Goal: Task Accomplishment & Management: Manage account settings

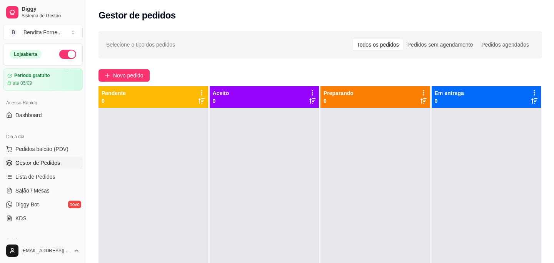
scroll to position [99, 0]
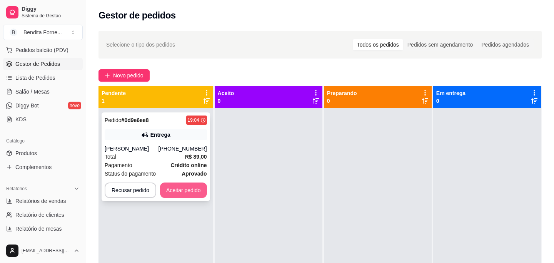
click at [189, 196] on button "Aceitar pedido" at bounding box center [183, 189] width 47 height 15
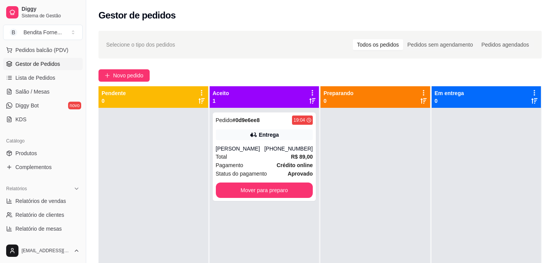
click at [150, 154] on div at bounding box center [154, 239] width 110 height 263
click at [296, 152] on div "[PHONE_NUMBER]" at bounding box center [289, 149] width 49 height 8
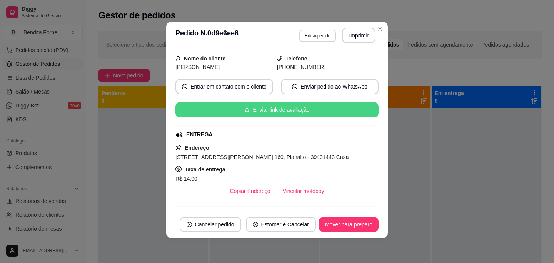
scroll to position [45, 0]
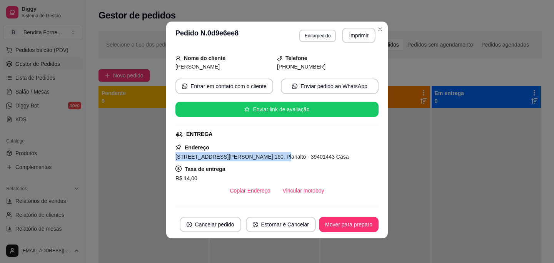
drag, startPoint x: 176, startPoint y: 156, endPoint x: 269, endPoint y: 160, distance: 93.6
click at [269, 160] on span "[STREET_ADDRESS][PERSON_NAME] 160, Planalto - 39401443 Casa" at bounding box center [263, 157] width 174 height 6
copy span "[STREET_ADDRESS][PERSON_NAME] 160, [GEOGRAPHIC_DATA]"
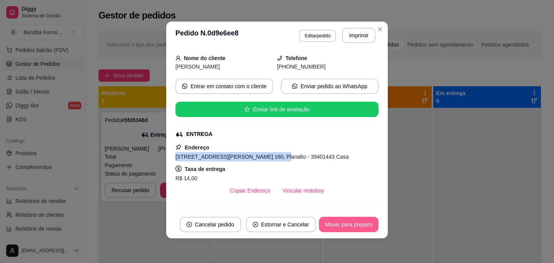
click at [367, 227] on button "Mover para preparo" at bounding box center [349, 224] width 60 height 15
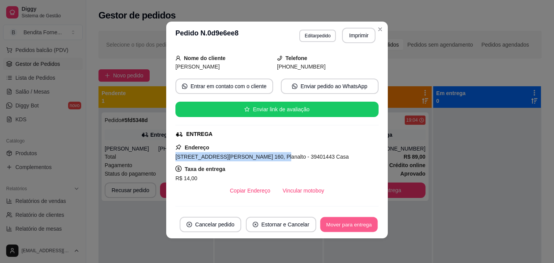
click at [367, 227] on button "Mover para entrega" at bounding box center [349, 224] width 58 height 15
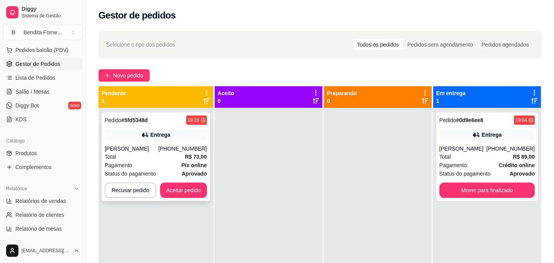
click at [151, 152] on div "[PERSON_NAME]" at bounding box center [132, 149] width 54 height 8
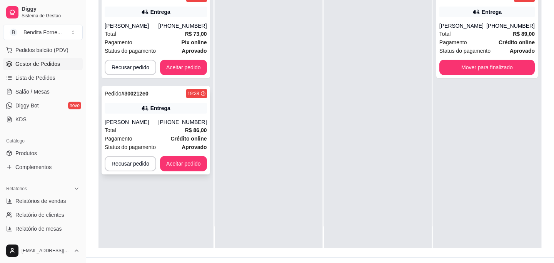
scroll to position [102, 0]
click at [194, 169] on button "Aceitar pedido" at bounding box center [183, 163] width 47 height 15
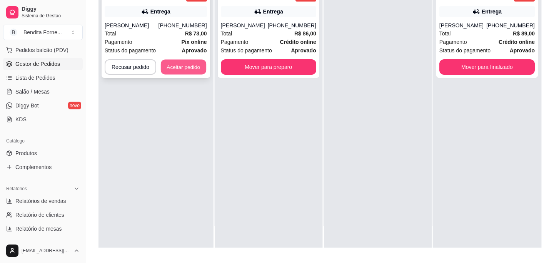
click at [203, 67] on button "Aceitar pedido" at bounding box center [183, 67] width 45 height 15
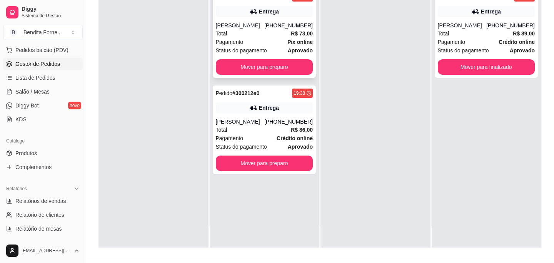
click at [273, 38] on div "Total R$ 73,00" at bounding box center [264, 33] width 97 height 8
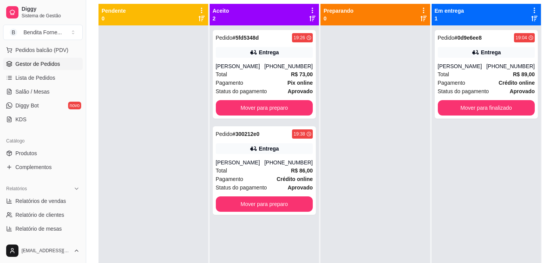
scroll to position [78, 0]
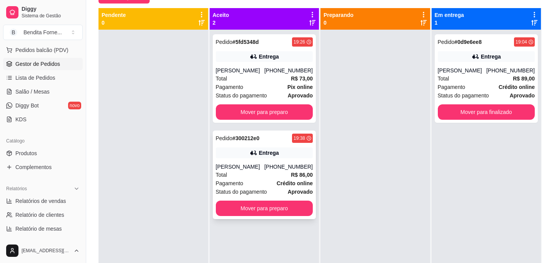
click at [245, 179] on div "Total R$ 86,00" at bounding box center [264, 175] width 97 height 8
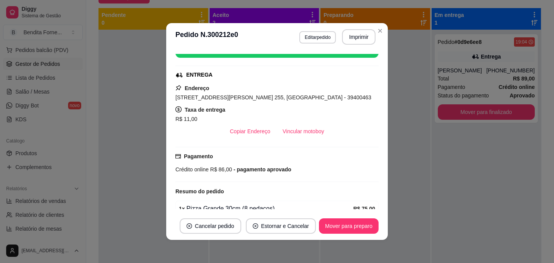
scroll to position [66, 0]
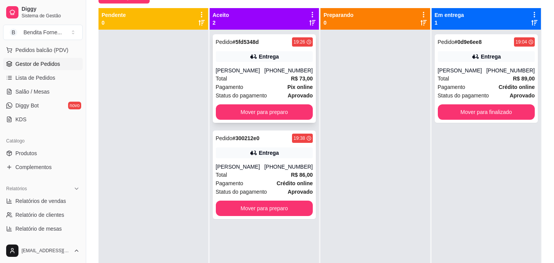
click at [260, 83] on div "Total R$ 73,00" at bounding box center [264, 78] width 97 height 8
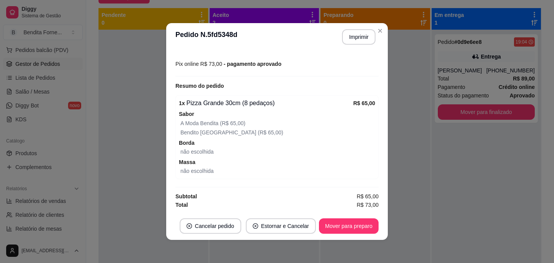
scroll to position [2, 0]
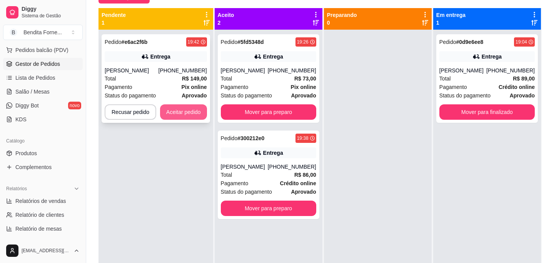
click at [191, 111] on button "Aceitar pedido" at bounding box center [183, 111] width 47 height 15
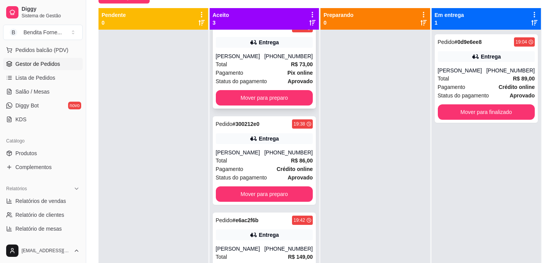
scroll to position [0, 0]
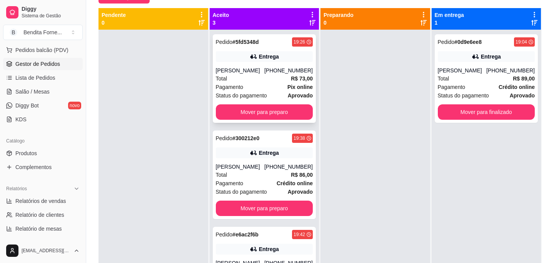
click at [268, 83] on div "Total R$ 73,00" at bounding box center [264, 78] width 97 height 8
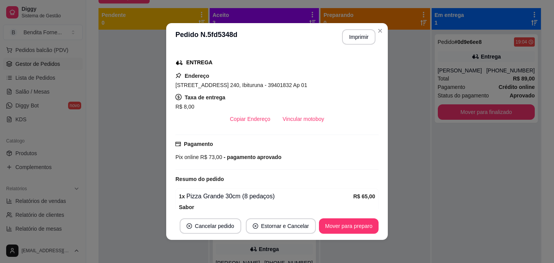
scroll to position [100, 0]
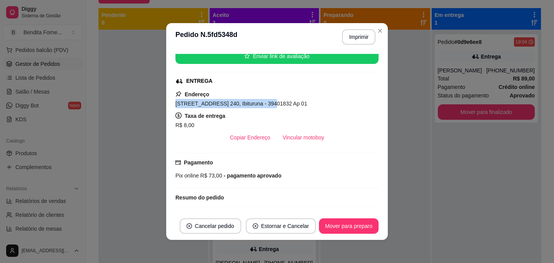
drag, startPoint x: 176, startPoint y: 103, endPoint x: 265, endPoint y: 107, distance: 89.0
click at [265, 107] on div "Rua Rio de Janeiro, n. 240, Ibituruna - 39401832 Ap 01" at bounding box center [277, 103] width 203 height 9
copy span "Rua Rio de Janeiro, n. 240, Ibituruna"
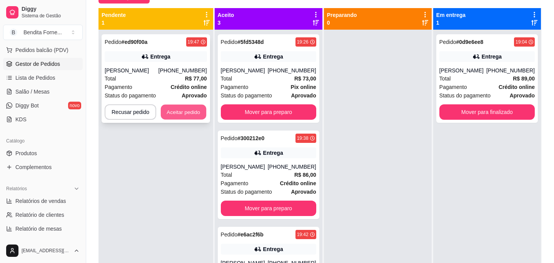
click at [184, 113] on button "Aceitar pedido" at bounding box center [183, 112] width 45 height 15
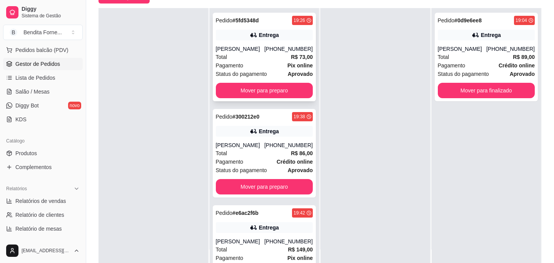
scroll to position [0, 0]
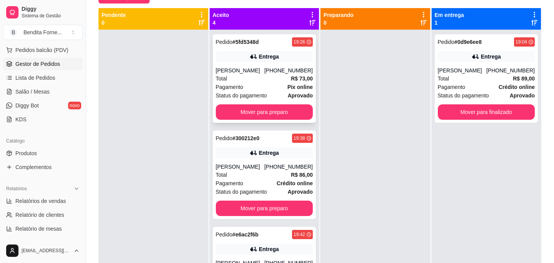
click at [265, 91] on div "Pagamento Pix online" at bounding box center [264, 87] width 97 height 8
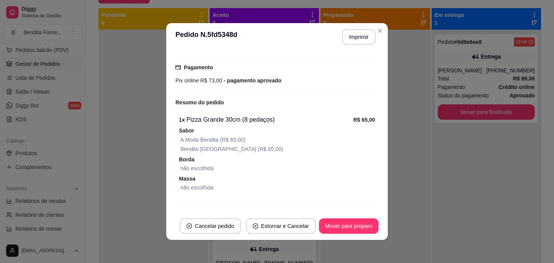
scroll to position [212, 0]
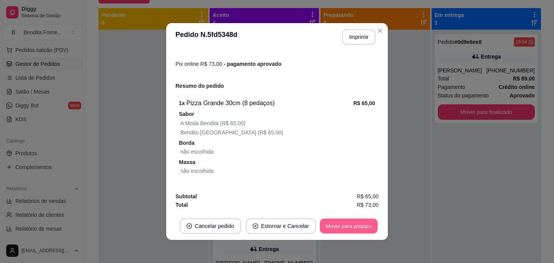
click at [348, 225] on button "Mover para preparo" at bounding box center [349, 226] width 58 height 15
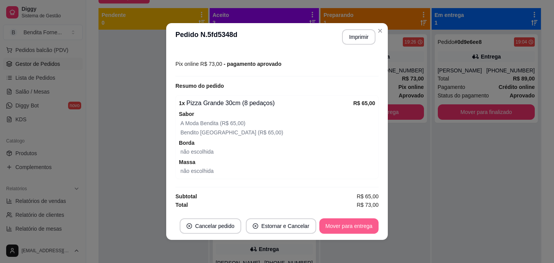
click at [348, 225] on button "Mover para entrega" at bounding box center [349, 225] width 59 height 15
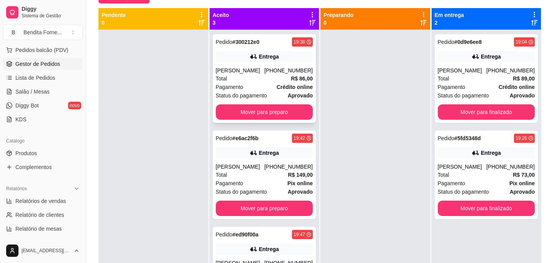
click at [250, 77] on div "Total R$ 86,00" at bounding box center [264, 78] width 97 height 8
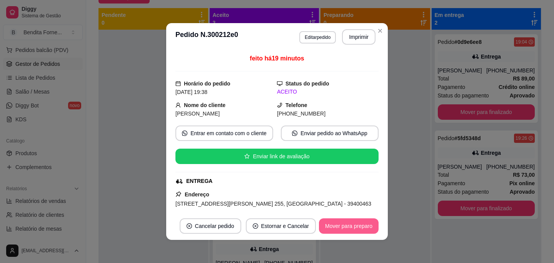
click at [358, 226] on button "Mover para preparo" at bounding box center [349, 225] width 60 height 15
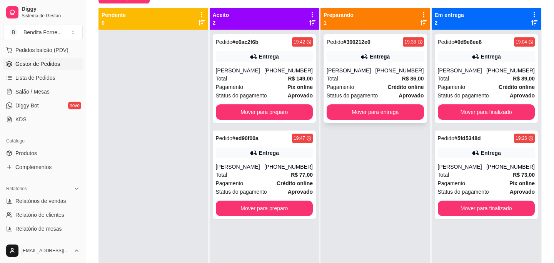
click at [371, 79] on div "Total R$ 86,00" at bounding box center [375, 78] width 97 height 8
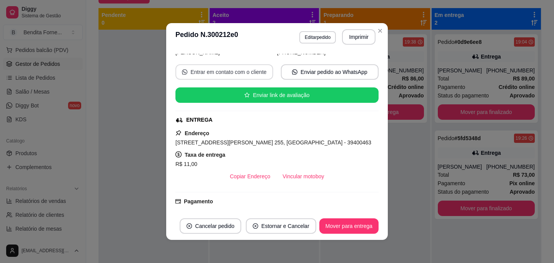
scroll to position [62, 0]
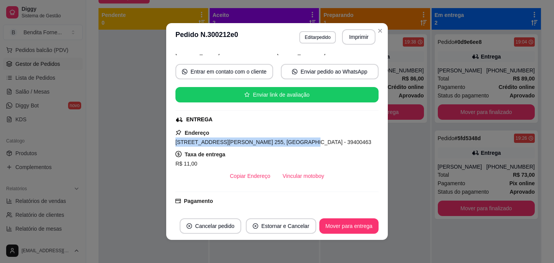
drag, startPoint x: 176, startPoint y: 142, endPoint x: 287, endPoint y: 145, distance: 110.9
click at [287, 145] on span "[STREET_ADDRESS][PERSON_NAME] 255, [GEOGRAPHIC_DATA] - 39400463" at bounding box center [274, 142] width 196 height 6
copy span "Rua Olímpio Dias de Abreu, n. 255, Vila Luiza"
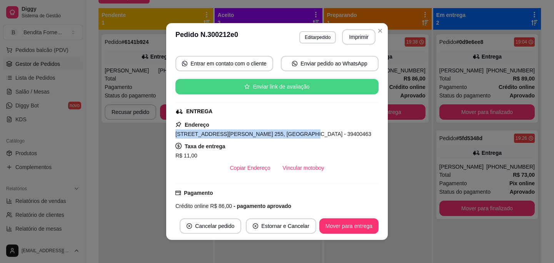
scroll to position [74, 0]
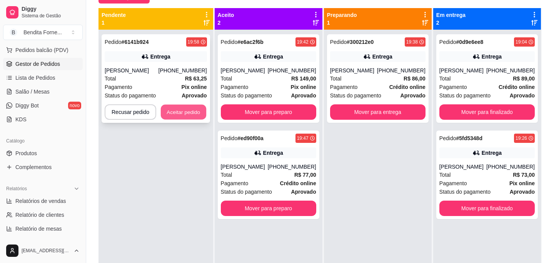
click at [185, 117] on button "Aceitar pedido" at bounding box center [183, 112] width 45 height 15
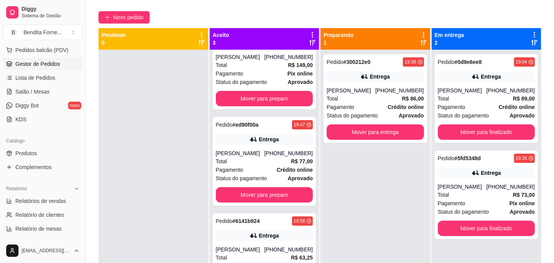
scroll to position [0, 0]
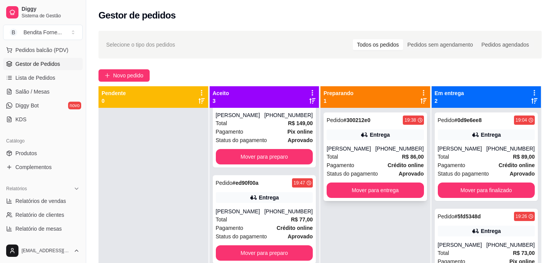
click at [378, 156] on div "Total R$ 86,00" at bounding box center [375, 156] width 97 height 8
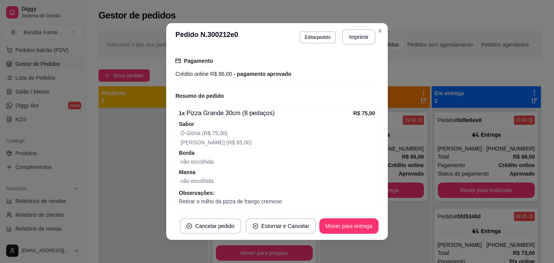
scroll to position [204, 0]
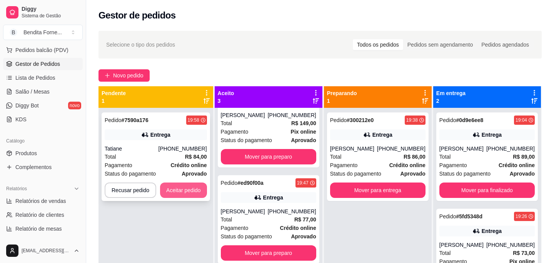
click at [187, 190] on button "Aceitar pedido" at bounding box center [183, 189] width 47 height 15
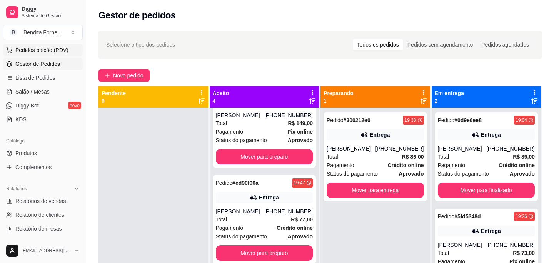
click at [49, 51] on span "Pedidos balcão (PDV)" at bounding box center [41, 50] width 53 height 8
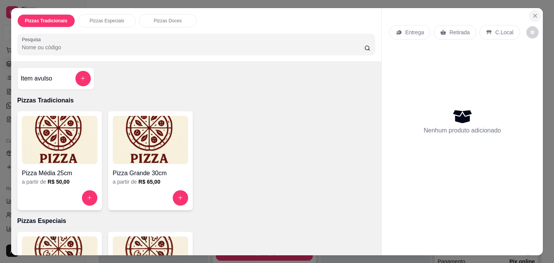
click at [538, 13] on icon "Close" at bounding box center [535, 16] width 6 height 6
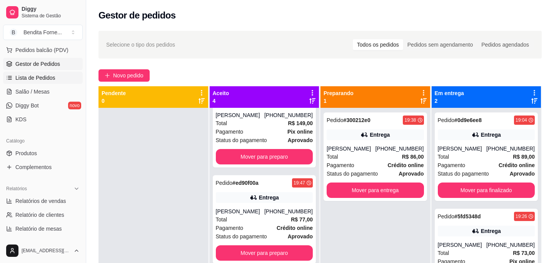
click at [47, 81] on span "Lista de Pedidos" at bounding box center [35, 78] width 40 height 8
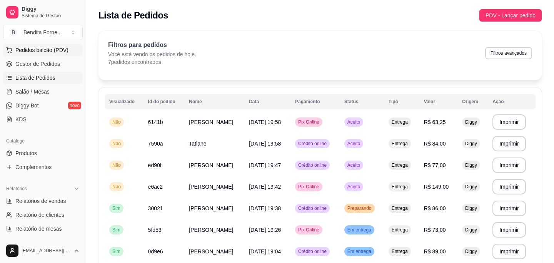
click at [44, 49] on span "Pedidos balcão (PDV)" at bounding box center [41, 50] width 53 height 8
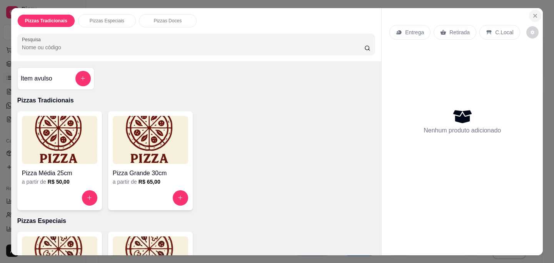
click at [537, 16] on icon "Close" at bounding box center [535, 16] width 6 height 6
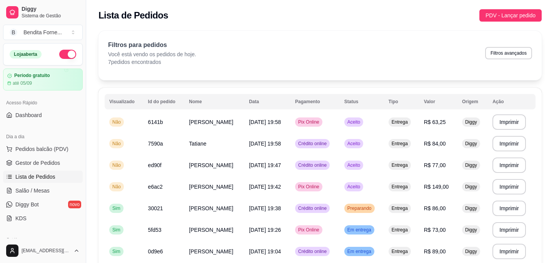
click at [68, 54] on button "button" at bounding box center [67, 54] width 17 height 9
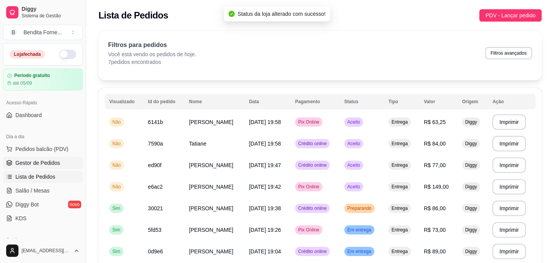
click at [40, 161] on span "Gestor de Pedidos" at bounding box center [37, 163] width 45 height 8
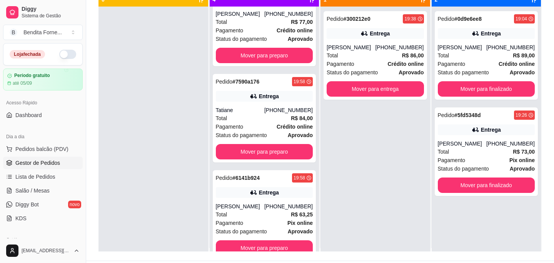
scroll to position [4, 0]
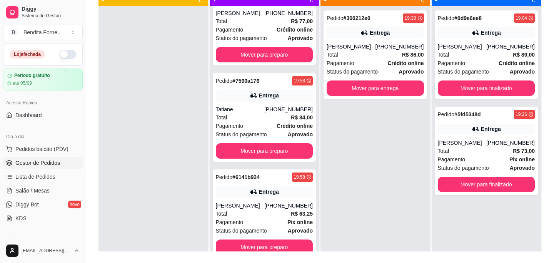
click at [67, 55] on button "button" at bounding box center [67, 54] width 17 height 9
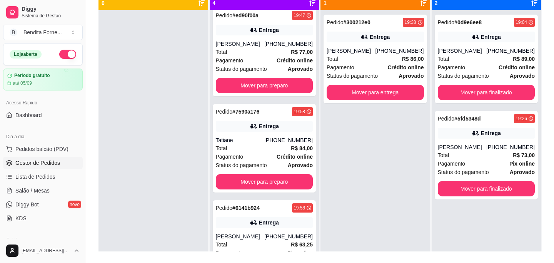
scroll to position [130, 0]
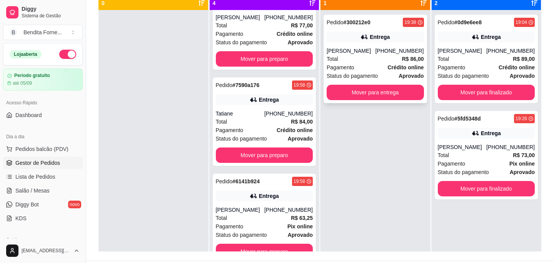
click at [372, 53] on div "[PERSON_NAME]" at bounding box center [351, 51] width 49 height 8
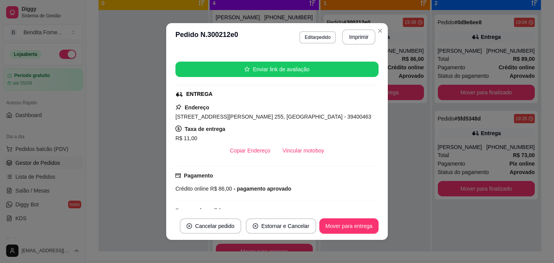
scroll to position [87, 0]
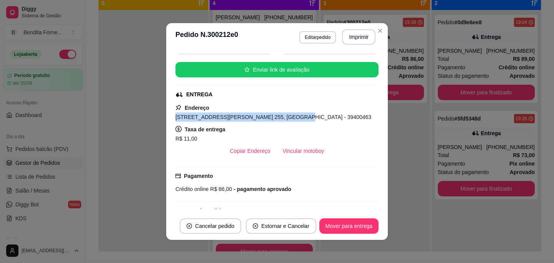
drag, startPoint x: 177, startPoint y: 117, endPoint x: 281, endPoint y: 119, distance: 104.0
click at [281, 119] on span "[STREET_ADDRESS][PERSON_NAME] 255, [GEOGRAPHIC_DATA] - 39400463" at bounding box center [274, 117] width 196 height 6
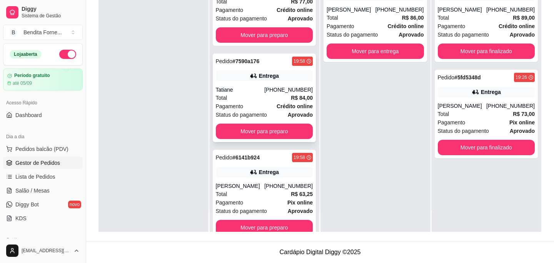
scroll to position [130, 0]
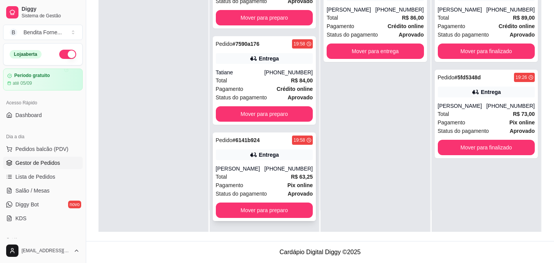
click at [287, 168] on div "[PHONE_NUMBER]" at bounding box center [289, 169] width 49 height 8
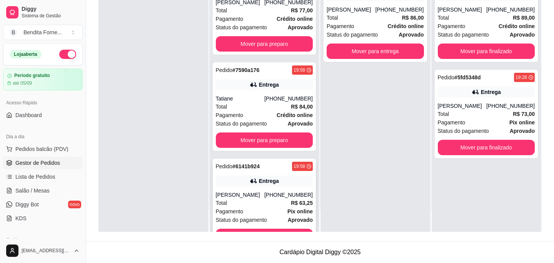
scroll to position [104, 0]
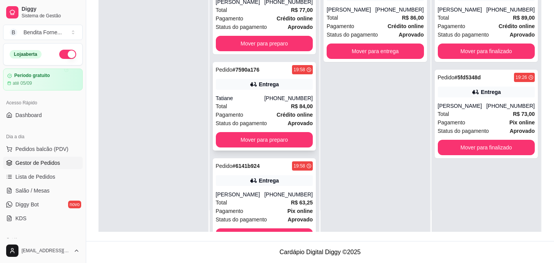
click at [266, 109] on div "Total R$ 84,00" at bounding box center [264, 106] width 97 height 8
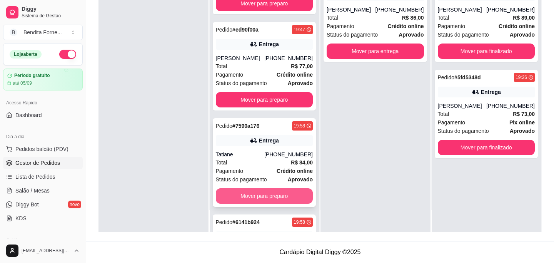
scroll to position [0, 0]
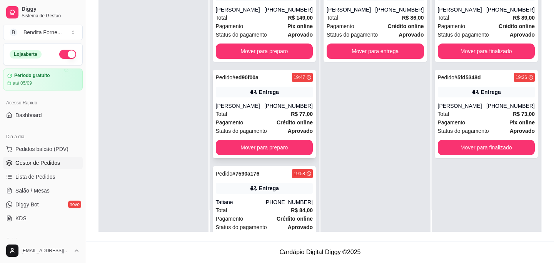
click at [266, 120] on div "Pagamento Crédito online" at bounding box center [264, 122] width 97 height 8
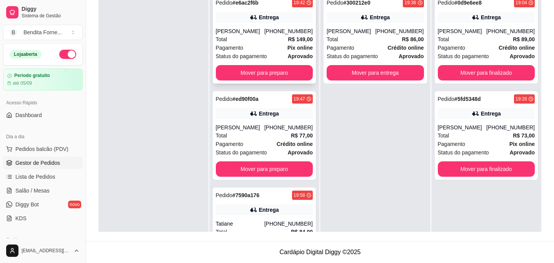
click at [281, 54] on div "Status do pagamento aprovado" at bounding box center [264, 56] width 97 height 8
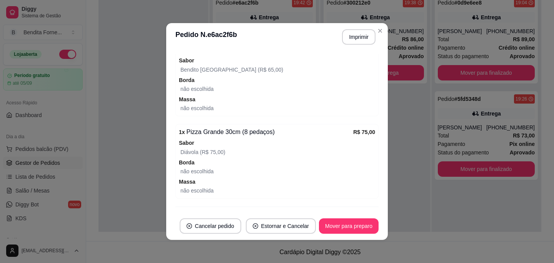
scroll to position [274, 0]
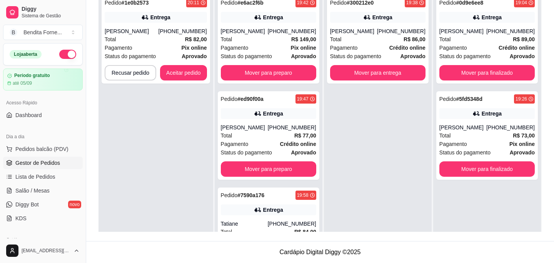
click at [68, 52] on button "button" at bounding box center [67, 54] width 17 height 9
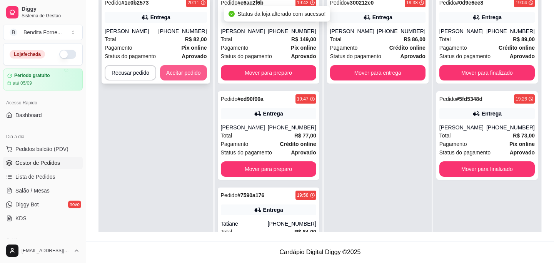
click at [187, 72] on button "Aceitar pedido" at bounding box center [183, 72] width 47 height 15
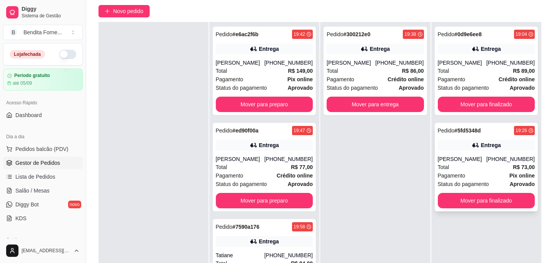
scroll to position [66, 0]
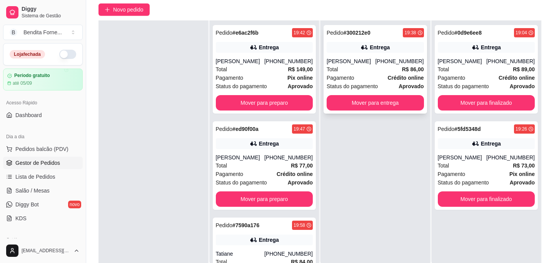
click at [363, 78] on div "Pagamento Crédito online" at bounding box center [375, 78] width 97 height 8
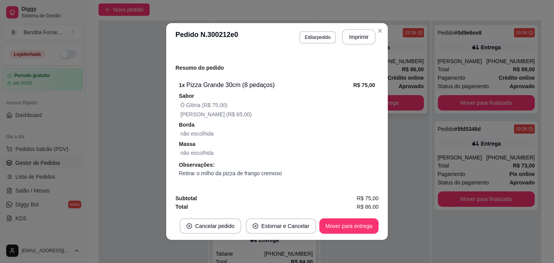
scroll to position [232, 0]
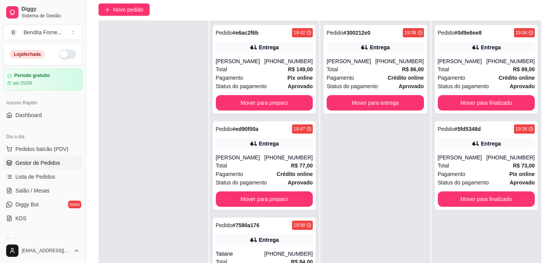
click at [352, 157] on div "Pedido # 300212e0 19:38 Entrega [PERSON_NAME] [PHONE_NUMBER] Total R$ 86,00 Pag…" at bounding box center [376, 151] width 110 height 263
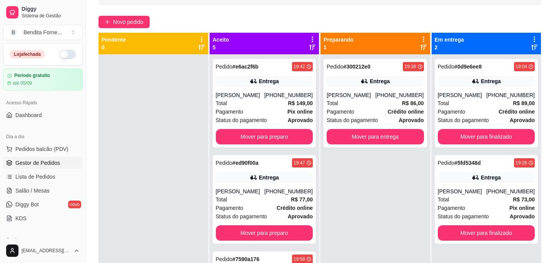
scroll to position [40, 0]
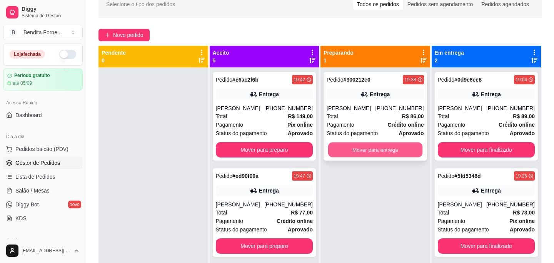
click at [376, 156] on button "Mover para entrega" at bounding box center [375, 149] width 94 height 15
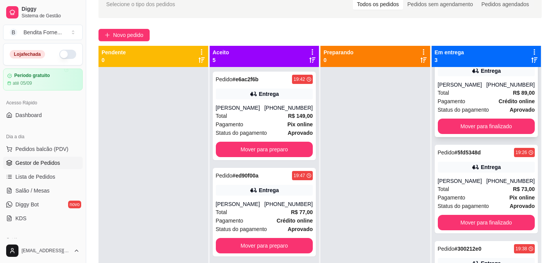
scroll to position [41, 0]
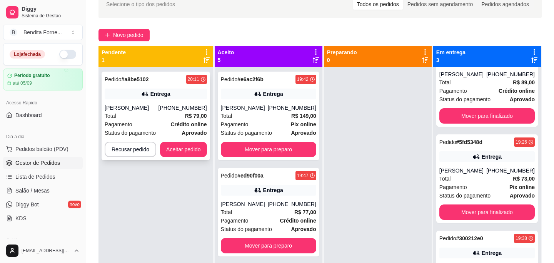
click at [164, 122] on div "Pagamento Crédito online" at bounding box center [156, 124] width 102 height 8
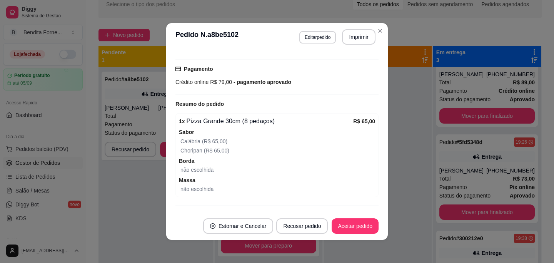
scroll to position [194, 0]
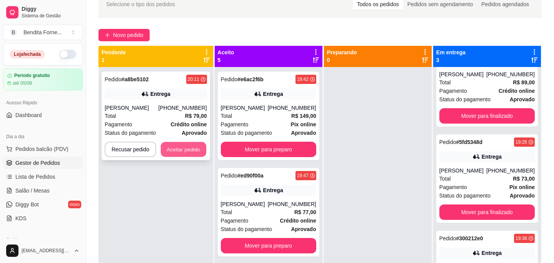
click at [188, 148] on button "Aceitar pedido" at bounding box center [183, 149] width 45 height 15
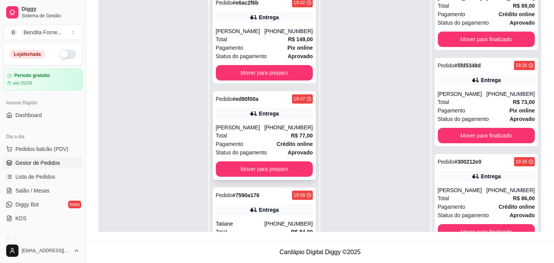
scroll to position [0, 0]
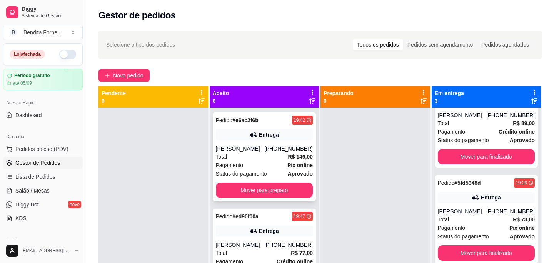
click at [260, 160] on div "Total R$ 149,00" at bounding box center [264, 156] width 97 height 8
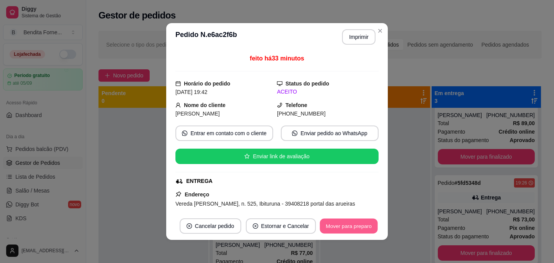
click at [360, 229] on button "Mover para preparo" at bounding box center [349, 226] width 58 height 15
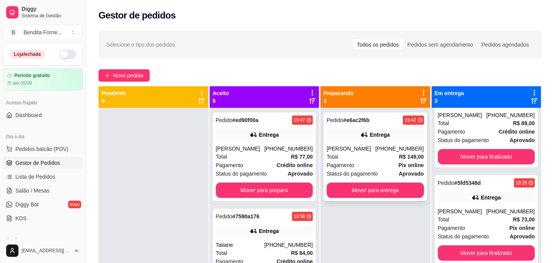
click at [350, 147] on div "[PERSON_NAME]" at bounding box center [351, 149] width 49 height 8
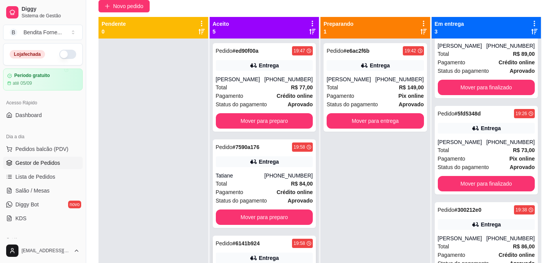
scroll to position [70, 0]
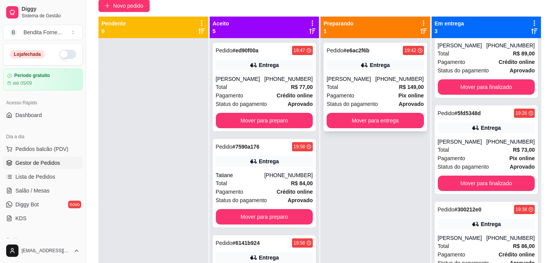
click at [381, 89] on div "Total R$ 149,00" at bounding box center [375, 87] width 97 height 8
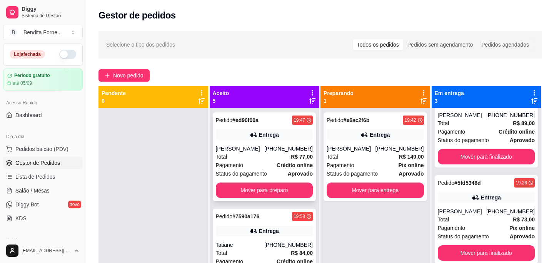
click at [249, 170] on span "Status do pagamento" at bounding box center [241, 173] width 51 height 8
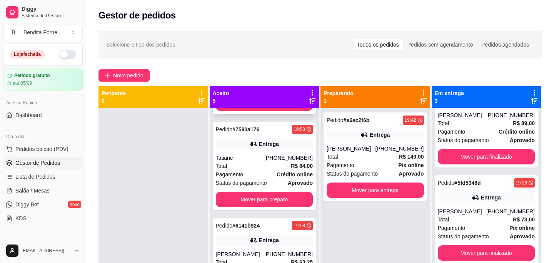
scroll to position [89, 0]
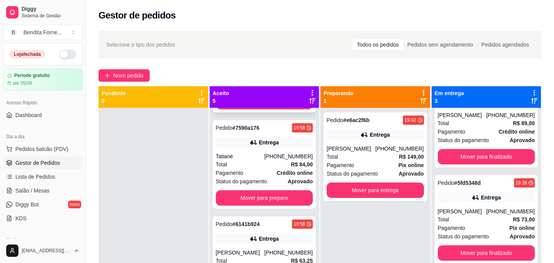
click at [241, 166] on div "Total R$ 84,00" at bounding box center [264, 164] width 97 height 8
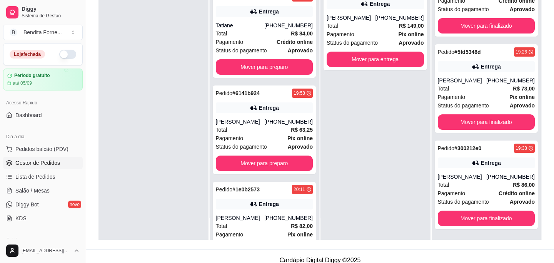
scroll to position [117, 0]
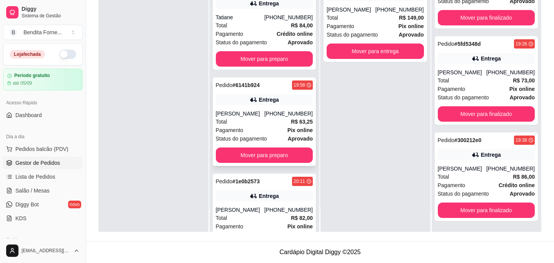
click at [286, 112] on div "[PHONE_NUMBER]" at bounding box center [289, 114] width 49 height 8
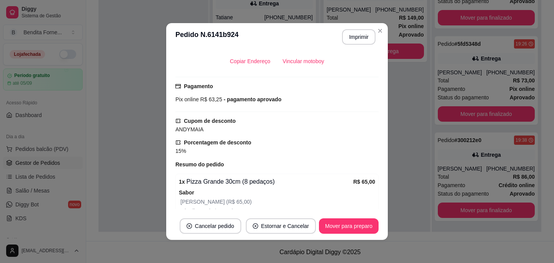
scroll to position [195, 0]
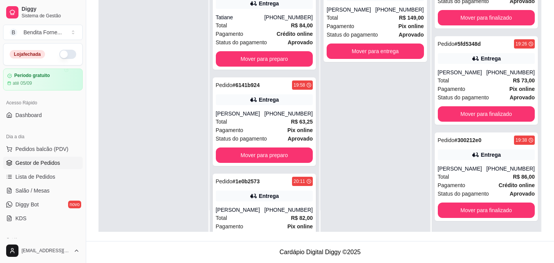
click at [259, 218] on div "Total R$ 82,00" at bounding box center [264, 218] width 97 height 8
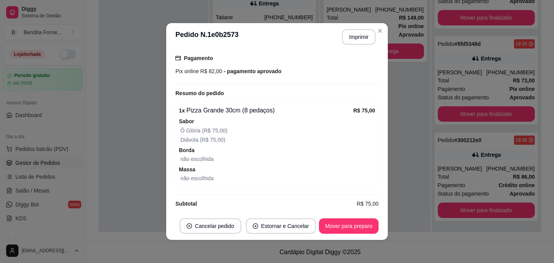
scroll to position [216, 0]
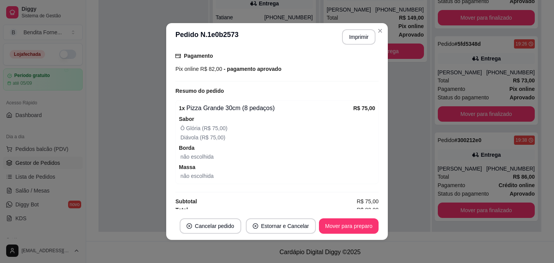
click at [388, 28] on header "**********" at bounding box center [277, 37] width 222 height 28
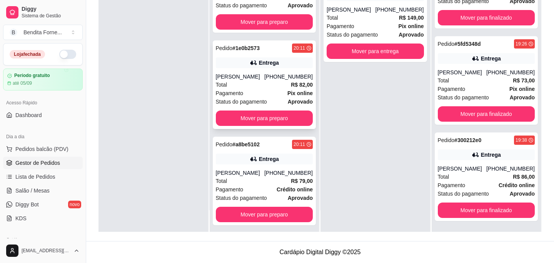
scroll to position [226, 0]
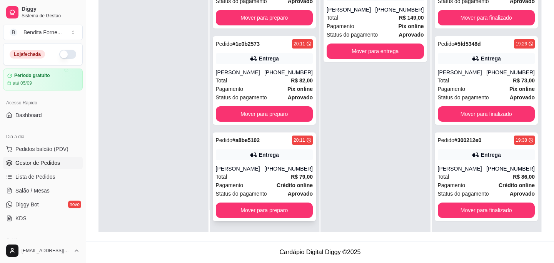
click at [239, 189] on span "Pagamento" at bounding box center [230, 185] width 28 height 8
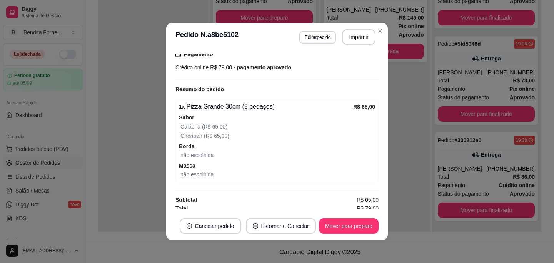
scroll to position [212, 0]
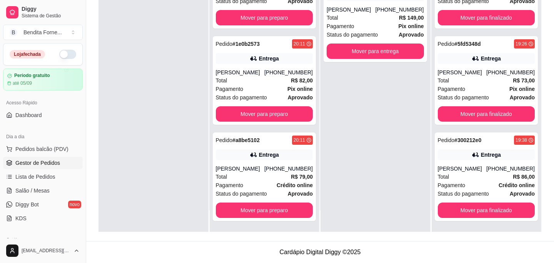
click at [342, 154] on div "Pedido # e6ac2f6b 19:42 Entrega [PERSON_NAME] [PHONE_NUMBER] Total R$ 149,00 Pa…" at bounding box center [376, 100] width 110 height 263
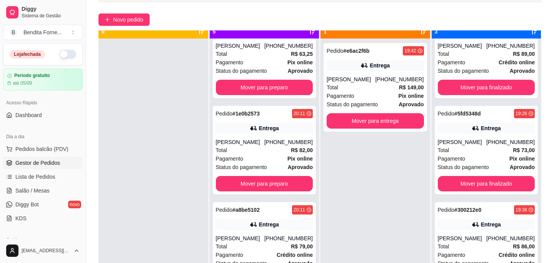
scroll to position [15, 0]
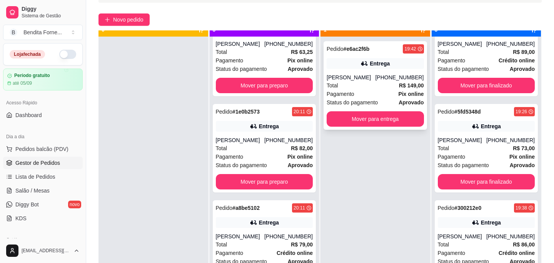
click at [381, 82] on div "Total R$ 149,00" at bounding box center [375, 85] width 97 height 8
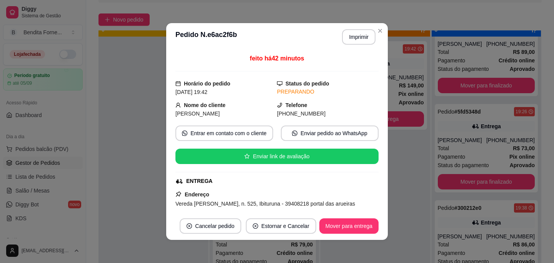
click at [355, 109] on div "Telefone [PHONE_NUMBER]" at bounding box center [328, 109] width 102 height 17
click at [356, 184] on div "ENTREGA" at bounding box center [277, 181] width 202 height 8
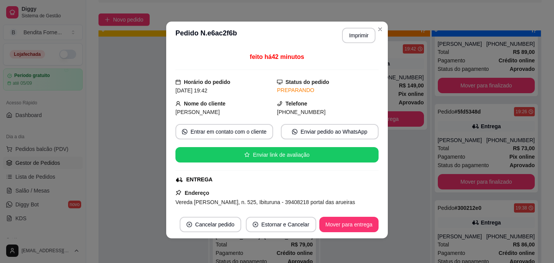
click at [356, 184] on div "feito há 42 minutos Horário do pedido [DATE] 19:42 Status do pedido PREPARANDO …" at bounding box center [277, 129] width 203 height 155
click at [344, 107] on div "Telefone [PHONE_NUMBER]" at bounding box center [328, 107] width 102 height 17
click at [368, 90] on div "PREPARANDO" at bounding box center [328, 90] width 102 height 8
drag, startPoint x: 368, startPoint y: 90, endPoint x: 318, endPoint y: 88, distance: 49.7
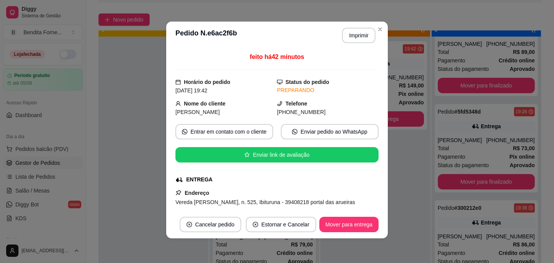
click at [318, 88] on div "PREPARANDO" at bounding box center [328, 90] width 102 height 8
click at [271, 181] on div "ENTREGA" at bounding box center [277, 180] width 202 height 8
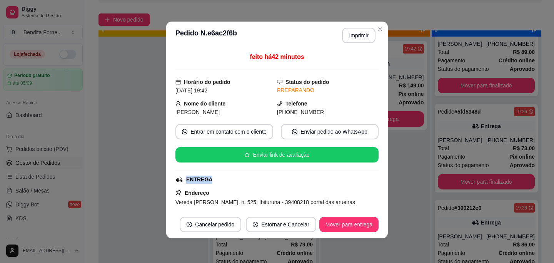
click at [271, 181] on div "ENTREGA" at bounding box center [277, 180] width 202 height 8
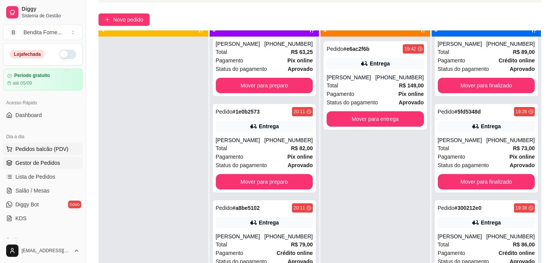
click at [40, 148] on span "Pedidos balcão (PDV)" at bounding box center [41, 149] width 53 height 8
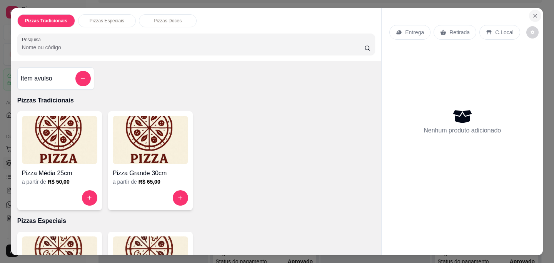
click at [534, 20] on button "Close" at bounding box center [535, 16] width 12 height 12
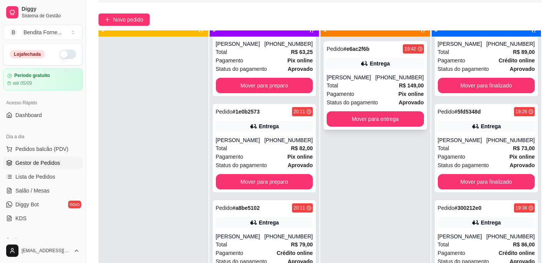
click at [383, 90] on div "Pagamento Pix online" at bounding box center [375, 94] width 97 height 8
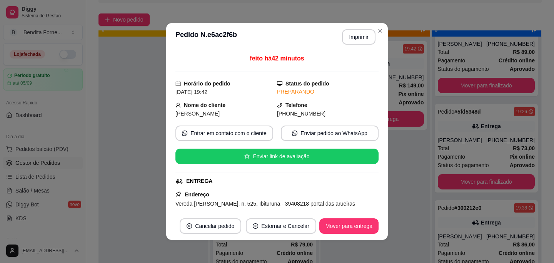
drag, startPoint x: 348, startPoint y: 206, endPoint x: 370, endPoint y: 177, distance: 36.0
click at [349, 201] on span "Vereda [PERSON_NAME], n. 525, Ibituruna - 39408218 portal das arueiras" at bounding box center [266, 204] width 180 height 6
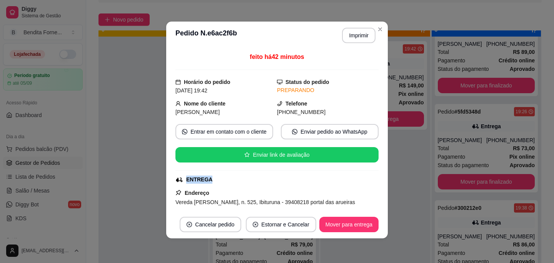
drag, startPoint x: 365, startPoint y: 171, endPoint x: 373, endPoint y: 188, distance: 19.3
click at [373, 188] on div "feito há 42 minutos Horário do pedido [DATE] 19:42 Status do pedido PREPARANDO …" at bounding box center [277, 129] width 203 height 155
click at [372, 188] on div "feito há 42 minutos Horário do pedido [DATE] 19:42 Status do pedido PREPARANDO …" at bounding box center [277, 129] width 203 height 155
click at [308, 203] on span "Vereda [PERSON_NAME], n. 525, Ibituruna - 39408218 portal das arueiras" at bounding box center [266, 202] width 180 height 6
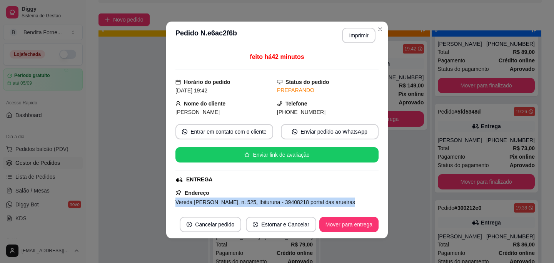
click at [308, 203] on span "Vereda [PERSON_NAME], n. 525, Ibituruna - 39408218 portal das arueiras" at bounding box center [266, 202] width 180 height 6
click at [270, 203] on span "Vereda [PERSON_NAME], n. 525, Ibituruna - 39408218 portal das arueiras" at bounding box center [266, 202] width 180 height 6
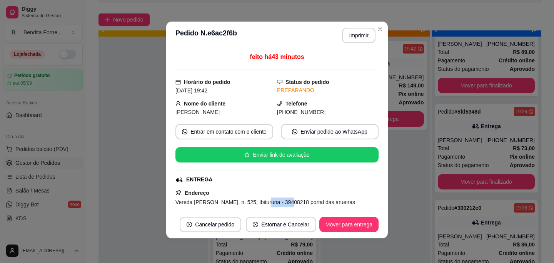
click at [270, 203] on span "Vereda [PERSON_NAME], n. 525, Ibituruna - 39408218 portal das arueiras" at bounding box center [266, 202] width 180 height 6
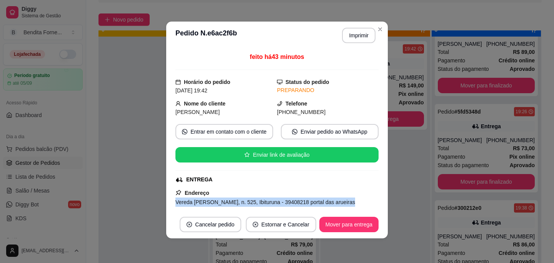
click at [270, 203] on span "Vereda [PERSON_NAME], n. 525, Ibituruna - 39408218 portal das arueiras" at bounding box center [266, 202] width 180 height 6
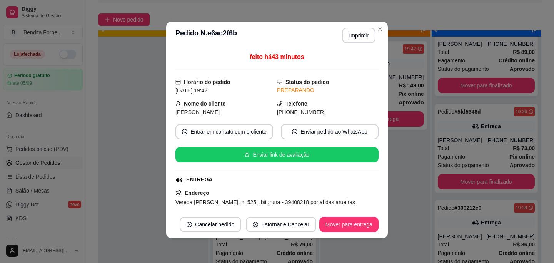
click at [256, 192] on div "Endereço [PERSON_NAME], n. 525, Ibituruna - 39408218 portal das arueiras Taxa d…" at bounding box center [277, 215] width 203 height 55
click at [257, 204] on span "Vereda [PERSON_NAME], n. 525, Ibituruna - 39408218 portal das arueiras" at bounding box center [266, 202] width 180 height 6
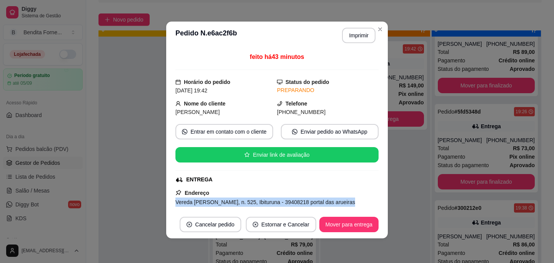
click at [257, 204] on span "Vereda [PERSON_NAME], n. 525, Ibituruna - 39408218 portal das arueiras" at bounding box center [266, 202] width 180 height 6
copy span "Vereda [PERSON_NAME], n. 525, Ibituruna - 39408218 portal das arueiras"
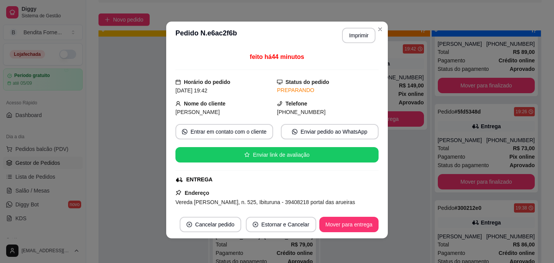
click at [319, 178] on div "ENTREGA" at bounding box center [277, 180] width 202 height 8
click at [359, 92] on div "PREPARANDO" at bounding box center [328, 90] width 102 height 8
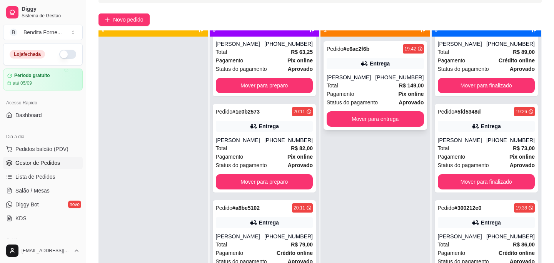
click at [371, 80] on div "[PERSON_NAME]" at bounding box center [351, 78] width 49 height 8
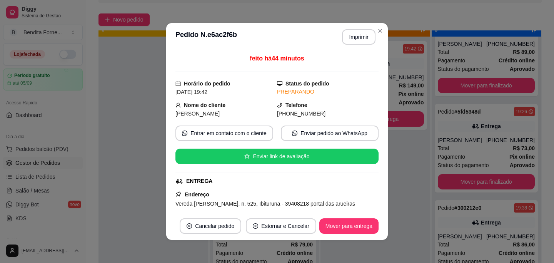
click at [302, 170] on div "feito há 44 minutos Horário do pedido [DATE] 19:42 Status do pedido PREPARANDO …" at bounding box center [277, 131] width 203 height 155
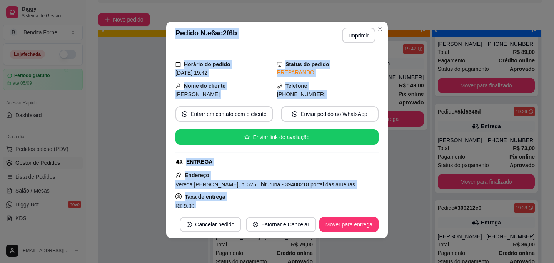
scroll to position [0, 0]
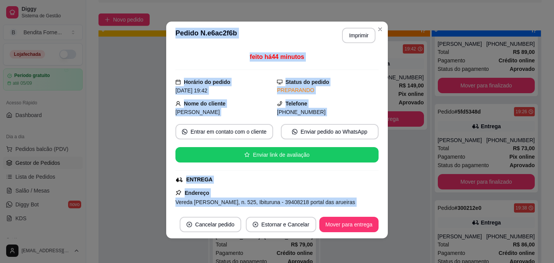
drag, startPoint x: 257, startPoint y: 82, endPoint x: 250, endPoint y: 24, distance: 58.5
click at [250, 24] on section "**********" at bounding box center [277, 130] width 222 height 217
click at [241, 94] on div "[DATE] 19:42" at bounding box center [227, 90] width 102 height 8
click at [241, 93] on div "[DATE] 19:42" at bounding box center [227, 90] width 102 height 8
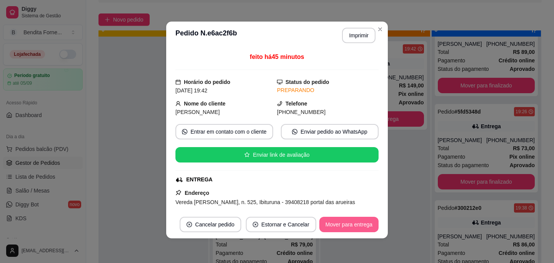
click at [366, 228] on button "Mover para entrega" at bounding box center [349, 224] width 59 height 15
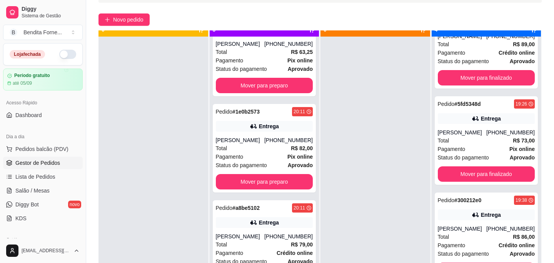
click at [466, 93] on div "Pedido # 0d9e6ee8 19:04 Entrega [PERSON_NAME] [PHONE_NUMBER] Total R$ 89,00 Pag…" at bounding box center [487, 168] width 110 height 263
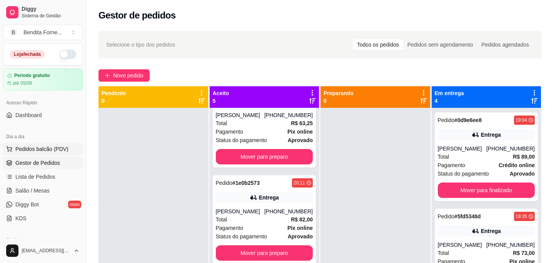
click at [41, 147] on span "Pedidos balcão (PDV)" at bounding box center [41, 149] width 53 height 8
click at [47, 181] on link "Lista de Pedidos" at bounding box center [43, 177] width 80 height 12
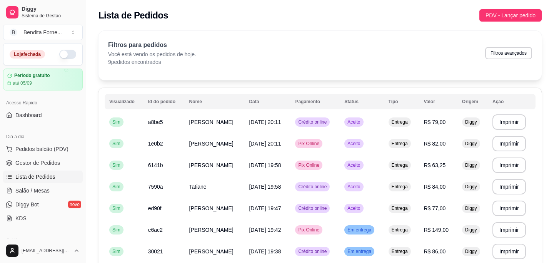
click at [271, 81] on div "**********" at bounding box center [321, 180] width 444 height 299
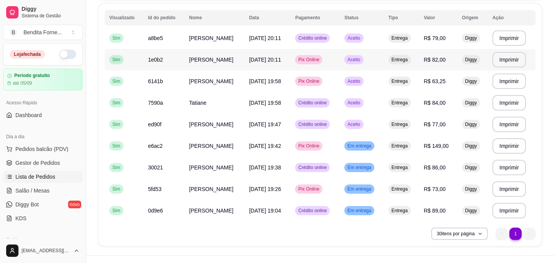
scroll to position [98, 0]
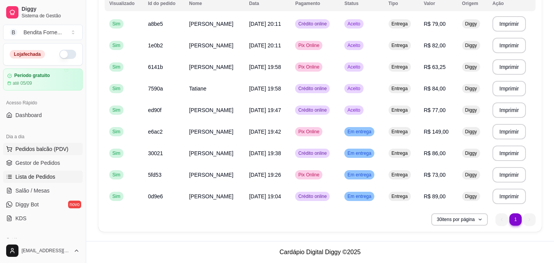
click at [46, 149] on span "Pedidos balcão (PDV)" at bounding box center [41, 149] width 53 height 8
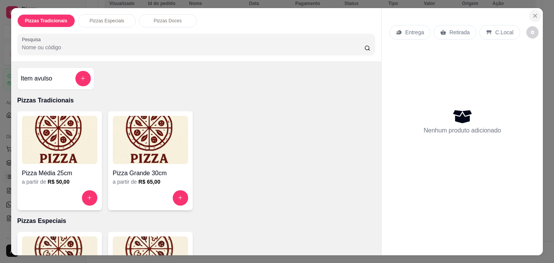
click at [536, 20] on button "Close" at bounding box center [535, 16] width 12 height 12
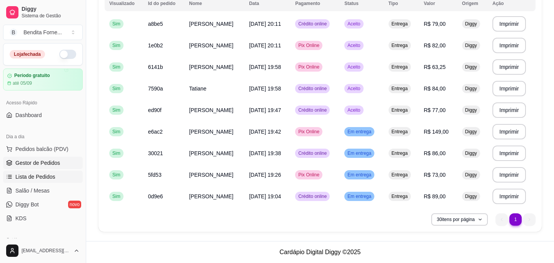
click at [35, 162] on span "Gestor de Pedidos" at bounding box center [37, 163] width 45 height 8
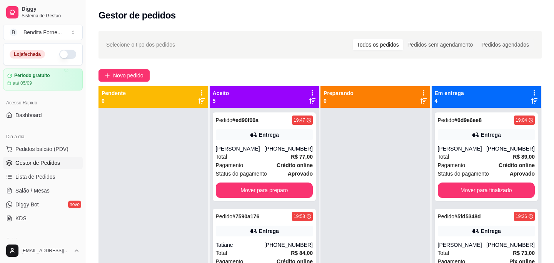
click at [383, 42] on div "Todos os pedidos" at bounding box center [378, 44] width 50 height 11
click at [353, 39] on input "Todos os pedidos" at bounding box center [353, 39] width 0 height 0
click at [395, 158] on div at bounding box center [376, 239] width 110 height 263
click at [365, 137] on div at bounding box center [376, 239] width 110 height 263
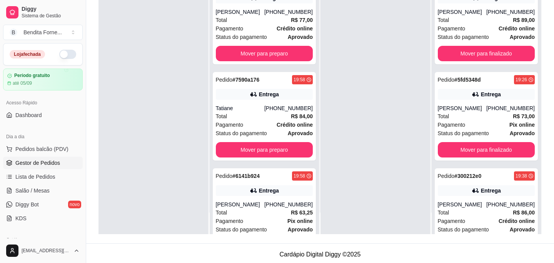
scroll to position [117, 0]
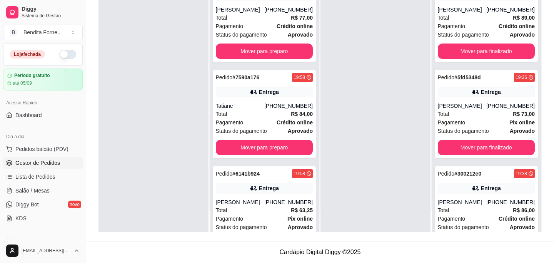
click at [240, 162] on div "Pedido # ed90f00a 19:47 Entrega [PERSON_NAME] [PHONE_NUMBER] Total R$ 77,00 Pag…" at bounding box center [265, 100] width 110 height 263
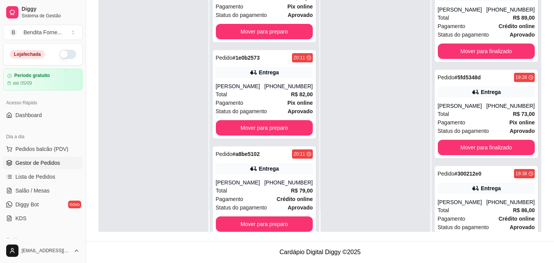
scroll to position [226, 0]
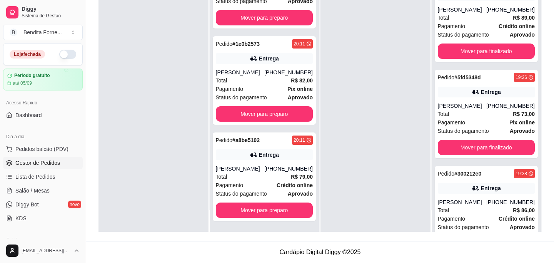
click at [301, 127] on div "Pedido # ed90f00a 19:47 Entrega [PERSON_NAME] [PHONE_NUMBER] Total R$ 77,00 Pag…" at bounding box center [265, 100] width 110 height 263
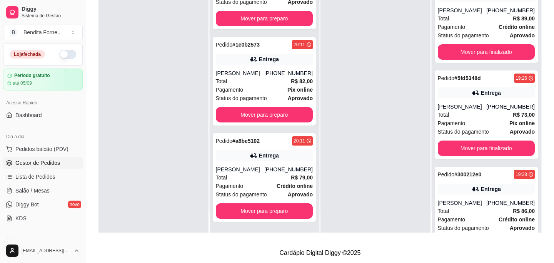
scroll to position [117, 0]
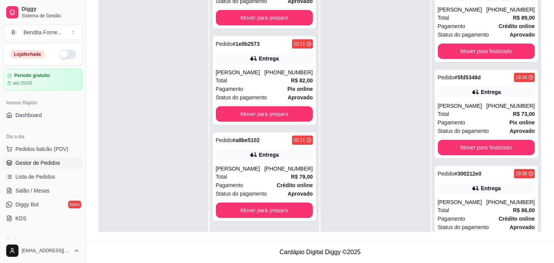
click at [272, 128] on div "Pedido # ed90f00a 19:47 Entrega [PERSON_NAME] [PHONE_NUMBER] Total R$ 77,00 Pag…" at bounding box center [265, 100] width 110 height 263
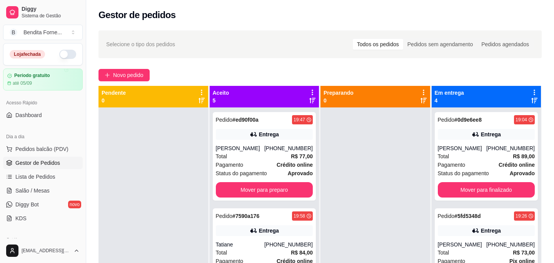
scroll to position [0, 0]
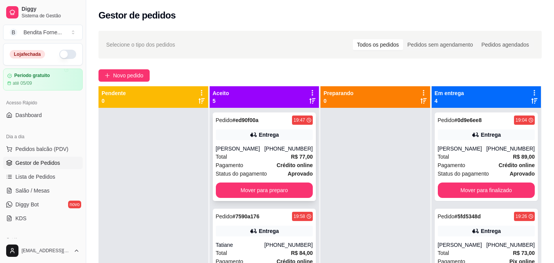
click at [252, 152] on div "[PERSON_NAME]" at bounding box center [240, 149] width 49 height 8
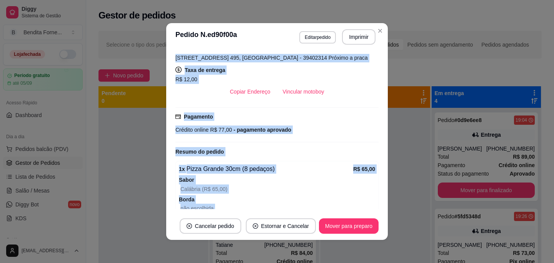
scroll to position [203, 0]
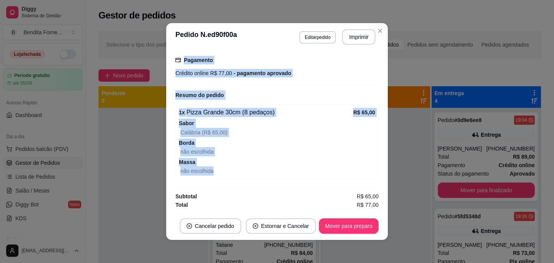
drag, startPoint x: 291, startPoint y: 182, endPoint x: 291, endPoint y: 171, distance: 11.2
click at [291, 171] on div "feito há 43 minutos Horário do pedido [DATE] 19:47 Status do pedido ACEITO Nome…" at bounding box center [277, 131] width 203 height 155
click at [291, 171] on div "não escolhida" at bounding box center [278, 170] width 195 height 9
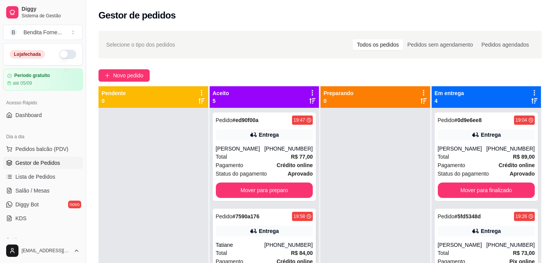
click at [290, 233] on div "Entrega" at bounding box center [264, 231] width 97 height 11
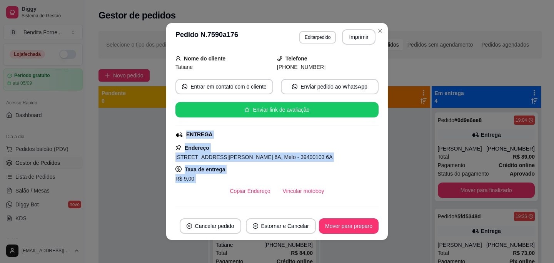
drag, startPoint x: 292, startPoint y: 166, endPoint x: 292, endPoint y: 207, distance: 41.2
click at [292, 208] on div "feito há 32 minutos Horário do pedido [DATE] 19:58 Status do pedido ACEITO Nome…" at bounding box center [277, 131] width 203 height 155
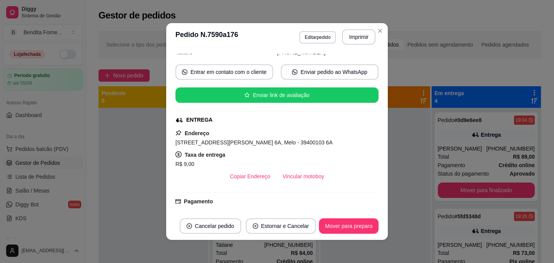
click at [292, 207] on div "Pagamento Crédito online R$ 84,00 - pagamento aprovado" at bounding box center [277, 208] width 203 height 22
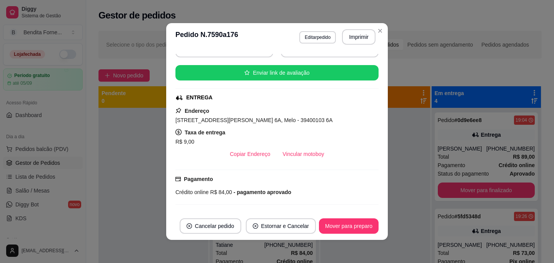
drag, startPoint x: 304, startPoint y: 152, endPoint x: 303, endPoint y: 195, distance: 43.1
click at [303, 204] on div "feito há 32 minutos Horário do pedido [DATE] 19:58 Status do pedido ACEITO Nome…" at bounding box center [277, 131] width 203 height 155
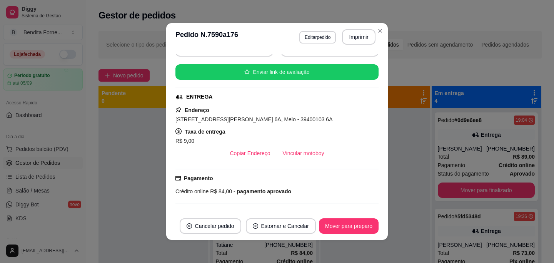
click at [320, 119] on div "[STREET_ADDRESS][PERSON_NAME] 6A, Melo - 39400103 6A" at bounding box center [277, 119] width 203 height 9
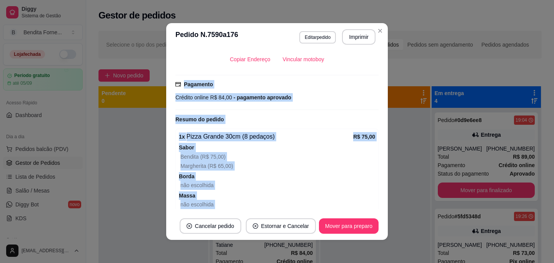
scroll to position [212, 0]
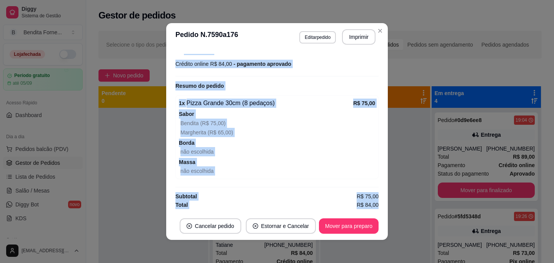
drag, startPoint x: 320, startPoint y: 120, endPoint x: 317, endPoint y: 223, distance: 103.2
click at [317, 223] on section "**********" at bounding box center [277, 131] width 222 height 217
click at [290, 139] on span "Borda" at bounding box center [277, 143] width 196 height 8
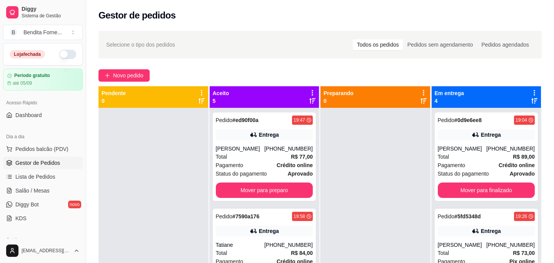
click at [358, 227] on div at bounding box center [376, 239] width 110 height 263
click at [309, 204] on div "Pedido # ed90f00a 19:47 Entrega [PERSON_NAME] [PHONE_NUMBER] Total R$ 77,00 Pag…" at bounding box center [265, 239] width 110 height 263
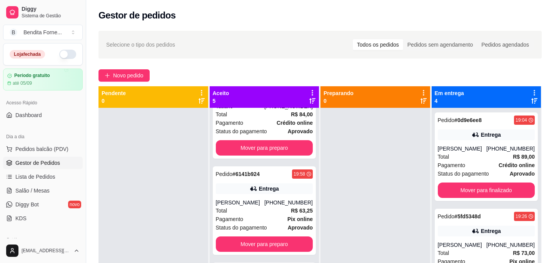
scroll to position [154, 0]
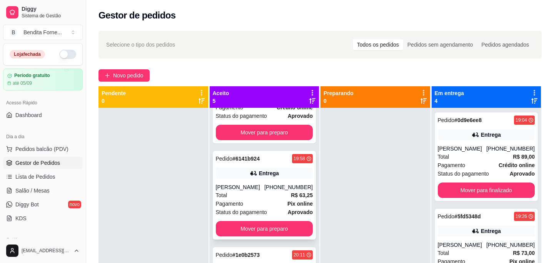
click at [254, 199] on div "Total R$ 63,25" at bounding box center [264, 195] width 97 height 8
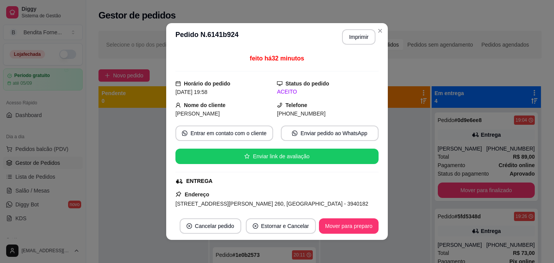
click at [269, 180] on div "ENTREGA" at bounding box center [277, 181] width 202 height 8
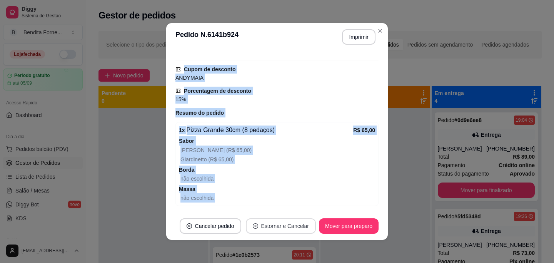
scroll to position [273, 0]
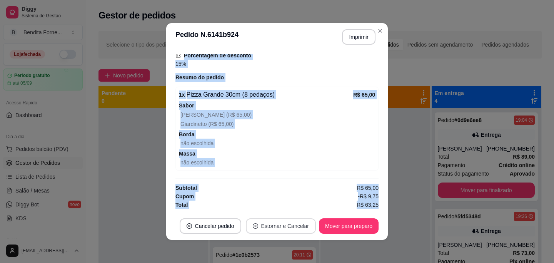
drag, startPoint x: 269, startPoint y: 180, endPoint x: 269, endPoint y: 218, distance: 37.3
click at [269, 218] on section "**********" at bounding box center [277, 131] width 222 height 217
click at [275, 163] on div "não escolhida" at bounding box center [278, 162] width 195 height 9
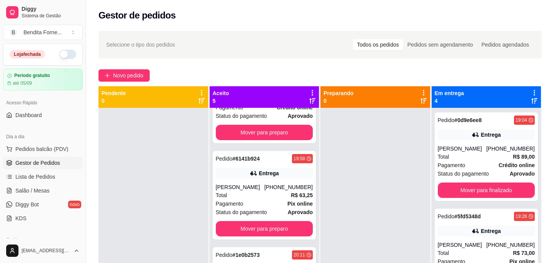
click at [343, 193] on div at bounding box center [376, 239] width 110 height 263
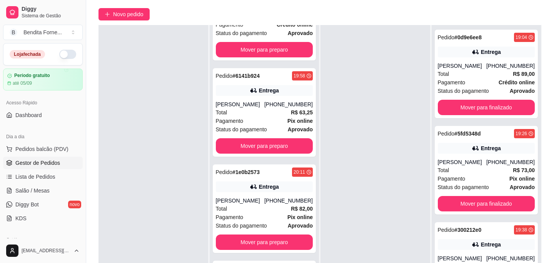
scroll to position [77, 0]
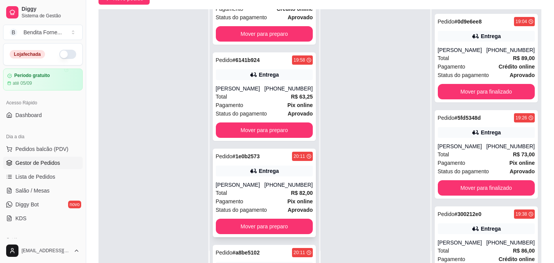
click at [243, 197] on div "Total R$ 82,00" at bounding box center [264, 193] width 97 height 8
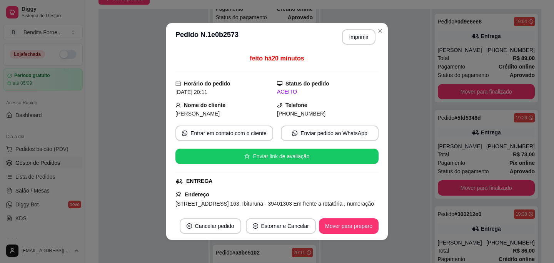
click at [253, 183] on div "ENTREGA" at bounding box center [277, 181] width 202 height 8
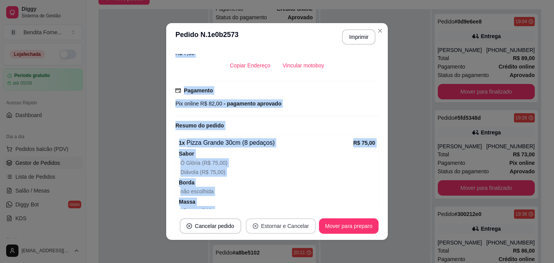
scroll to position [221, 0]
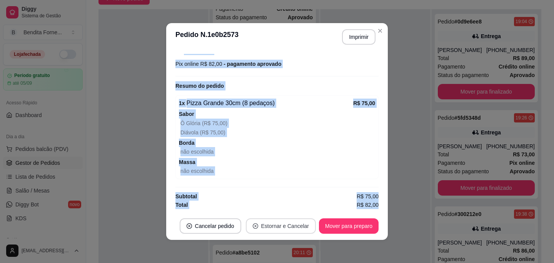
drag, startPoint x: 253, startPoint y: 183, endPoint x: 261, endPoint y: 224, distance: 41.6
click at [261, 224] on section "**********" at bounding box center [277, 131] width 222 height 217
click at [282, 147] on span "Borda" at bounding box center [277, 143] width 196 height 8
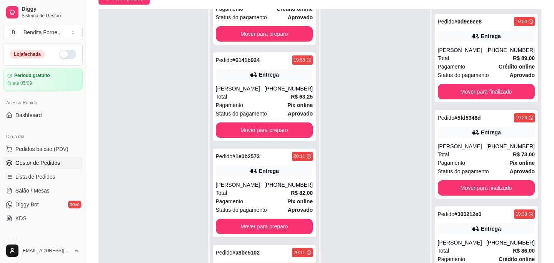
click at [304, 144] on div "Pedido # ed90f00a 19:47 Entrega [PERSON_NAME] [PHONE_NUMBER] Total R$ 77,00 Pag…" at bounding box center [265, 140] width 110 height 263
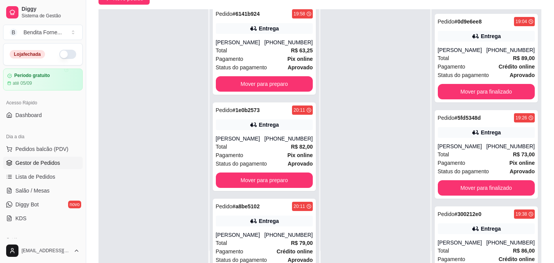
scroll to position [216, 0]
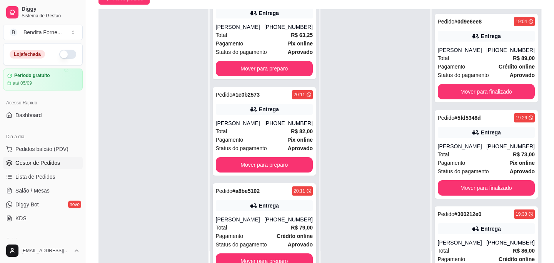
click at [249, 240] on span "Status do pagamento" at bounding box center [241, 244] width 51 height 8
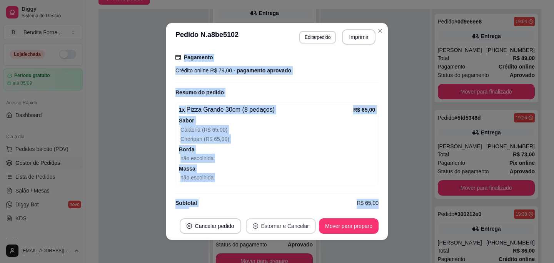
scroll to position [212, 0]
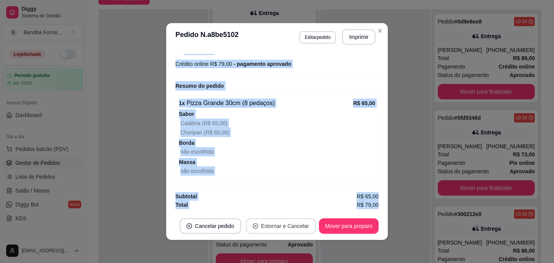
drag, startPoint x: 280, startPoint y: 187, endPoint x: 286, endPoint y: 225, distance: 38.2
click at [286, 226] on section "**********" at bounding box center [277, 131] width 222 height 217
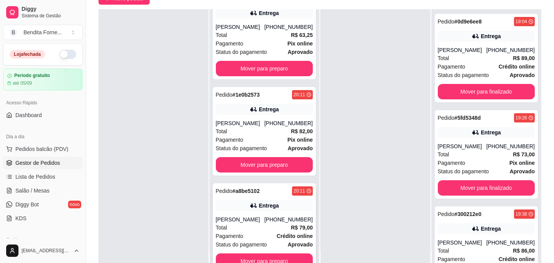
click at [258, 234] on div "Pagamento Crédito online" at bounding box center [264, 236] width 97 height 8
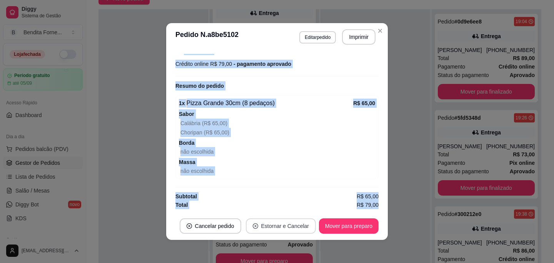
drag, startPoint x: 274, startPoint y: 186, endPoint x: 276, endPoint y: 226, distance: 40.1
click at [276, 226] on section "**********" at bounding box center [277, 131] width 222 height 217
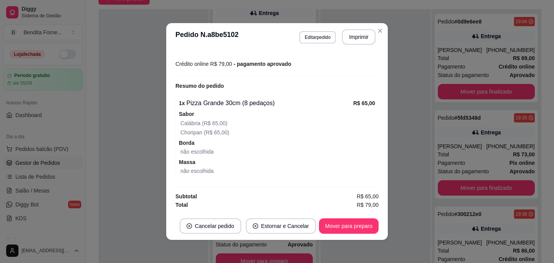
click at [266, 167] on div "não escolhida" at bounding box center [278, 170] width 195 height 9
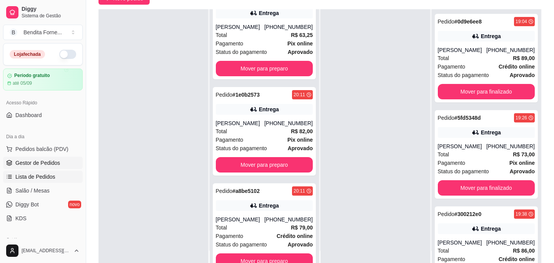
click at [43, 175] on span "Lista de Pedidos" at bounding box center [35, 177] width 40 height 8
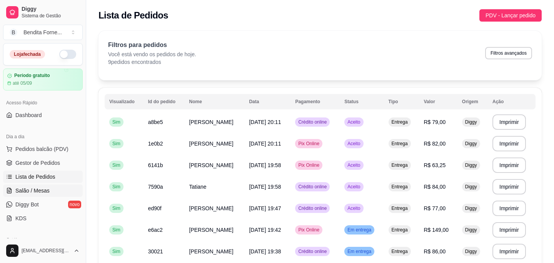
click at [29, 194] on link "Salão / Mesas" at bounding box center [43, 190] width 80 height 12
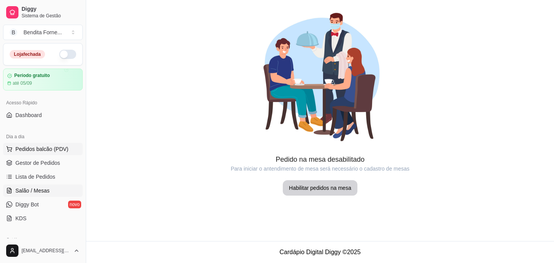
click at [54, 152] on span "Pedidos balcão (PDV)" at bounding box center [41, 149] width 53 height 8
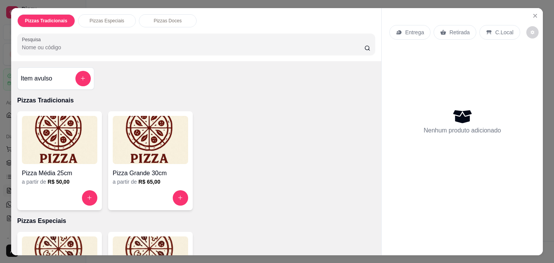
click at [264, 146] on div "Pizza Média 25cm a partir de R$ 50,00 Pizza Grande 30cm a partir de R$ 65,00" at bounding box center [196, 160] width 358 height 99
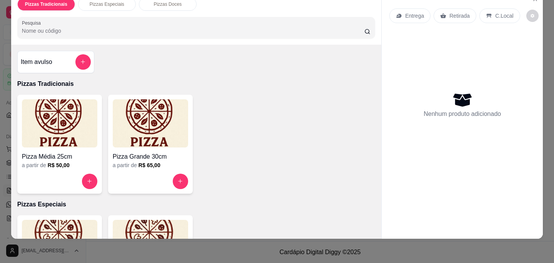
click at [264, 146] on div "Pizza Média 25cm a partir de R$ 50,00 Pizza Grande 30cm a partir de R$ 65,00" at bounding box center [196, 144] width 358 height 99
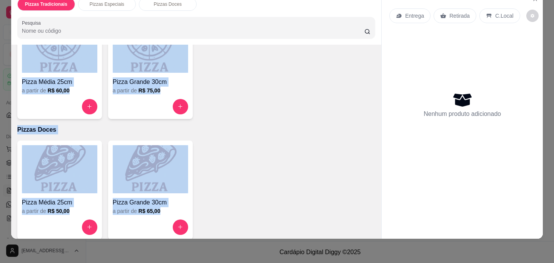
scroll to position [202, 0]
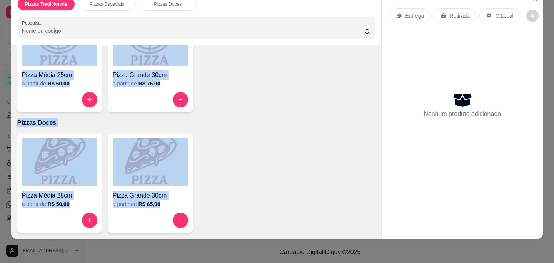
drag, startPoint x: 265, startPoint y: 149, endPoint x: 250, endPoint y: 244, distance: 95.8
click at [250, 245] on div "Pizzas Tradicionais Pizzas Especiais Pizzas Doces Pesquisa Item avulso Pizzas T…" at bounding box center [277, 131] width 554 height 263
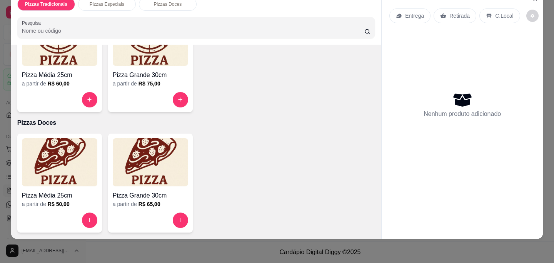
click at [294, 136] on div "Pizza Média 25cm a partir de R$ 50,00 Pizza Grande 30cm a partir de R$ 65,00" at bounding box center [196, 183] width 358 height 99
click at [118, 8] on div "Pizzas Especiais" at bounding box center [107, 4] width 58 height 13
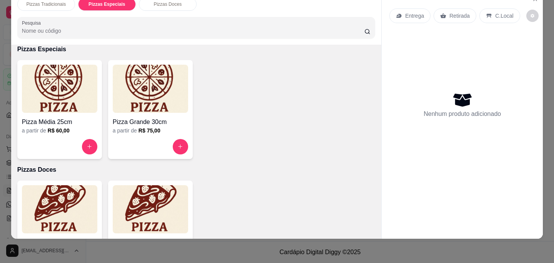
click at [248, 132] on div "Pizza Média 25cm a partir de R$ 60,00 Pizza Grande 30cm a partir de R$ 75,00" at bounding box center [196, 109] width 358 height 99
click at [181, 155] on div "Pizza Grande 30cm a partir de R$ 75,00" at bounding box center [150, 109] width 85 height 99
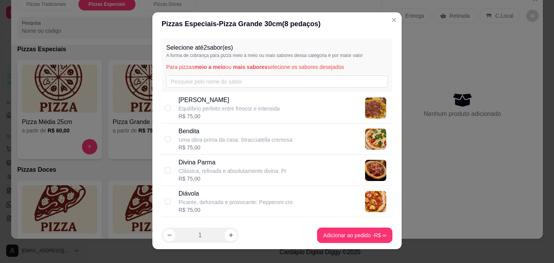
scroll to position [0, 0]
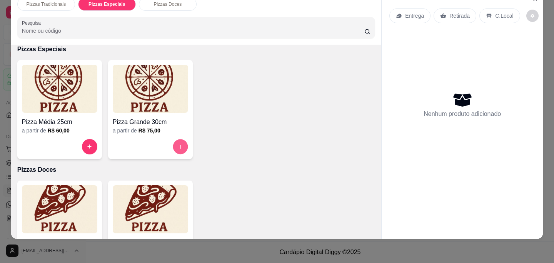
click at [181, 148] on icon "increase-product-quantity" at bounding box center [181, 147] width 6 height 6
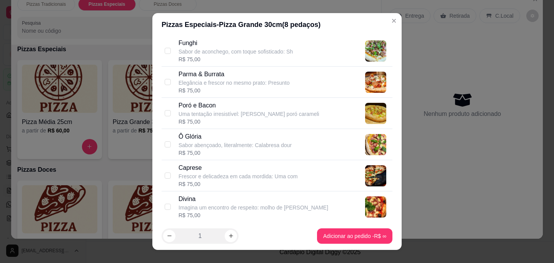
scroll to position [181, 0]
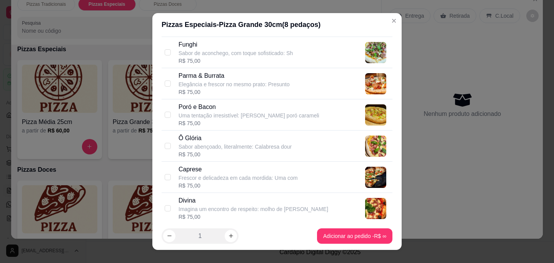
click at [352, 27] on div "Pizzas Especiais - Pizza Grande 30cm ( 8 pedaços)" at bounding box center [277, 24] width 231 height 11
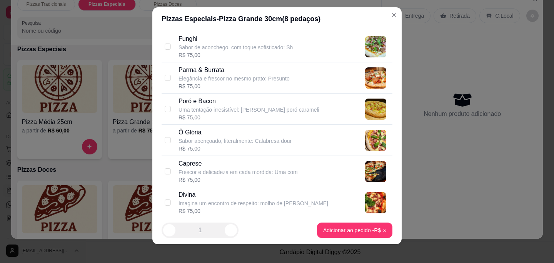
scroll to position [0, 0]
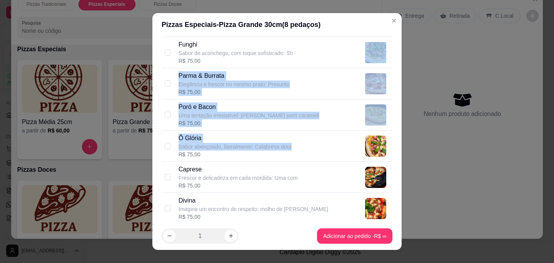
drag, startPoint x: 324, startPoint y: 148, endPoint x: 322, endPoint y: 65, distance: 82.8
click at [322, 65] on div "[PERSON_NAME] Equilíbrio perfeito entre frescor e intensida R$ 75,00 Bendita Um…" at bounding box center [277, 68] width 231 height 312
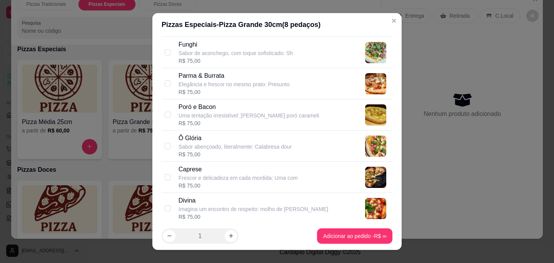
click at [338, 35] on header "Pizzas Especiais - Pizza Grande 30cm ( 8 pedaços)" at bounding box center [276, 24] width 249 height 23
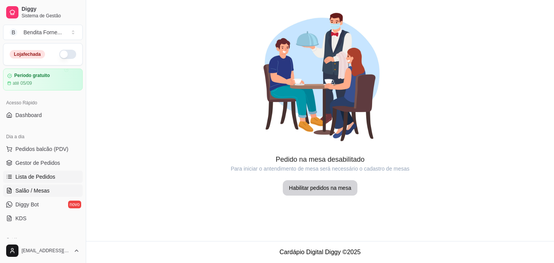
click at [49, 178] on span "Lista de Pedidos" at bounding box center [35, 177] width 40 height 8
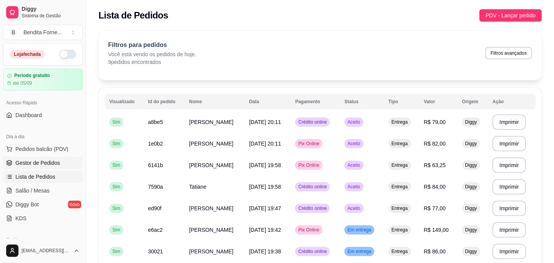
click at [55, 164] on span "Gestor de Pedidos" at bounding box center [37, 163] width 45 height 8
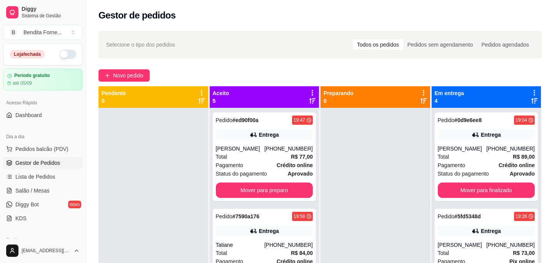
click at [340, 185] on div at bounding box center [376, 239] width 110 height 263
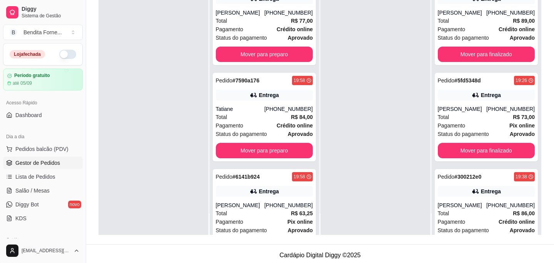
scroll to position [117, 0]
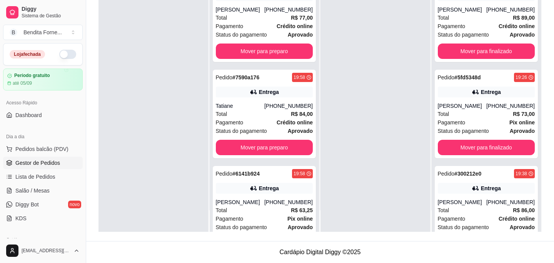
click at [309, 162] on div "Pedido # ed90f00a 19:47 Entrega [PERSON_NAME] [PHONE_NUMBER] Total R$ 77,00 Pag…" at bounding box center [265, 100] width 110 height 263
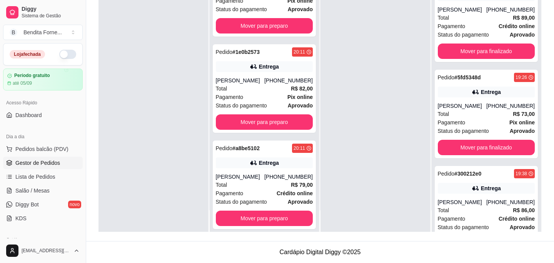
scroll to position [226, 0]
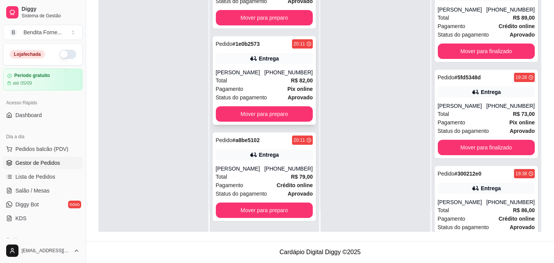
click at [266, 86] on div "Pagamento Pix online" at bounding box center [264, 89] width 97 height 8
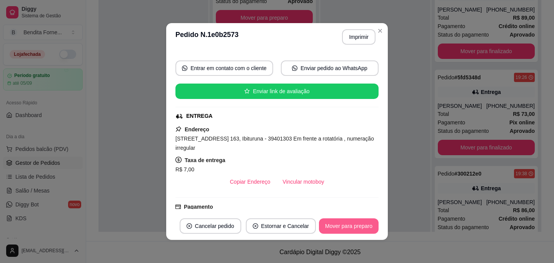
scroll to position [221, 0]
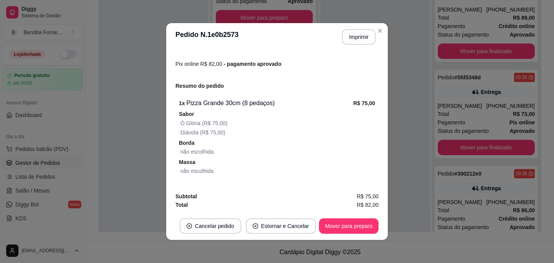
drag, startPoint x: 346, startPoint y: 198, endPoint x: 330, endPoint y: 243, distance: 47.9
click at [330, 243] on div "**********" at bounding box center [277, 131] width 554 height 263
click at [321, 131] on div "Diávola (R$ 75,00)" at bounding box center [278, 132] width 195 height 9
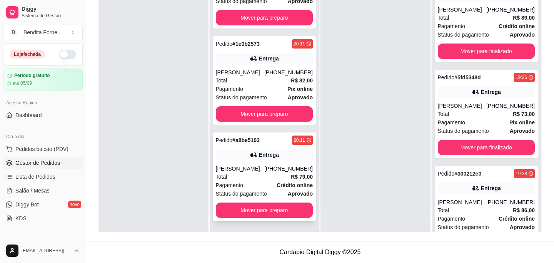
click at [263, 177] on div "Total R$ 79,00" at bounding box center [264, 176] width 97 height 8
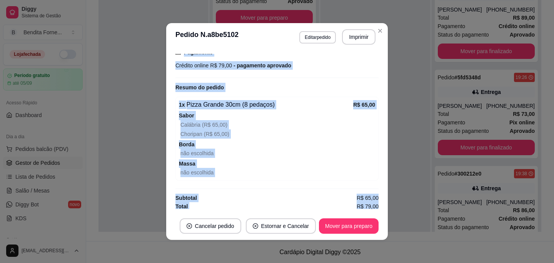
scroll to position [212, 0]
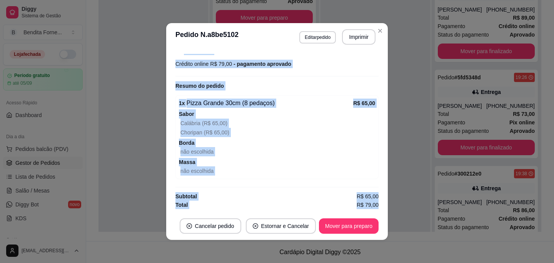
drag, startPoint x: 267, startPoint y: 176, endPoint x: 271, endPoint y: 235, distance: 59.8
click at [271, 236] on section "**********" at bounding box center [277, 131] width 222 height 217
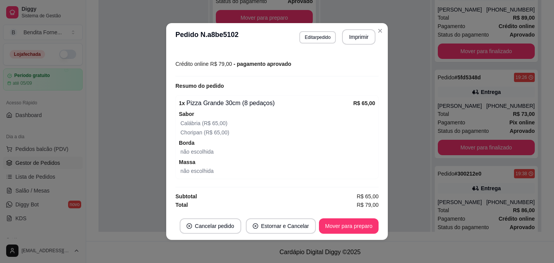
click at [289, 156] on div "1 x Pizza Grande 30cm (8 pedaços) R$ 65,00 Sabor Calábria (R$ 65,00) Choripan (…" at bounding box center [277, 137] width 203 height 84
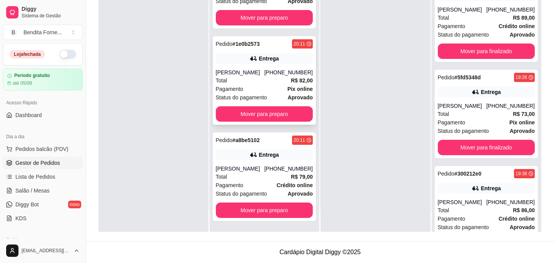
click at [264, 84] on div "Total R$ 82,00" at bounding box center [264, 80] width 97 height 8
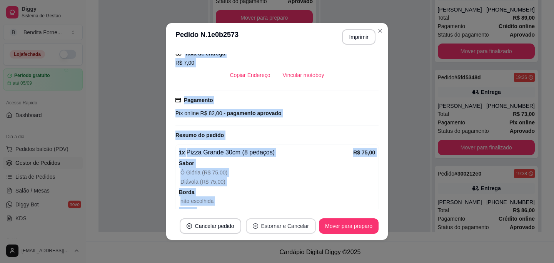
scroll to position [221, 0]
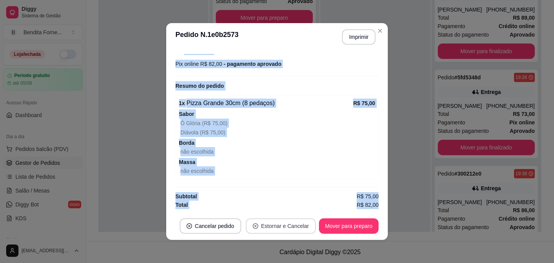
drag, startPoint x: 271, startPoint y: 173, endPoint x: 272, endPoint y: 218, distance: 45.0
click at [272, 218] on section "**********" at bounding box center [277, 131] width 222 height 217
click at [280, 162] on span "Massa" at bounding box center [277, 162] width 196 height 8
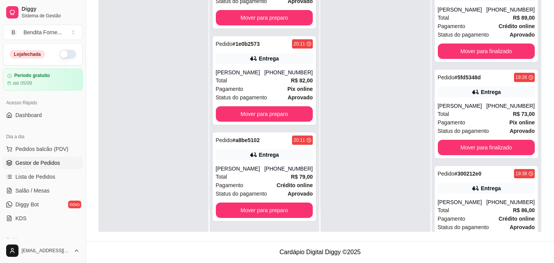
drag, startPoint x: 349, startPoint y: 67, endPoint x: 347, endPoint y: 46, distance: 20.5
click at [347, 46] on div at bounding box center [376, 100] width 110 height 263
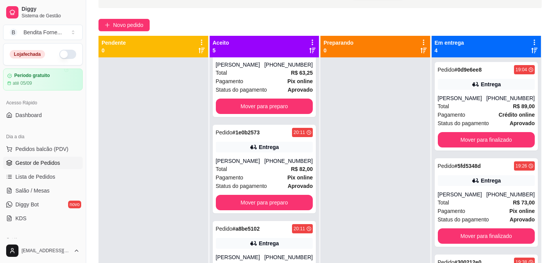
scroll to position [40, 0]
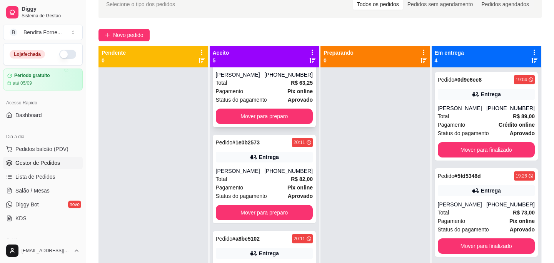
click at [273, 89] on div "Pagamento Pix online" at bounding box center [264, 91] width 97 height 8
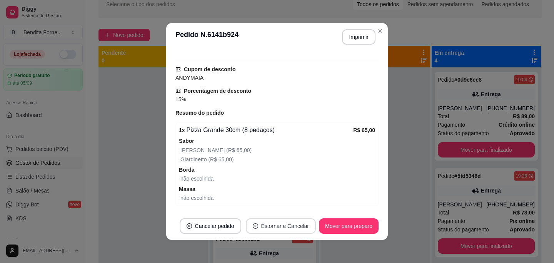
scroll to position [273, 0]
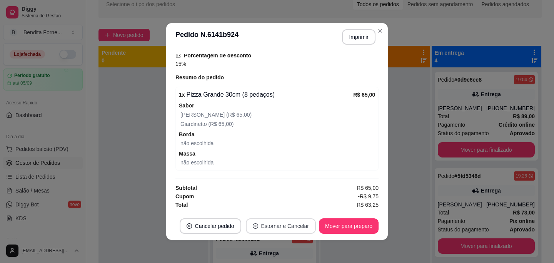
drag, startPoint x: 280, startPoint y: 193, endPoint x: 277, endPoint y: 221, distance: 28.2
click at [278, 223] on section "**********" at bounding box center [277, 131] width 222 height 217
click at [280, 179] on div at bounding box center [277, 178] width 203 height 1
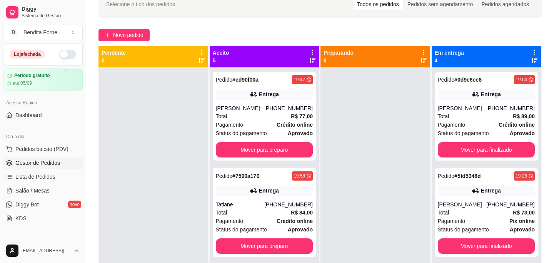
scroll to position [0, 0]
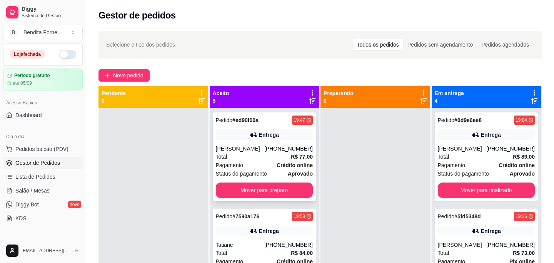
click at [262, 158] on div "Total R$ 77,00" at bounding box center [264, 156] width 97 height 8
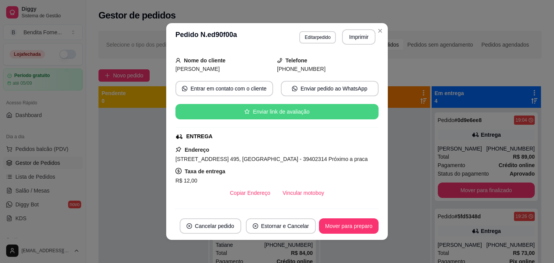
scroll to position [46, 0]
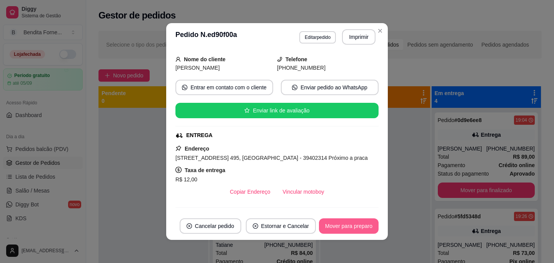
click at [356, 226] on button "Mover para preparo" at bounding box center [349, 225] width 60 height 15
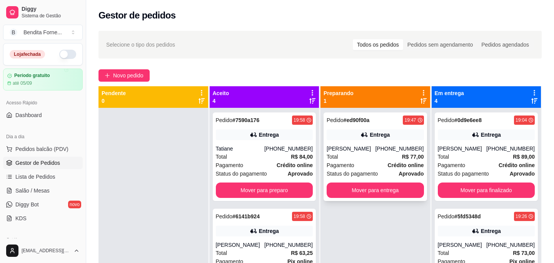
click at [363, 156] on div "Total R$ 77,00" at bounding box center [375, 156] width 97 height 8
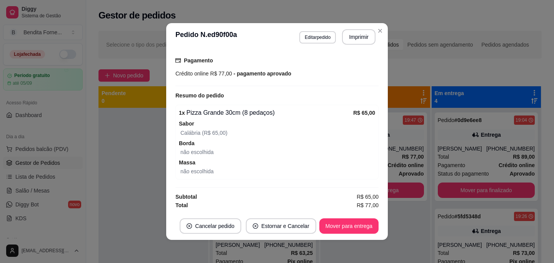
scroll to position [203, 0]
drag, startPoint x: 185, startPoint y: 134, endPoint x: 251, endPoint y: 132, distance: 66.3
click at [252, 132] on div "Calábria (R$ 65,00)" at bounding box center [278, 132] width 195 height 9
click at [251, 132] on div "Calábria (R$ 65,00)" at bounding box center [278, 132] width 195 height 9
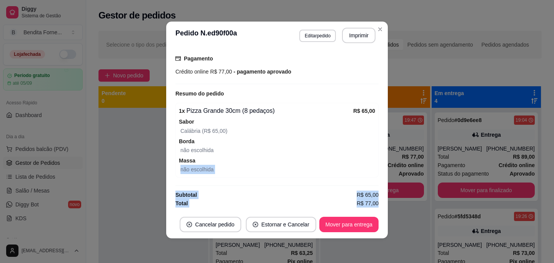
drag, startPoint x: 250, startPoint y: 158, endPoint x: 247, endPoint y: 213, distance: 54.4
click at [247, 213] on section "**********" at bounding box center [277, 130] width 222 height 217
click at [267, 182] on div "feito há 56 minutos Horário do pedido [DATE] 19:47 Status do pedido PREPARANDO …" at bounding box center [277, 129] width 203 height 155
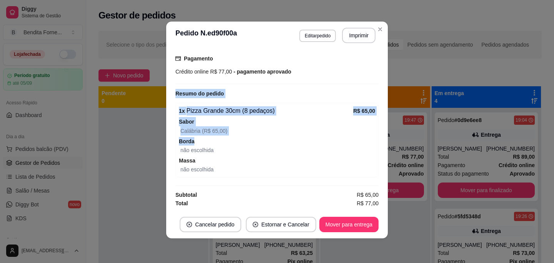
drag, startPoint x: 271, startPoint y: 141, endPoint x: 308, endPoint y: 87, distance: 64.9
click at [308, 87] on div "feito há 56 minutos Horário do pedido [DATE] 19:47 Status do pedido PREPARANDO …" at bounding box center [277, 129] width 203 height 155
click at [315, 49] on div "feito há 57 minutos Horário do pedido [DATE] 19:47 Status do pedido PREPARANDO …" at bounding box center [277, 129] width 222 height 161
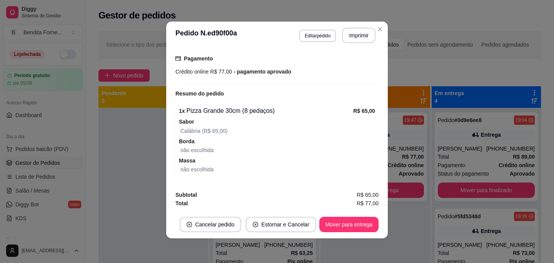
click at [315, 49] on div "feito há 57 minutos Horário do pedido [DATE] 19:47 Status do pedido PREPARANDO …" at bounding box center [277, 129] width 222 height 161
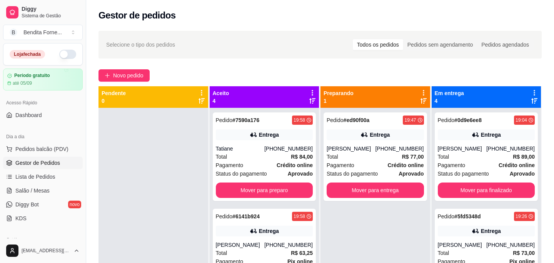
click at [335, 227] on div "Pedido # ed90f00a 19:47 Entrega [PERSON_NAME] [PHONE_NUMBER] Total R$ 77,00 Pag…" at bounding box center [376, 239] width 110 height 263
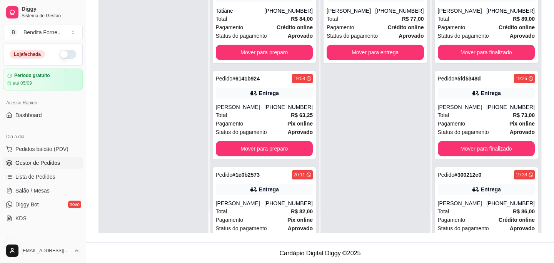
scroll to position [117, 0]
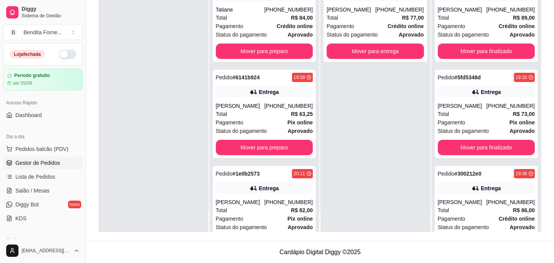
click at [377, 105] on div "Pedido # ed90f00a 19:47 Entrega [PERSON_NAME] [PHONE_NUMBER] Total R$ 77,00 Pag…" at bounding box center [376, 100] width 110 height 263
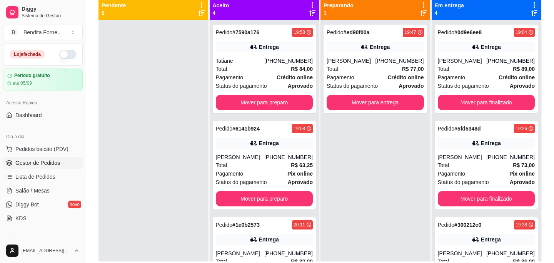
scroll to position [87, 0]
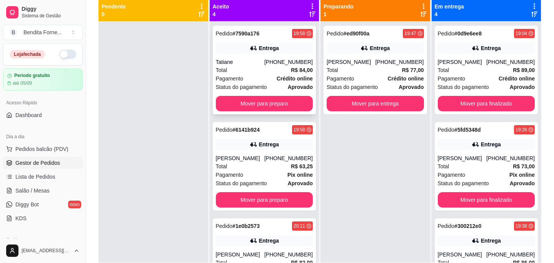
click at [251, 64] on div "Tatiane" at bounding box center [240, 62] width 49 height 8
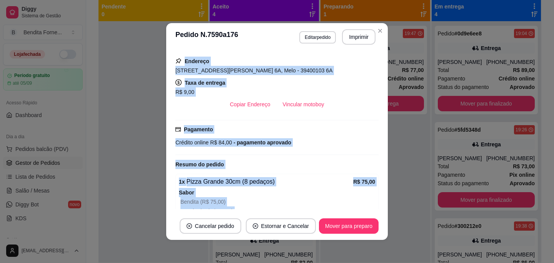
scroll to position [212, 0]
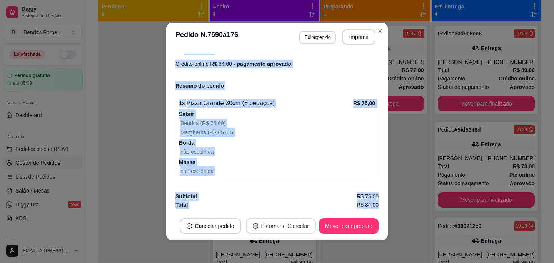
drag, startPoint x: 306, startPoint y: 184, endPoint x: 306, endPoint y: 228, distance: 44.3
click at [306, 229] on section "**********" at bounding box center [277, 131] width 222 height 217
click at [303, 164] on span "Massa" at bounding box center [277, 162] width 196 height 8
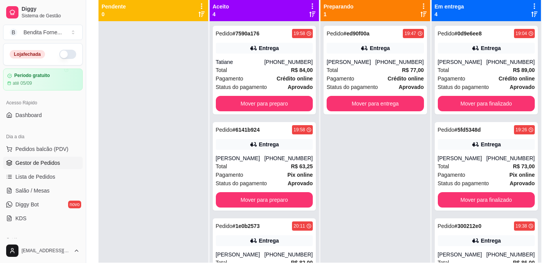
click at [368, 200] on div "Pedido # ed90f00a 19:47 Entrega [PERSON_NAME] [PHONE_NUMBER] Total R$ 77,00 Pag…" at bounding box center [376, 152] width 110 height 263
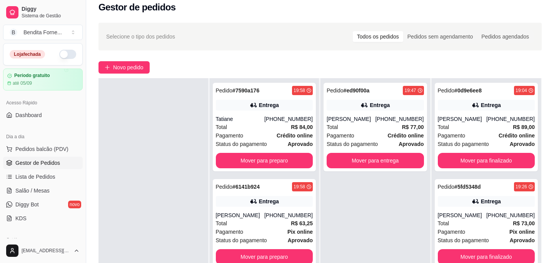
scroll to position [15, 0]
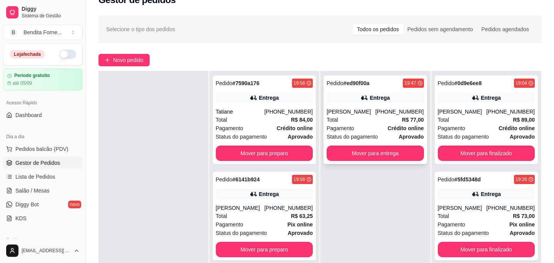
click at [368, 109] on div "[PERSON_NAME]" at bounding box center [351, 112] width 49 height 8
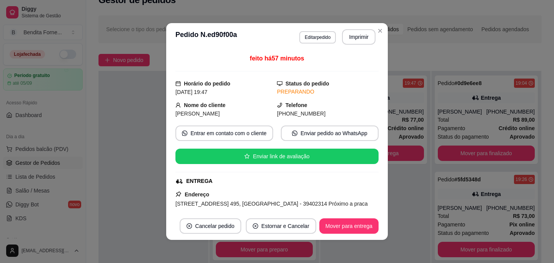
click at [330, 193] on div "Endereço [STREET_ADDRESS] 495, [GEOGRAPHIC_DATA] - 39402314 Próximo a praca Tax…" at bounding box center [277, 217] width 203 height 55
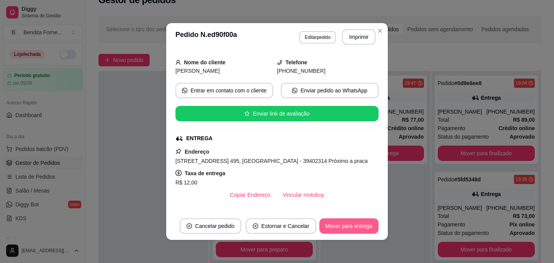
scroll to position [203, 0]
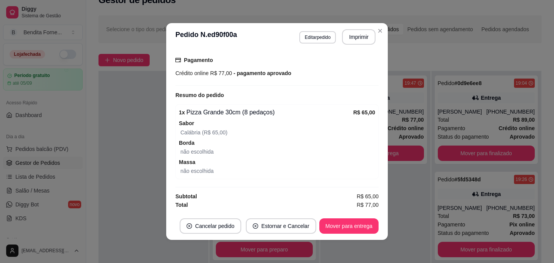
drag, startPoint x: 330, startPoint y: 193, endPoint x: 330, endPoint y: 235, distance: 42.0
click at [329, 235] on section "**********" at bounding box center [277, 131] width 222 height 217
click at [314, 158] on span "Massa" at bounding box center [277, 162] width 196 height 8
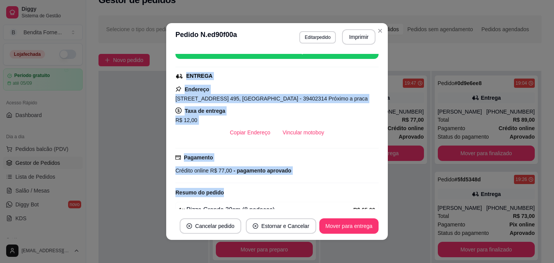
scroll to position [0, 0]
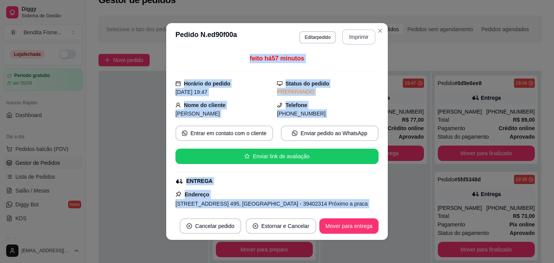
drag, startPoint x: 342, startPoint y: 108, endPoint x: 343, endPoint y: 44, distance: 64.3
click at [343, 44] on section "**********" at bounding box center [277, 131] width 222 height 217
click at [300, 196] on div "Endereço [STREET_ADDRESS] 495, [GEOGRAPHIC_DATA] - 39402314 Próximo a praca Tax…" at bounding box center [277, 217] width 203 height 55
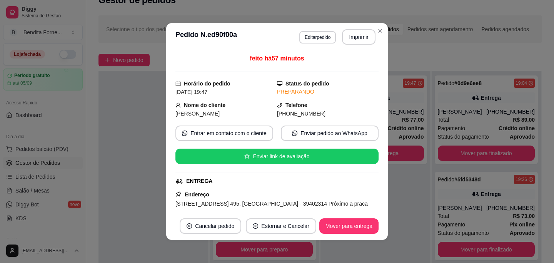
click at [297, 203] on span "[STREET_ADDRESS] 495, [GEOGRAPHIC_DATA] - 39402314 Próximo a praca" at bounding box center [272, 204] width 193 height 6
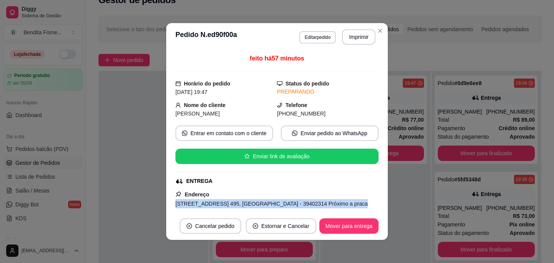
click at [297, 203] on span "[STREET_ADDRESS] 495, [GEOGRAPHIC_DATA] - 39402314 Próximo a praca" at bounding box center [272, 204] width 193 height 6
copy span "[STREET_ADDRESS] 495, [GEOGRAPHIC_DATA] - 39402314 Próximo a praca"
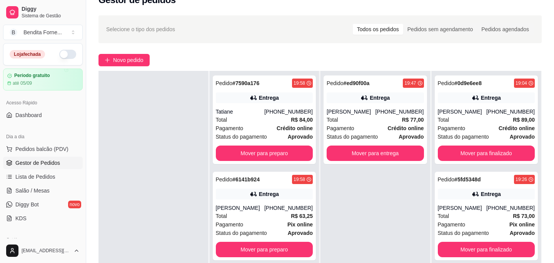
click at [337, 235] on div "Pedido # ed90f00a 19:47 Entrega [PERSON_NAME] [PHONE_NUMBER] Total R$ 77,00 Pag…" at bounding box center [376, 202] width 110 height 263
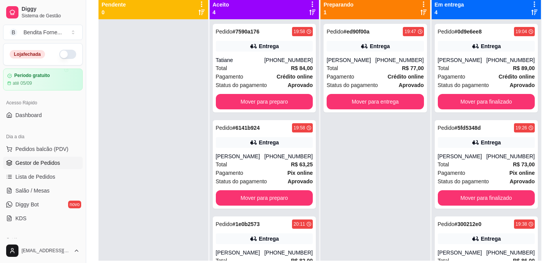
scroll to position [87, 0]
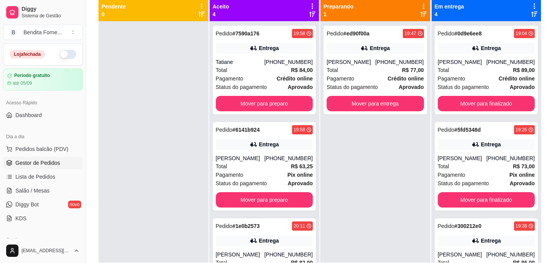
click at [295, 217] on div "Pedido # 7590a176 19:58 Entrega Tatiane [PHONE_NUMBER] Total R$ 84,00 Pagamento…" at bounding box center [265, 152] width 110 height 263
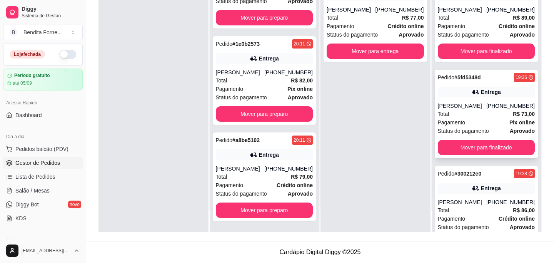
scroll to position [137, 0]
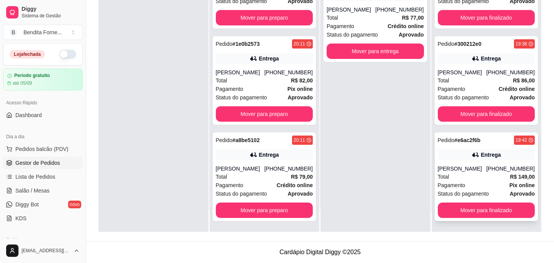
click at [464, 181] on div "Total R$ 149,00" at bounding box center [486, 176] width 97 height 8
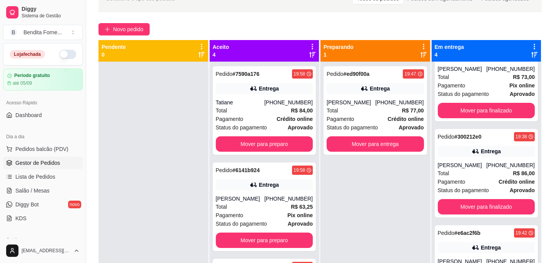
scroll to position [0, 0]
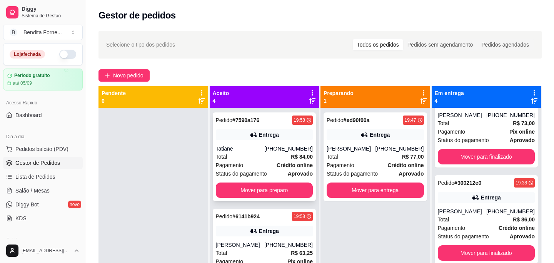
click at [271, 156] on div "Total R$ 84,00" at bounding box center [264, 156] width 97 height 8
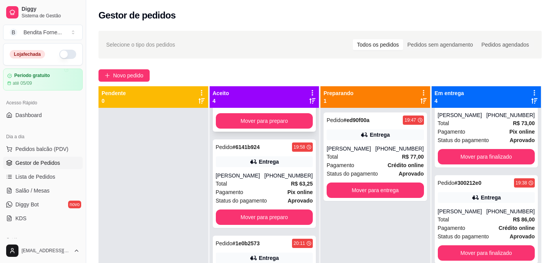
scroll to position [74, 0]
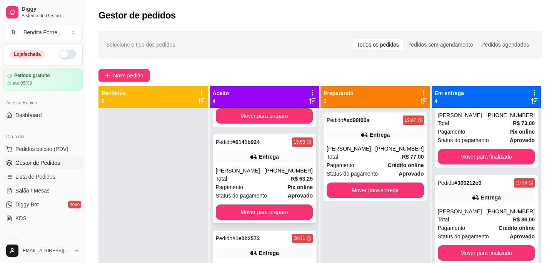
click at [226, 173] on div "[PERSON_NAME]" at bounding box center [240, 171] width 49 height 8
click at [344, 234] on div "Pedido # ed90f00a 19:47 Entrega [PERSON_NAME] [PHONE_NUMBER] Total R$ 77,00 Pag…" at bounding box center [376, 239] width 110 height 263
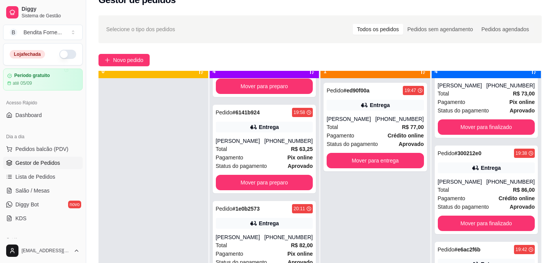
scroll to position [15, 0]
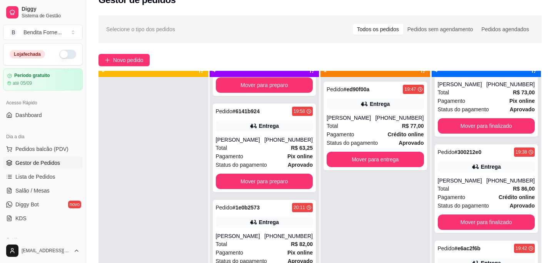
click at [307, 196] on div "Pedido # 7590a176 19:58 Entrega Tatiane [PHONE_NUMBER] Total R$ 84,00 Pagamento…" at bounding box center [265, 208] width 110 height 263
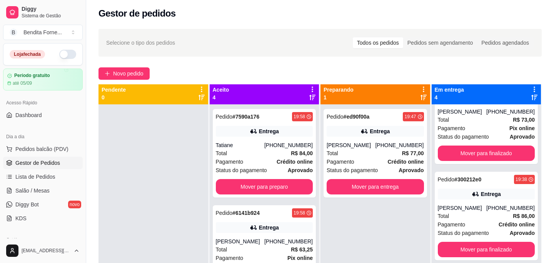
scroll to position [0, 0]
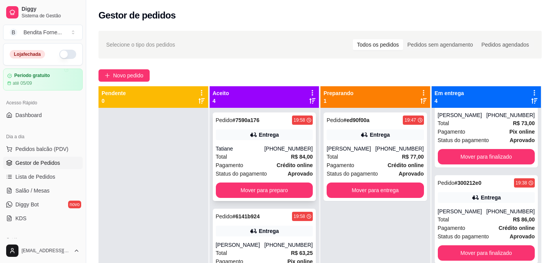
click at [248, 152] on div "Total R$ 84,00" at bounding box center [264, 156] width 97 height 8
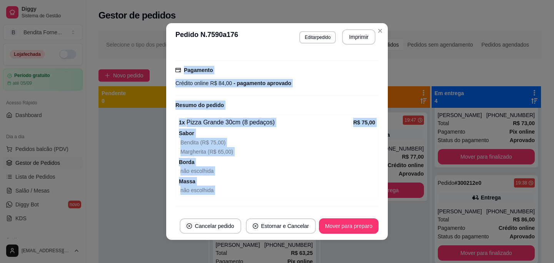
scroll to position [212, 0]
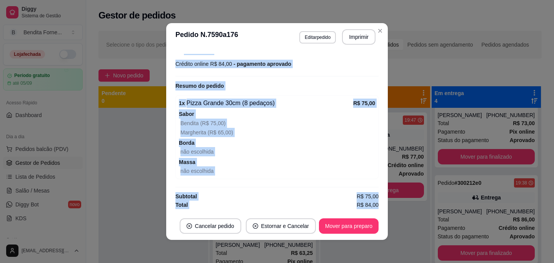
drag, startPoint x: 261, startPoint y: 185, endPoint x: 268, endPoint y: 215, distance: 31.2
click at [268, 215] on section "**********" at bounding box center [277, 131] width 222 height 217
click at [275, 165] on span "Massa" at bounding box center [277, 162] width 196 height 8
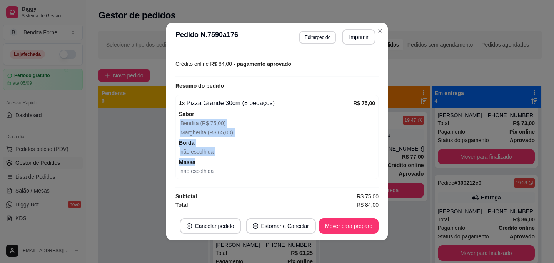
drag, startPoint x: 275, startPoint y: 165, endPoint x: 282, endPoint y: 118, distance: 47.4
click at [281, 118] on div "1 x Pizza Grande 30cm (8 pedaços) R$ 75,00 Sabor Bendita (R$ 75,00) Margherita …" at bounding box center [277, 137] width 203 height 84
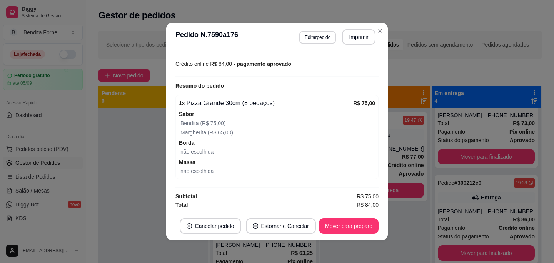
click at [296, 82] on div "Resumo do pedido" at bounding box center [277, 85] width 203 height 9
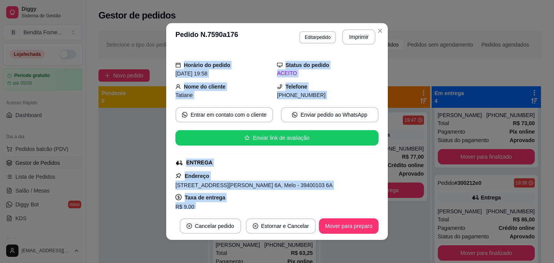
scroll to position [0, 0]
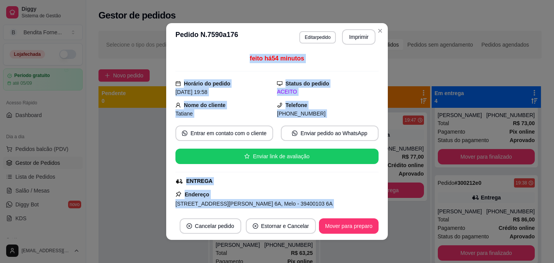
drag, startPoint x: 296, startPoint y: 82, endPoint x: 294, endPoint y: 36, distance: 46.2
click at [294, 36] on section "**********" at bounding box center [277, 131] width 222 height 217
click at [255, 91] on div "[DATE] 19:58" at bounding box center [227, 92] width 102 height 8
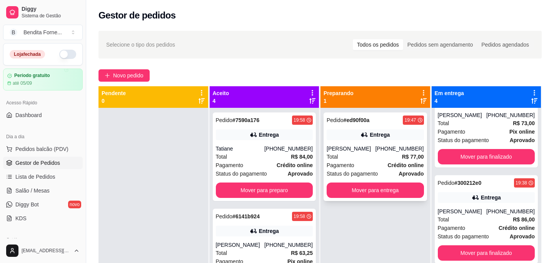
click at [375, 157] on div "Total R$ 77,00" at bounding box center [375, 156] width 97 height 8
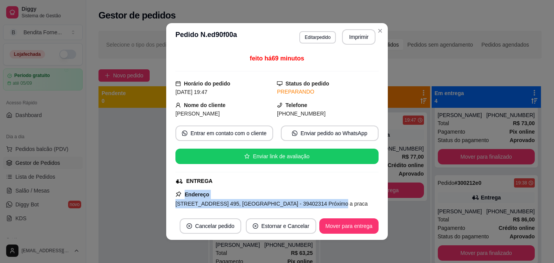
drag, startPoint x: 325, startPoint y: 187, endPoint x: 326, endPoint y: 199, distance: 12.4
click at [326, 200] on div "feito há 69 minutos Horário do pedido [DATE] 19:47 Status do pedido PREPARANDO …" at bounding box center [277, 131] width 203 height 155
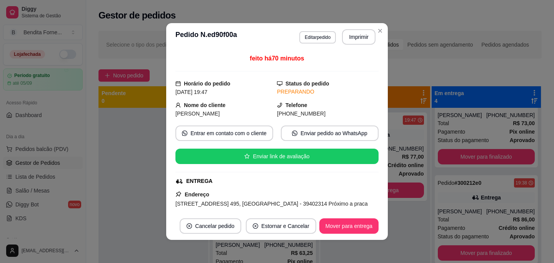
click at [370, 196] on div "Endereço [STREET_ADDRESS] 495, [GEOGRAPHIC_DATA] - 39402314 Próximo a praca Tax…" at bounding box center [277, 217] width 203 height 55
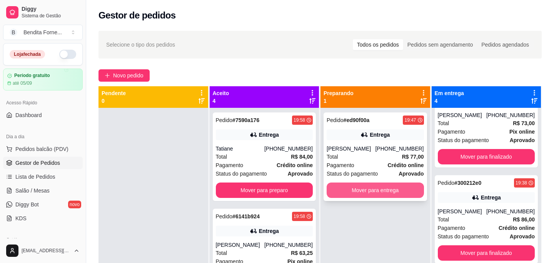
click at [367, 193] on button "Mover para entrega" at bounding box center [375, 189] width 97 height 15
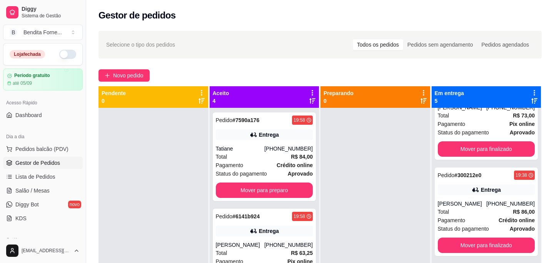
click at [297, 205] on div "Pedido # 7590a176 19:58 Entrega Tatiane [PHONE_NUMBER] Total R$ 84,00 Pagamento…" at bounding box center [265, 239] width 110 height 263
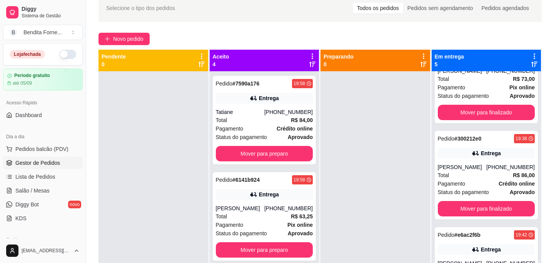
scroll to position [25, 0]
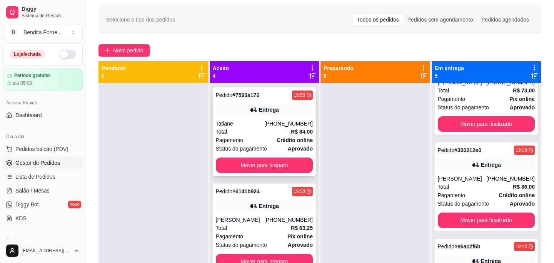
click at [269, 136] on div "Pagamento Crédito online" at bounding box center [264, 140] width 97 height 8
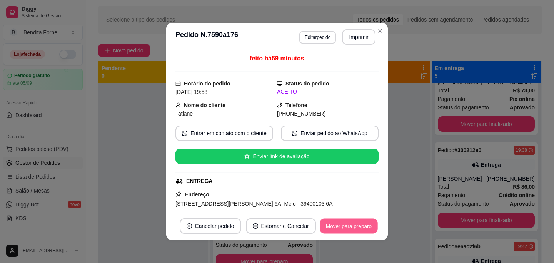
click at [347, 223] on button "Mover para preparo" at bounding box center [349, 226] width 58 height 15
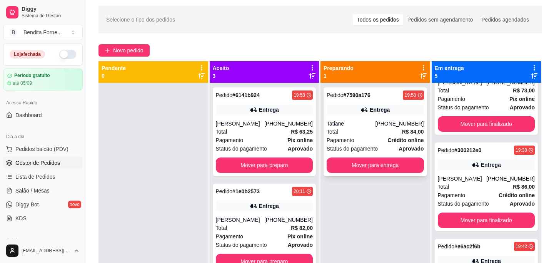
click at [372, 137] on div "Pagamento Crédito online" at bounding box center [375, 140] width 97 height 8
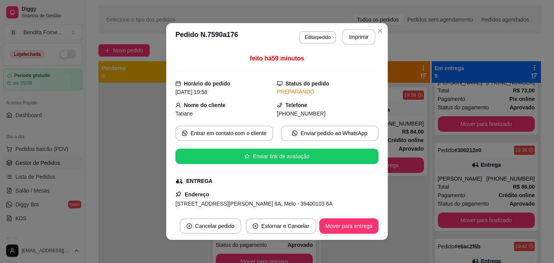
click at [258, 181] on div "ENTREGA" at bounding box center [277, 181] width 202 height 8
click at [249, 203] on span "[STREET_ADDRESS][PERSON_NAME] 6A, Melo - 39400103 6A" at bounding box center [254, 204] width 157 height 6
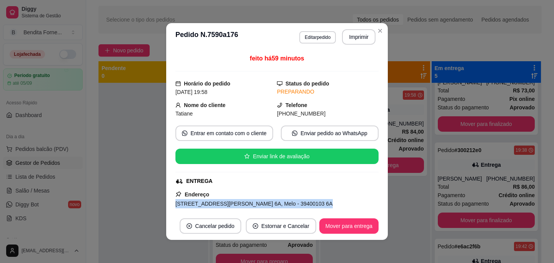
click at [249, 203] on span "[STREET_ADDRESS][PERSON_NAME] 6A, Melo - 39400103 6A" at bounding box center [254, 204] width 157 height 6
copy span "[STREET_ADDRESS][PERSON_NAME] 6A, Melo - 39400103 6A"
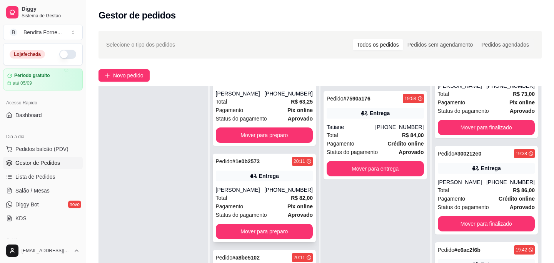
scroll to position [117, 0]
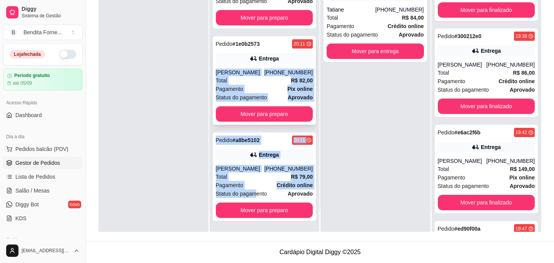
drag, startPoint x: 258, startPoint y: 194, endPoint x: 240, endPoint y: 52, distance: 143.5
click at [241, 54] on div "Pedido # 6141b924 19:58 Entrega [PERSON_NAME] [PHONE_NUMBER] Total R$ 63,25 Pag…" at bounding box center [265, 100] width 110 height 263
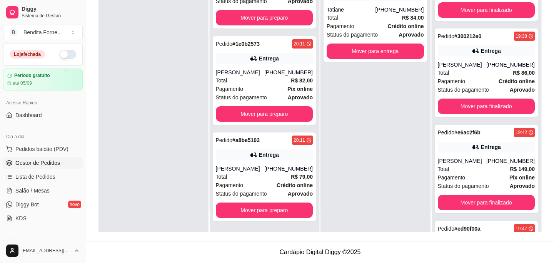
click at [370, 130] on div "Pedido # 7590a176 19:58 Entrega Tatiane [PHONE_NUMBER] Total R$ 84,00 Pagamento…" at bounding box center [376, 100] width 110 height 263
click at [344, 113] on div "Pedido # 7590a176 19:58 Entrega Tatiane [PHONE_NUMBER] Total R$ 84,00 Pagamento…" at bounding box center [376, 100] width 110 height 263
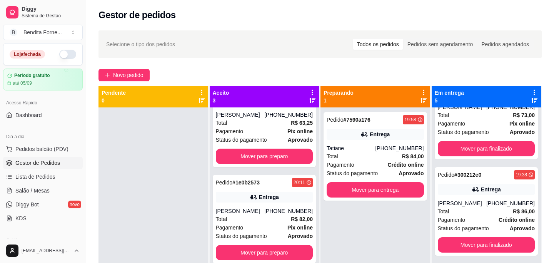
scroll to position [0, 0]
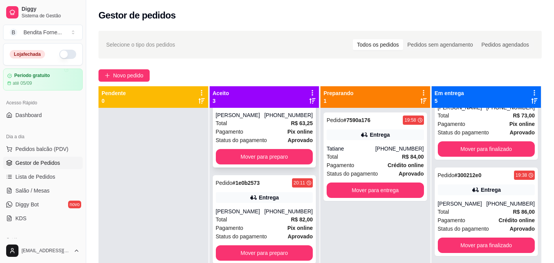
click at [271, 121] on div "Total R$ 63,25" at bounding box center [264, 123] width 97 height 8
click at [289, 172] on div "Pedido # 6141b924 19:58 Entrega [PERSON_NAME] [PHONE_NUMBER] Total R$ 63,25 Pag…" at bounding box center [265, 239] width 110 height 263
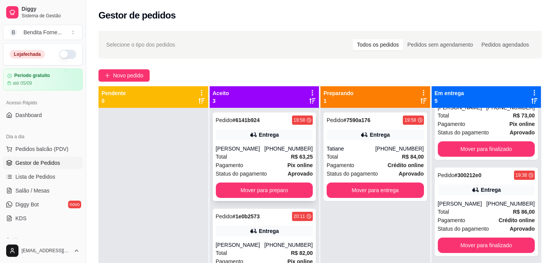
click at [262, 167] on div "Pagamento Pix online" at bounding box center [264, 165] width 97 height 8
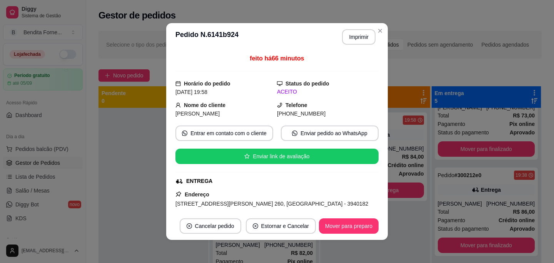
click at [277, 189] on div "feito há 66 minutos Horário do pedido [DATE] 19:58 Status do pedido ACEITO Nome…" at bounding box center [277, 131] width 203 height 155
click at [267, 204] on span "[STREET_ADDRESS][PERSON_NAME] 260, [GEOGRAPHIC_DATA] - 3940182 Apartamento 103 …" at bounding box center [272, 208] width 193 height 15
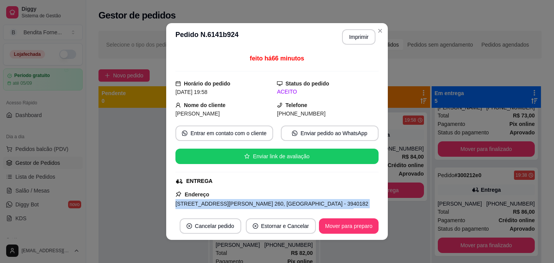
click at [267, 204] on span "[STREET_ADDRESS][PERSON_NAME] 260, [GEOGRAPHIC_DATA] - 3940182 Apartamento 103 …" at bounding box center [272, 208] width 193 height 15
copy span "[STREET_ADDRESS][PERSON_NAME] 260, [GEOGRAPHIC_DATA] - 3940182 Apartamento 103 …"
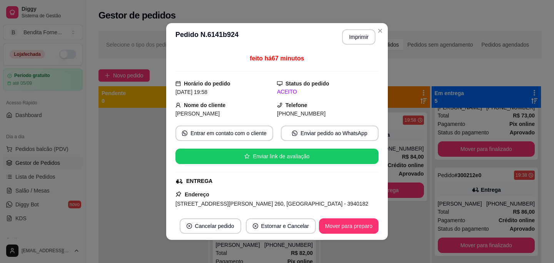
click at [273, 187] on div "feito há 67 minutos Horário do pedido [DATE] 19:58 Status do pedido ACEITO Nome…" at bounding box center [277, 131] width 203 height 155
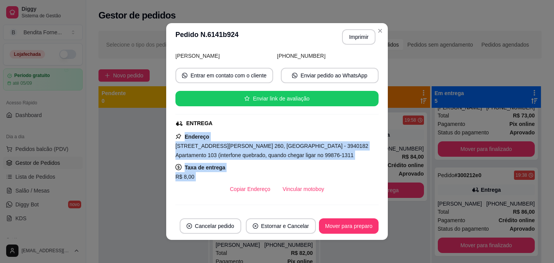
scroll to position [129, 0]
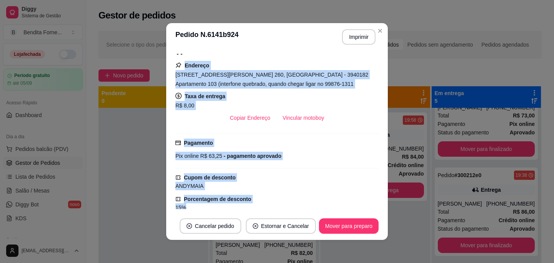
drag, startPoint x: 273, startPoint y: 187, endPoint x: 275, endPoint y: 210, distance: 22.9
click at [275, 210] on div "feito há 67 minutos Horário do pedido [DATE] 19:58 Status do pedido ACEITO Nome…" at bounding box center [277, 131] width 222 height 161
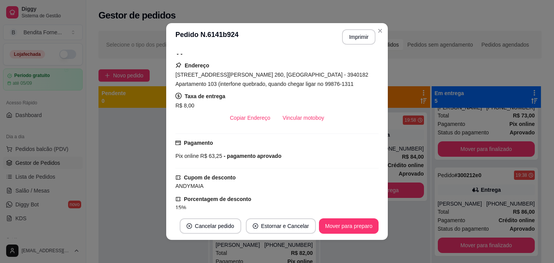
click at [291, 100] on div "Taxa de entrega R$ 8,00" at bounding box center [277, 101] width 203 height 18
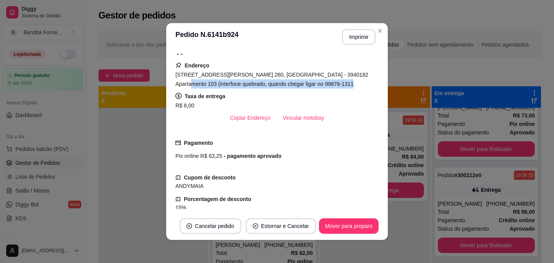
drag, startPoint x: 176, startPoint y: 83, endPoint x: 344, endPoint y: 90, distance: 168.0
click at [344, 90] on div "Endereço [STREET_ADDRESS][PERSON_NAME] 260, [GEOGRAPHIC_DATA] - 3940182 Apartam…" at bounding box center [277, 93] width 203 height 65
copy span "Apartamento 103 (interfone quebrado, quando chegar ligar no 99876-1311"
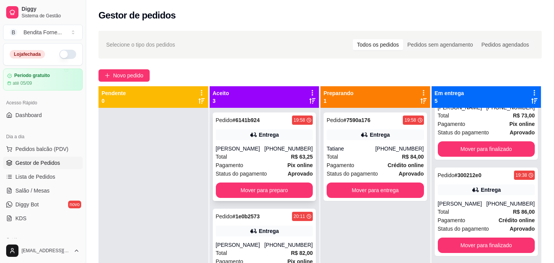
click at [273, 159] on div "Total R$ 63,25" at bounding box center [264, 156] width 97 height 8
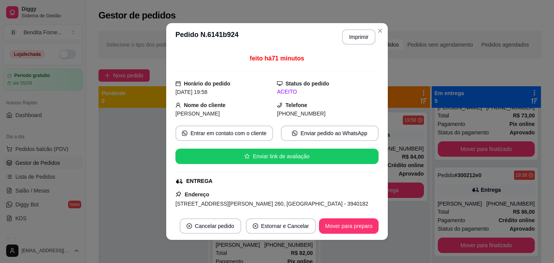
click at [284, 180] on div "ENTREGA" at bounding box center [277, 181] width 202 height 8
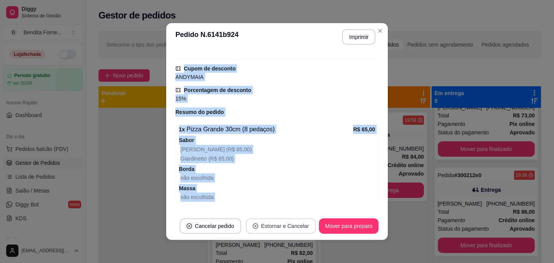
scroll to position [273, 0]
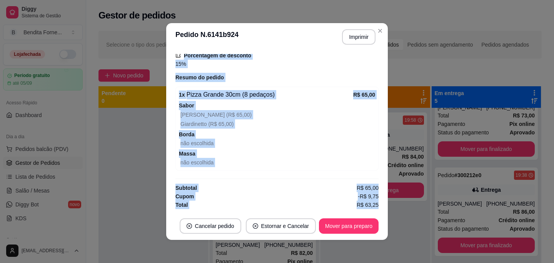
drag, startPoint x: 284, startPoint y: 180, endPoint x: 291, endPoint y: 216, distance: 37.4
click at [291, 216] on section "**********" at bounding box center [277, 131] width 222 height 217
click at [289, 167] on div "1 x Pizza Grande 30cm (8 pedaços) R$ 65,00 Sabor Bendita Galinha (R$ 65,00) Gia…" at bounding box center [277, 129] width 203 height 84
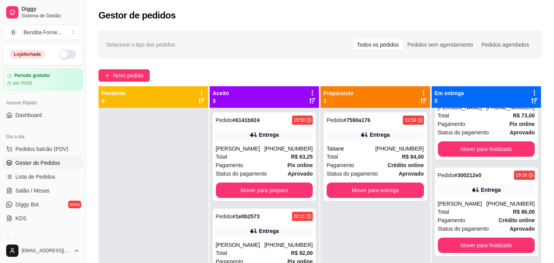
click at [301, 207] on div "Pedido # 6141b924 19:58 Entrega [PERSON_NAME] [PHONE_NUMBER] Total R$ 63,25 Pag…" at bounding box center [265, 239] width 110 height 263
click at [270, 163] on div "Pagamento Pix online" at bounding box center [264, 165] width 97 height 8
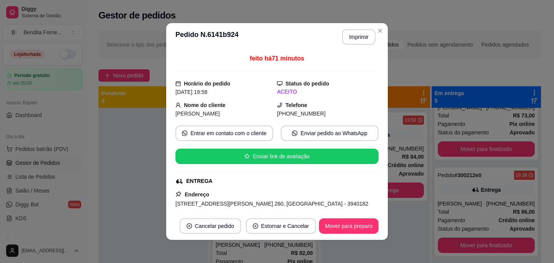
click at [291, 182] on div "ENTREGA" at bounding box center [277, 181] width 202 height 8
click at [292, 190] on div "Endereço [STREET_ADDRESS][PERSON_NAME] 260, [GEOGRAPHIC_DATA] - 3940182 Apartam…" at bounding box center [277, 222] width 203 height 65
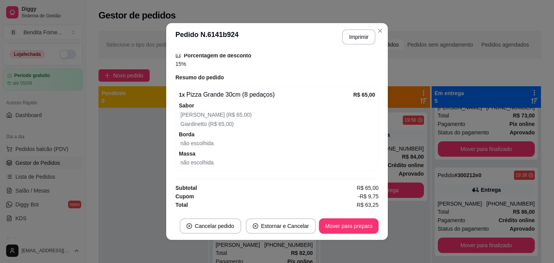
drag, startPoint x: 292, startPoint y: 190, endPoint x: 296, endPoint y: 238, distance: 47.5
click at [296, 238] on section "**********" at bounding box center [277, 131] width 222 height 217
click at [299, 149] on div "1 x Pizza Grande 30cm (8 pedaços) R$ 65,00 Sabor Bendita Galinha (R$ 65,00) Gia…" at bounding box center [277, 129] width 203 height 84
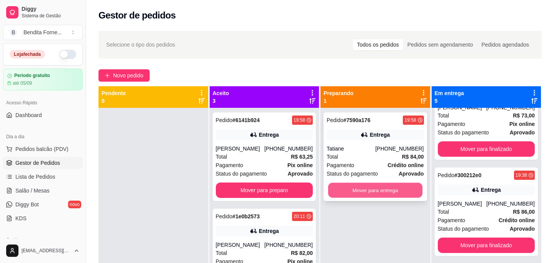
click at [372, 192] on button "Mover para entrega" at bounding box center [375, 190] width 94 height 15
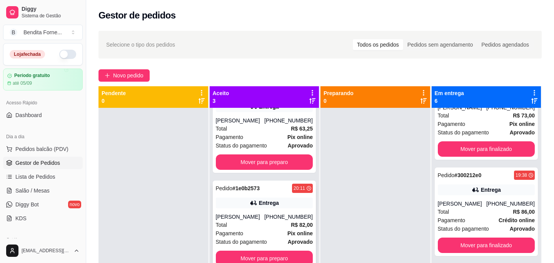
scroll to position [33, 0]
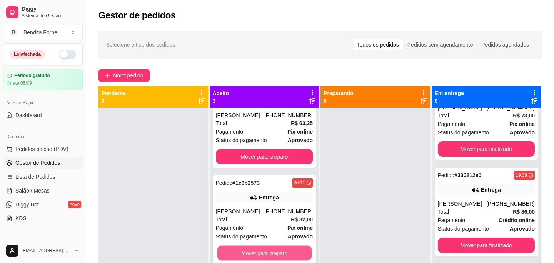
click at [254, 251] on button "Mover para preparo" at bounding box center [264, 253] width 94 height 15
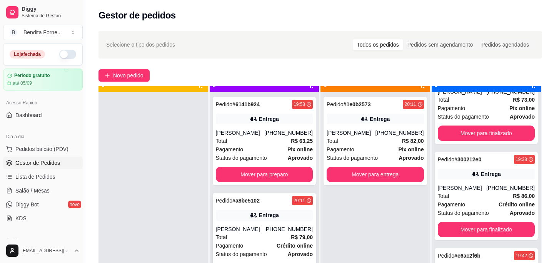
scroll to position [22, 0]
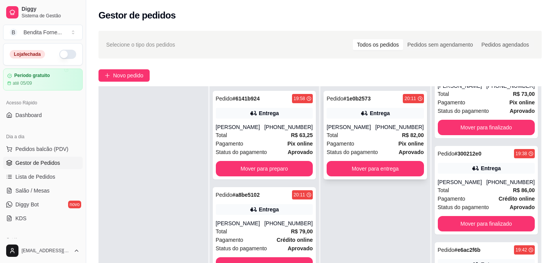
click at [368, 132] on div "Total R$ 82,00" at bounding box center [375, 135] width 97 height 8
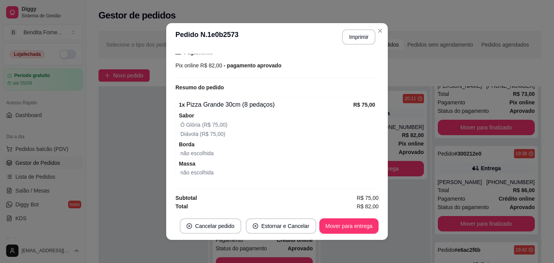
scroll to position [221, 0]
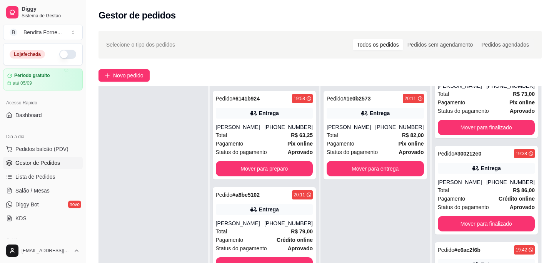
click at [371, 209] on div "Pedido # 1e0b2573 20:11 Entrega Leonardo [PHONE_NUMBER] Total R$ 82,00 Pagament…" at bounding box center [376, 217] width 110 height 263
click at [375, 223] on div "Pedido # 1e0b2573 20:11 Entrega Leonardo [PHONE_NUMBER] Total R$ 82,00 Pagament…" at bounding box center [376, 217] width 110 height 263
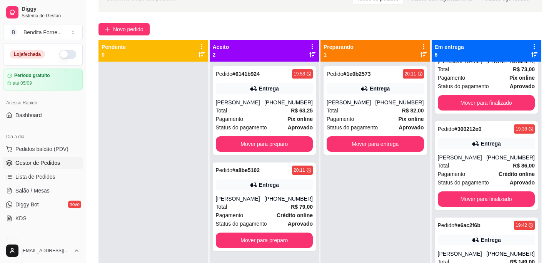
scroll to position [31, 0]
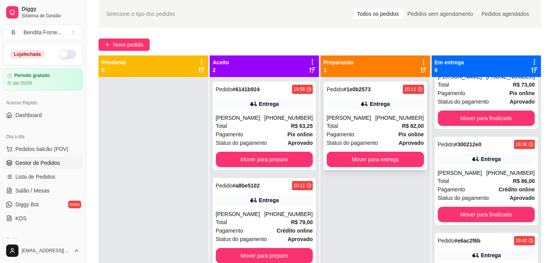
click at [374, 125] on div "Total R$ 82,00" at bounding box center [375, 126] width 97 height 8
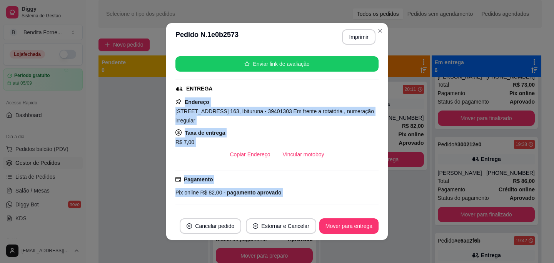
drag, startPoint x: 344, startPoint y: 188, endPoint x: 343, endPoint y: 209, distance: 21.6
click at [343, 209] on div "feito há 62 minutos Horário do pedido [DATE] 20:11 Status do pedido PREPARANDO …" at bounding box center [277, 131] width 222 height 161
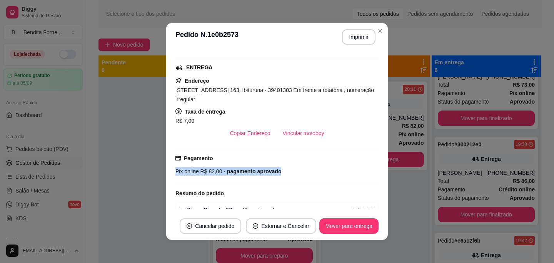
drag, startPoint x: 343, startPoint y: 155, endPoint x: 343, endPoint y: 183, distance: 28.1
click at [343, 184] on div "Pagamento Pix online R$ 82,00 - pagamento aprovado" at bounding box center [277, 166] width 203 height 35
click at [343, 184] on div "feito há 62 minutos Horário do pedido [DATE] 20:11 Status do pedido PREPARANDO …" at bounding box center [277, 131] width 203 height 155
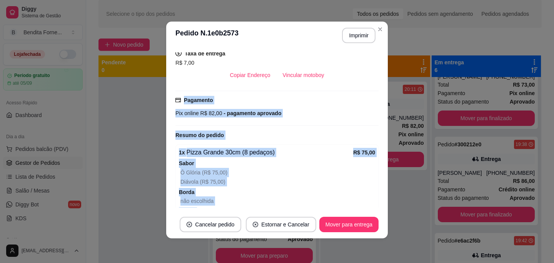
scroll to position [221, 0]
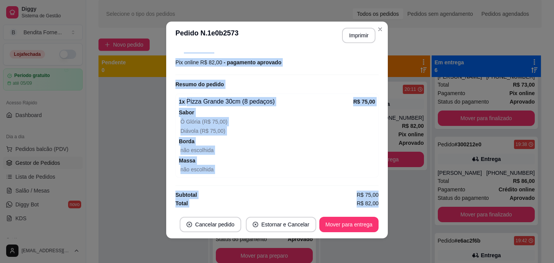
drag, startPoint x: 347, startPoint y: 115, endPoint x: 347, endPoint y: 208, distance: 93.6
click at [347, 209] on div "feito há 62 minutos Horário do pedido [DATE] 20:11 Status do pedido PREPARANDO …" at bounding box center [277, 129] width 222 height 161
click at [343, 77] on div "feito há 62 minutos Horário do pedido [DATE] 20:11 Status do pedido PREPARANDO …" at bounding box center [277, 129] width 203 height 155
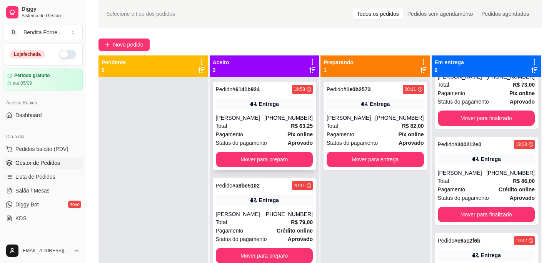
click at [275, 127] on div "Total R$ 63,25" at bounding box center [264, 126] width 97 height 8
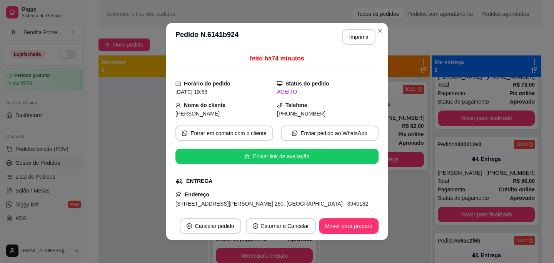
click at [286, 175] on div "feito há 74 minutos Horário do pedido [DATE] 19:58 Status do pedido ACEITO Nome…" at bounding box center [277, 131] width 203 height 155
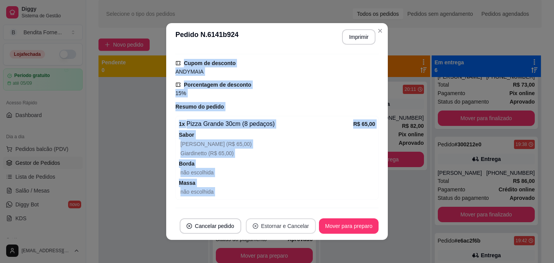
scroll to position [273, 0]
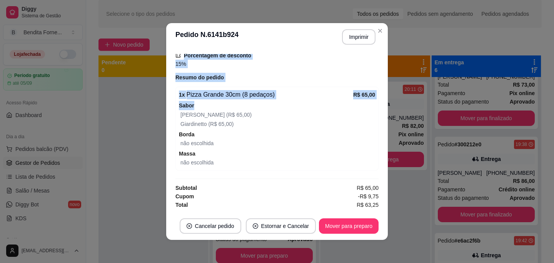
drag, startPoint x: 286, startPoint y: 175, endPoint x: 287, endPoint y: 104, distance: 70.9
click at [287, 104] on div "feito há 74 minutos Horário do pedido [DATE] 19:58 Status do pedido ACEITO Nome…" at bounding box center [277, 131] width 203 height 155
click at [278, 89] on div "1 x Pizza Grande 30cm (8 pedaços) R$ 65,00 Sabor Bendita Galinha (R$ 65,00) Gia…" at bounding box center [277, 129] width 203 height 84
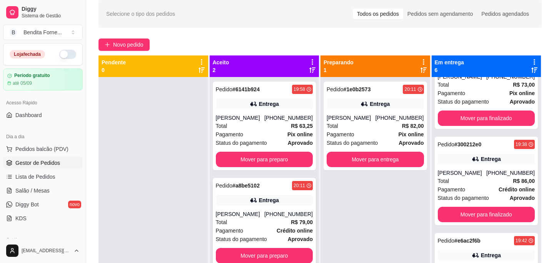
click at [258, 223] on div "Total R$ 79,00" at bounding box center [264, 222] width 97 height 8
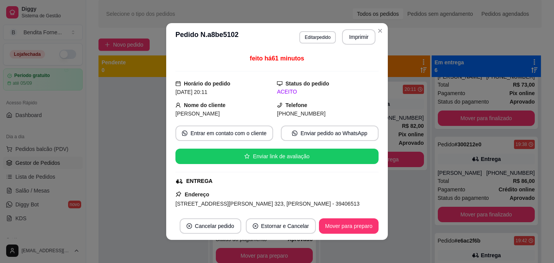
click at [287, 173] on div "feito há 61 minutos Horário do pedido [DATE] 20:11 Status do pedido ACEITO Nome…" at bounding box center [277, 131] width 203 height 155
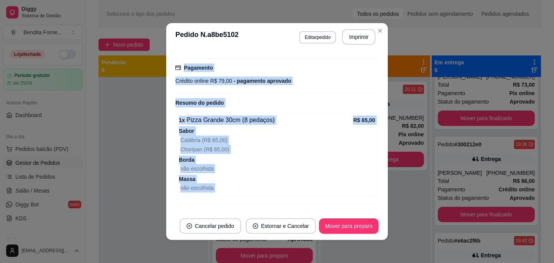
scroll to position [212, 0]
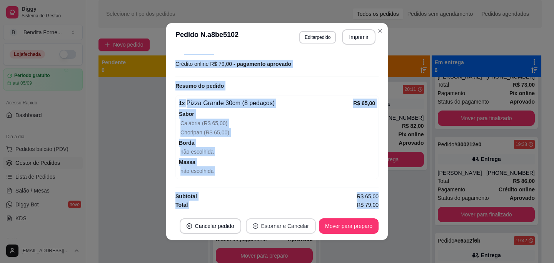
drag, startPoint x: 287, startPoint y: 173, endPoint x: 284, endPoint y: 231, distance: 58.6
click at [284, 231] on section "**********" at bounding box center [277, 131] width 222 height 217
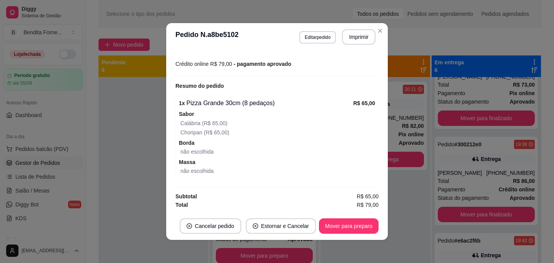
click at [313, 150] on div "não escolhida" at bounding box center [278, 151] width 195 height 9
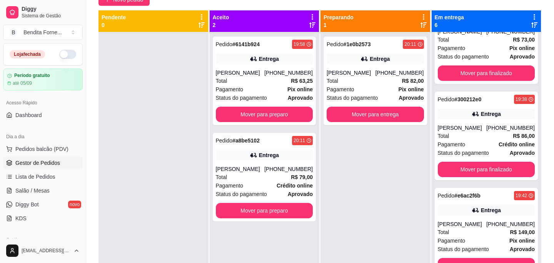
scroll to position [77, 0]
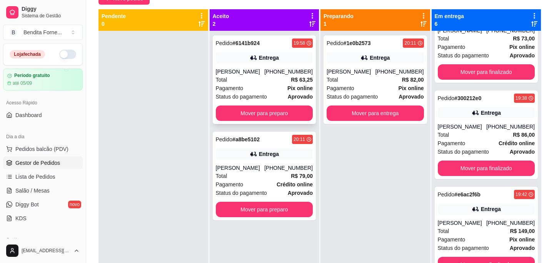
click at [273, 86] on div "Pagamento Pix online" at bounding box center [264, 88] width 97 height 8
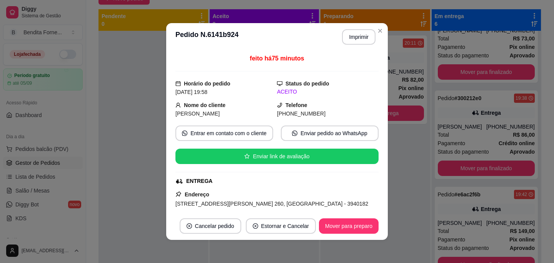
click at [291, 178] on div "ENTREGA" at bounding box center [277, 181] width 202 height 8
click at [311, 182] on div "ENTREGA" at bounding box center [277, 181] width 202 height 8
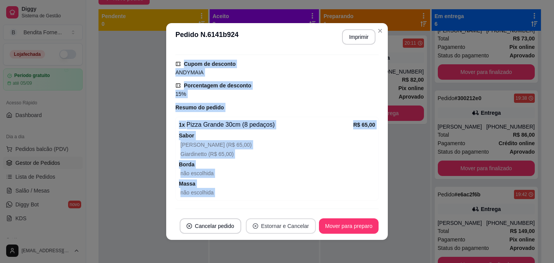
drag, startPoint x: 311, startPoint y: 182, endPoint x: 311, endPoint y: 216, distance: 33.5
click at [312, 218] on section "**********" at bounding box center [277, 131] width 222 height 217
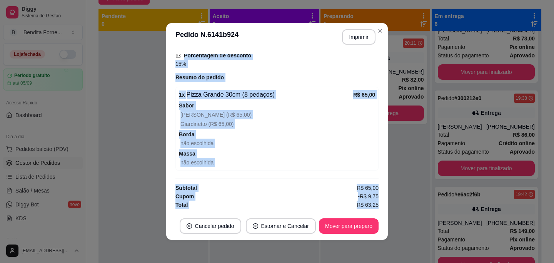
click at [299, 156] on span "Massa" at bounding box center [277, 153] width 196 height 8
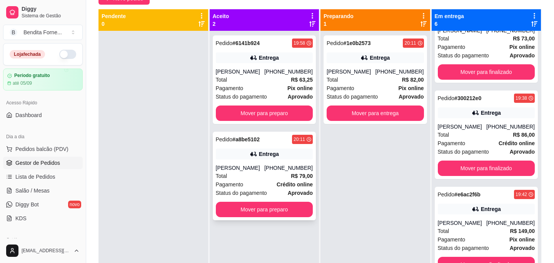
click at [270, 176] on div "Total R$ 79,00" at bounding box center [264, 176] width 97 height 8
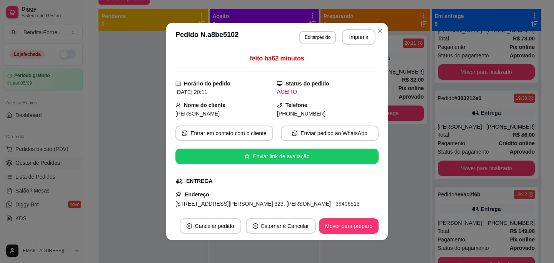
click at [299, 184] on div "ENTREGA" at bounding box center [277, 181] width 202 height 8
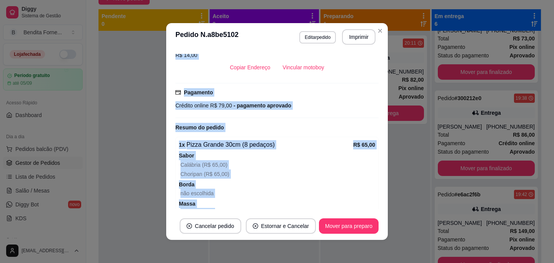
scroll to position [212, 0]
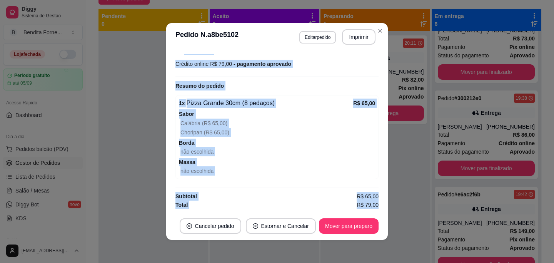
drag, startPoint x: 299, startPoint y: 184, endPoint x: 299, endPoint y: 211, distance: 26.6
click at [299, 211] on div "feito há 62 minutos Horário do pedido [DATE] 20:11 Status do pedido ACEITO Nome…" at bounding box center [277, 131] width 222 height 161
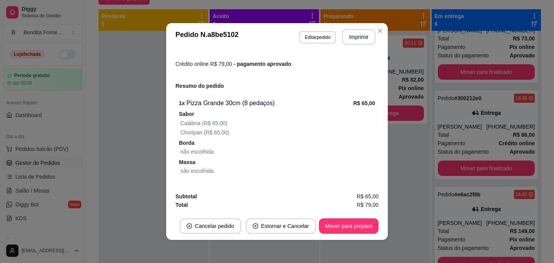
click at [298, 153] on div "não escolhida" at bounding box center [278, 151] width 195 height 9
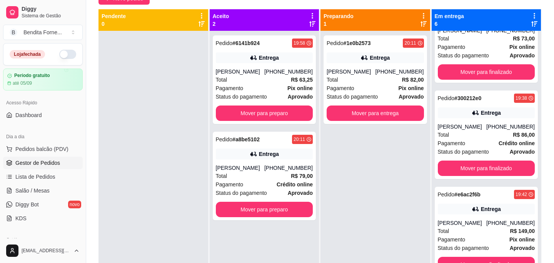
click at [474, 95] on div "Pedido # 0d9e6ee8 19:04 Entrega [PERSON_NAME] [PHONE_NUMBER] Total R$ 89,00 Pag…" at bounding box center [487, 162] width 110 height 263
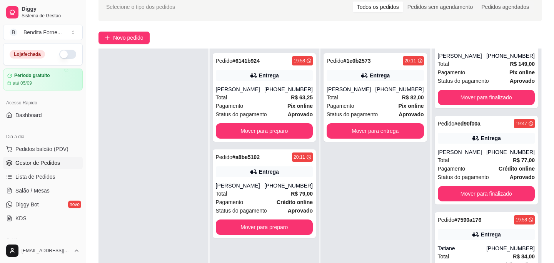
scroll to position [46, 0]
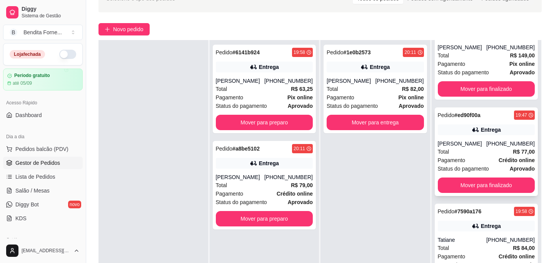
click at [484, 156] on div "Pagamento Crédito online" at bounding box center [486, 160] width 97 height 8
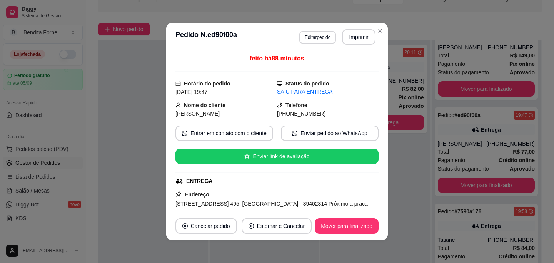
click at [368, 187] on div "feito há 88 minutos Horário do pedido [DATE] 19:47 Status do pedido SAIU PARA E…" at bounding box center [277, 131] width 203 height 155
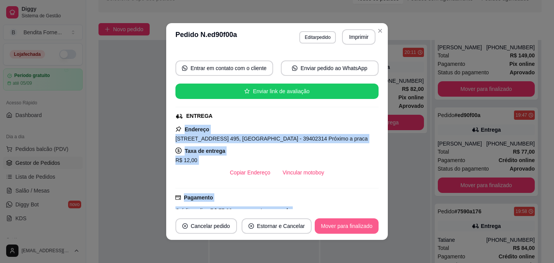
scroll to position [203, 0]
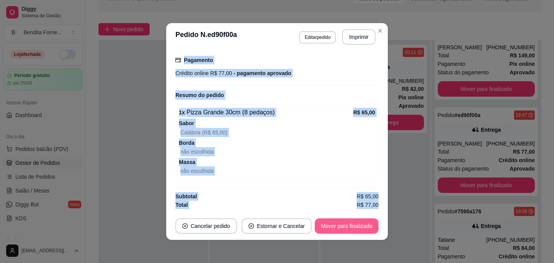
drag, startPoint x: 368, startPoint y: 187, endPoint x: 363, endPoint y: 226, distance: 39.7
click at [363, 226] on section "**********" at bounding box center [277, 131] width 222 height 217
click at [326, 176] on div "1 x Pizza Grande 30cm (8 pedaços) R$ 65,00 Sabor Calábria (R$ 65,00) Borda não …" at bounding box center [277, 141] width 203 height 75
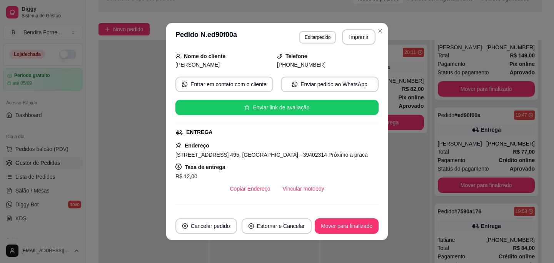
scroll to position [0, 0]
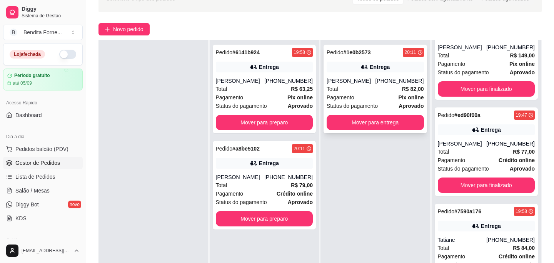
click at [369, 90] on div "Total R$ 82,00" at bounding box center [375, 89] width 97 height 8
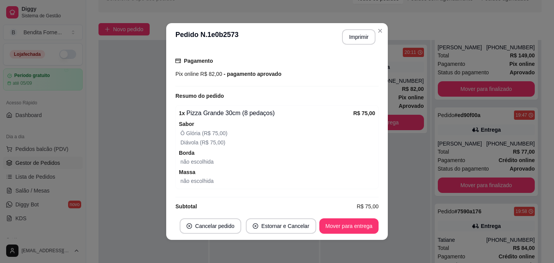
scroll to position [221, 0]
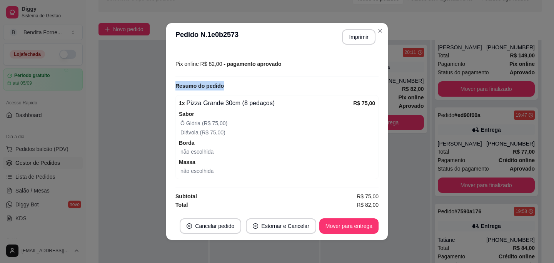
drag, startPoint x: 311, startPoint y: 89, endPoint x: 311, endPoint y: 63, distance: 25.8
click at [311, 63] on div "feito há 66 minutos Horário do pedido [DATE] 20:11 Status do pedido PREPARANDO …" at bounding box center [277, 131] width 203 height 155
click at [307, 56] on div "Pagamento Pix online R$ 82,00 - pagamento aprovado" at bounding box center [277, 58] width 203 height 22
click at [304, 201] on div "Total R$ 82,00" at bounding box center [277, 205] width 203 height 8
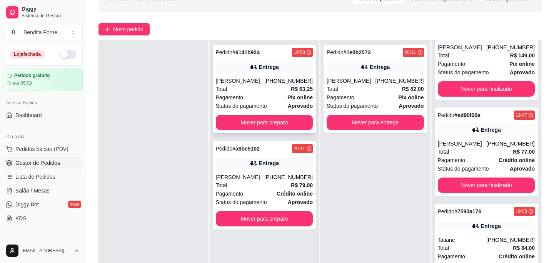
click at [254, 89] on div "Total R$ 63,25" at bounding box center [264, 89] width 97 height 8
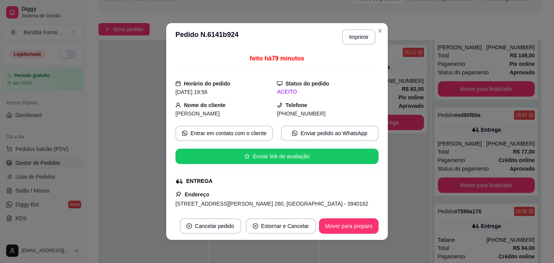
click at [329, 184] on div "ENTREGA" at bounding box center [277, 181] width 202 height 8
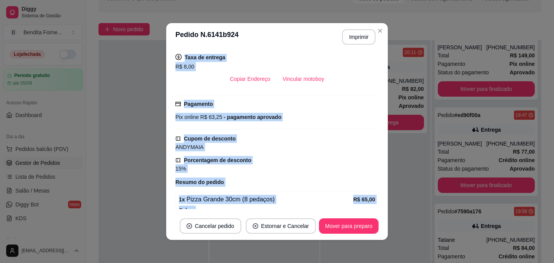
scroll to position [273, 0]
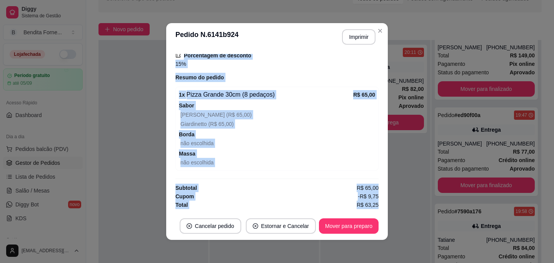
drag, startPoint x: 329, startPoint y: 184, endPoint x: 340, endPoint y: 238, distance: 55.9
click at [340, 239] on section "**********" at bounding box center [277, 131] width 222 height 217
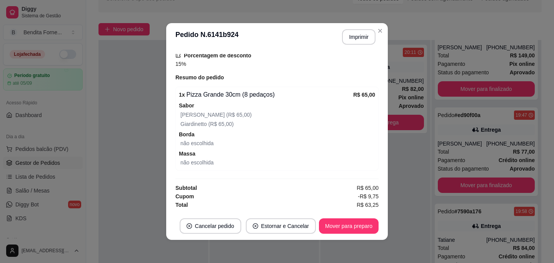
click at [305, 132] on span "Borda" at bounding box center [277, 134] width 196 height 8
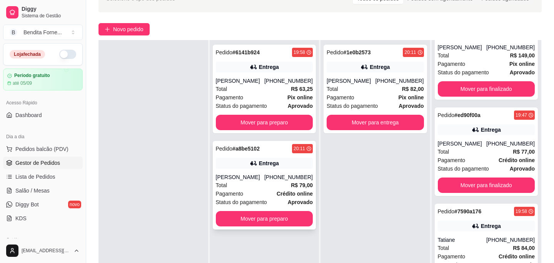
click at [256, 182] on div "Total R$ 79,00" at bounding box center [264, 185] width 97 height 8
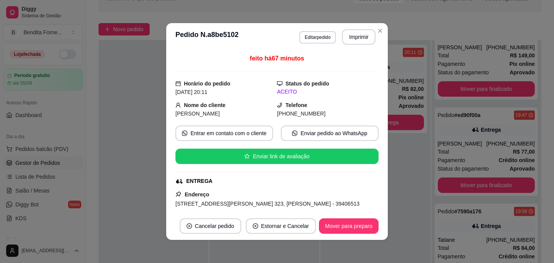
click at [293, 188] on div "feito há 67 minutos Horário do pedido [DATE] 20:11 Status do pedido ACEITO Nome…" at bounding box center [277, 131] width 203 height 155
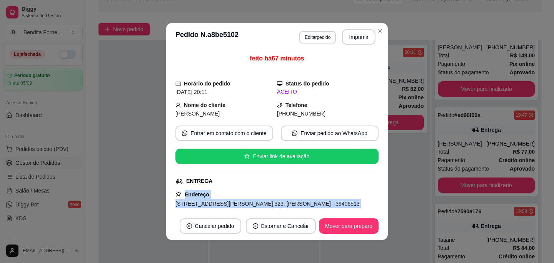
scroll to position [212, 0]
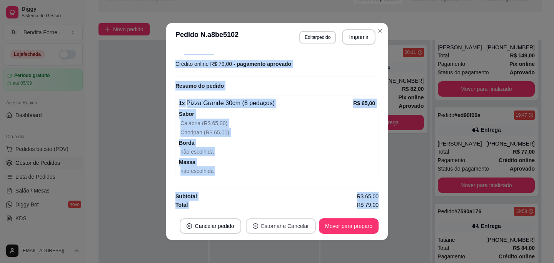
drag, startPoint x: 293, startPoint y: 188, endPoint x: 297, endPoint y: 232, distance: 43.6
click at [297, 232] on section "**********" at bounding box center [277, 131] width 222 height 217
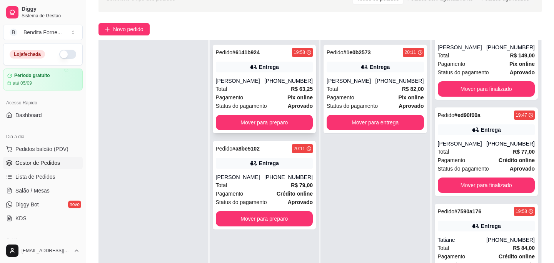
click at [275, 102] on div "Status do pagamento aprovado" at bounding box center [264, 106] width 97 height 8
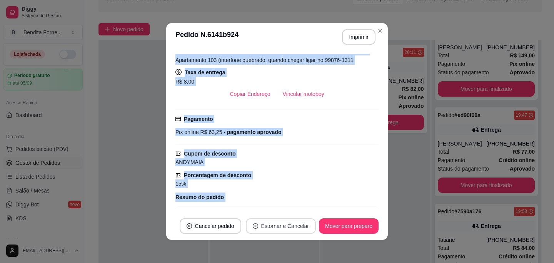
scroll to position [273, 0]
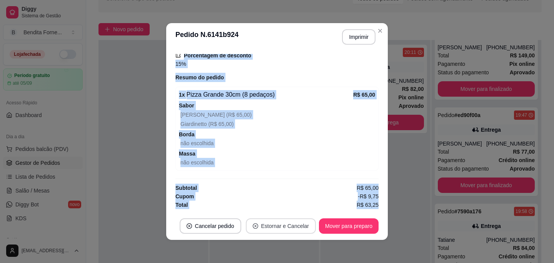
drag, startPoint x: 309, startPoint y: 182, endPoint x: 311, endPoint y: 227, distance: 44.7
click at [311, 227] on section "**********" at bounding box center [277, 131] width 222 height 217
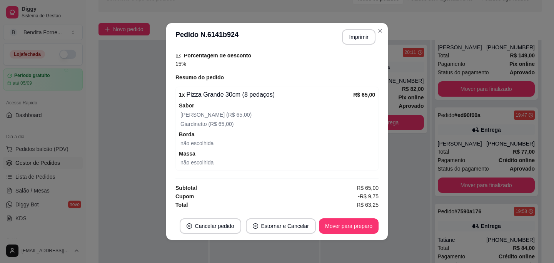
click at [314, 158] on div "não escolhida" at bounding box center [278, 162] width 195 height 9
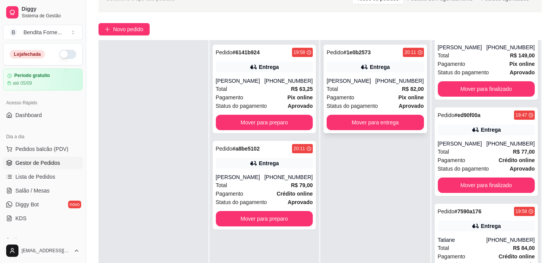
click at [369, 87] on div "Total R$ 82,00" at bounding box center [375, 89] width 97 height 8
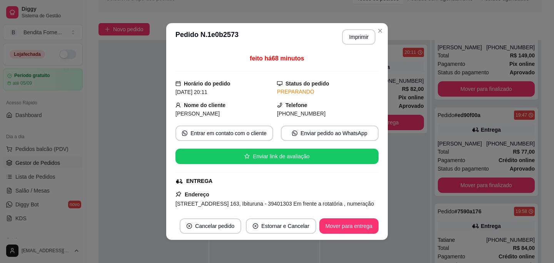
click at [318, 183] on div "ENTREGA" at bounding box center [277, 181] width 202 height 8
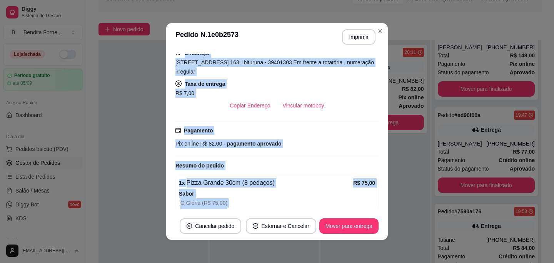
scroll to position [221, 0]
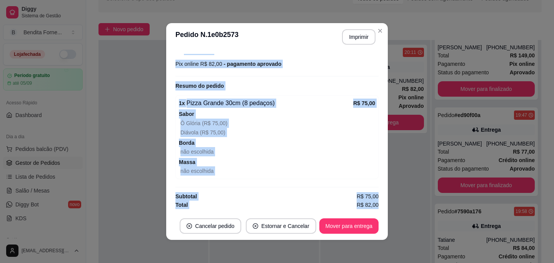
drag, startPoint x: 318, startPoint y: 183, endPoint x: 318, endPoint y: 221, distance: 37.3
click at [318, 221] on section "**********" at bounding box center [277, 131] width 222 height 217
click at [310, 154] on div "não escolhida" at bounding box center [278, 151] width 195 height 9
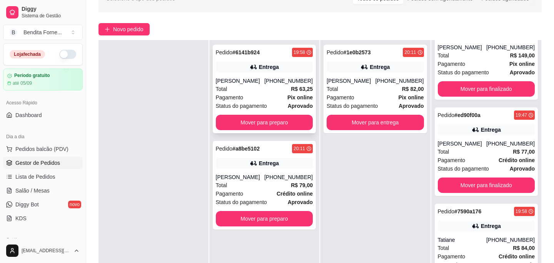
click at [282, 97] on div "Pagamento Pix online" at bounding box center [264, 97] width 97 height 8
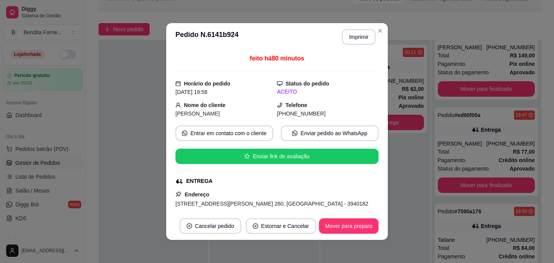
click at [275, 184] on div "ENTREGA" at bounding box center [277, 181] width 202 height 8
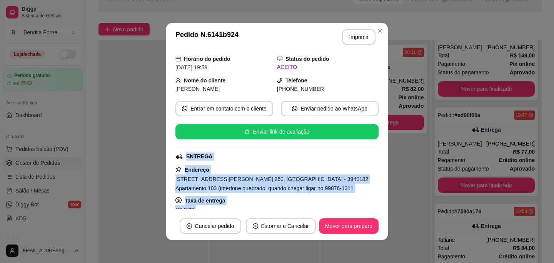
scroll to position [273, 0]
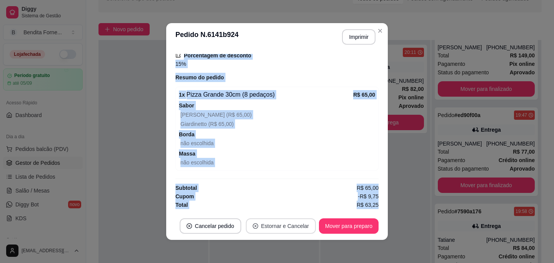
drag, startPoint x: 275, startPoint y: 187, endPoint x: 276, endPoint y: 227, distance: 40.1
click at [276, 228] on section "**********" at bounding box center [277, 131] width 222 height 217
click at [300, 145] on div "não escolhida" at bounding box center [278, 143] width 195 height 9
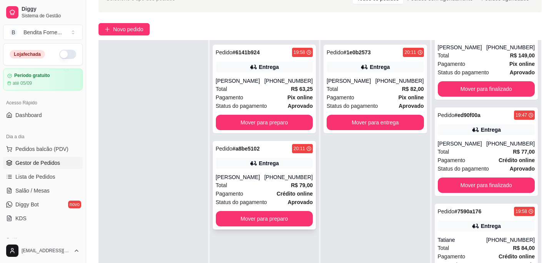
click at [267, 184] on div "Total R$ 79,00" at bounding box center [264, 185] width 97 height 8
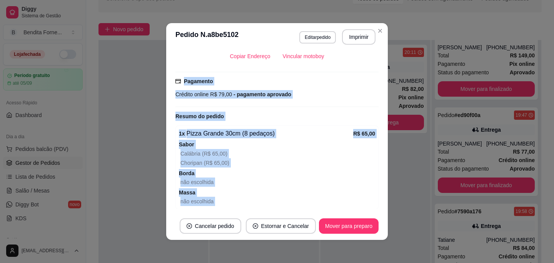
scroll to position [212, 0]
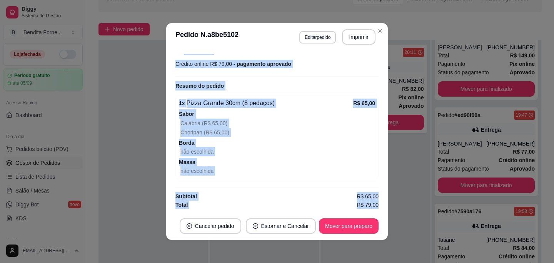
drag, startPoint x: 305, startPoint y: 179, endPoint x: 302, endPoint y: 214, distance: 35.1
click at [302, 215] on section "**********" at bounding box center [277, 131] width 222 height 217
click at [323, 163] on span "Massa" at bounding box center [277, 162] width 196 height 8
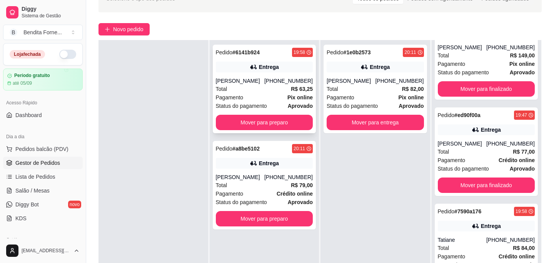
click at [267, 100] on div "Pagamento Pix online" at bounding box center [264, 97] width 97 height 8
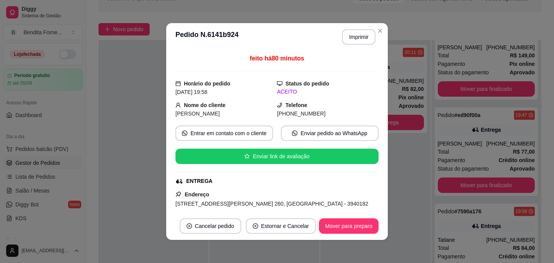
click at [285, 173] on div "feito há 80 minutos Horário do pedido [DATE] 19:58 Status do pedido ACEITO Nome…" at bounding box center [277, 131] width 203 height 155
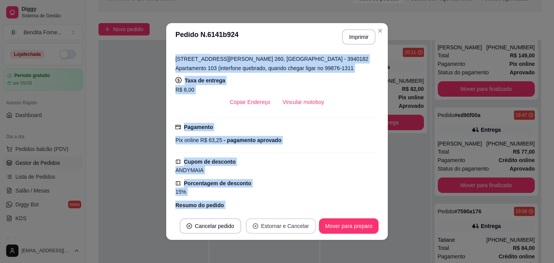
scroll to position [273, 0]
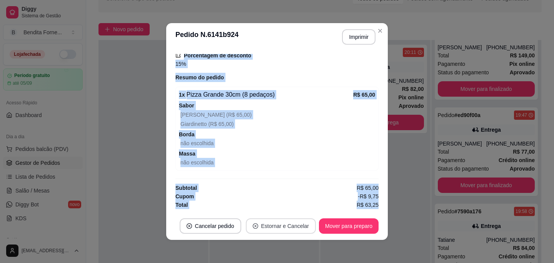
drag, startPoint x: 285, startPoint y: 173, endPoint x: 284, endPoint y: 231, distance: 57.8
click at [284, 232] on section "**********" at bounding box center [277, 131] width 222 height 217
click at [287, 167] on div "1 x Pizza Grande 30cm (8 pedaços) R$ 65,00 Sabor Bendita Galinha (R$ 65,00) Gia…" at bounding box center [277, 129] width 203 height 84
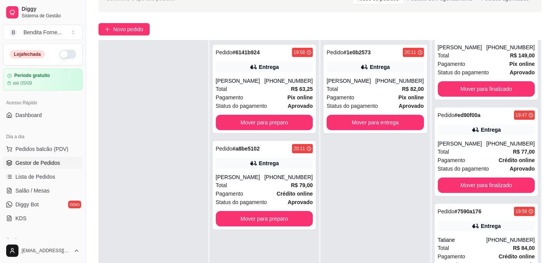
click at [296, 136] on div "Pedido # 6141b924 19:58 Entrega [PERSON_NAME] [PHONE_NUMBER] Total R$ 63,25 Pag…" at bounding box center [265, 171] width 110 height 263
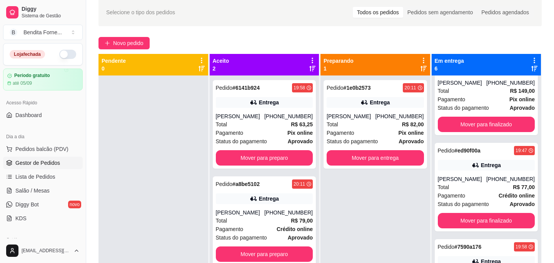
scroll to position [15, 0]
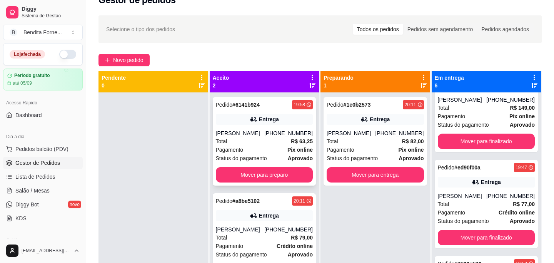
click at [266, 141] on div "Total R$ 63,25" at bounding box center [264, 141] width 97 height 8
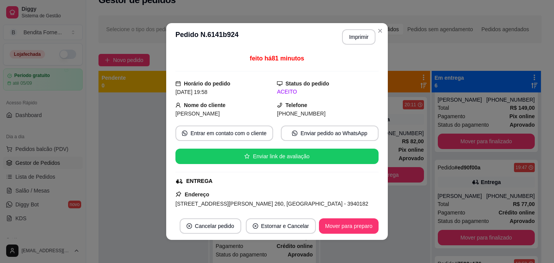
click at [306, 189] on div "feito há 81 minutos Horário do pedido [DATE] 19:58 Status do pedido ACEITO Nome…" at bounding box center [277, 131] width 203 height 155
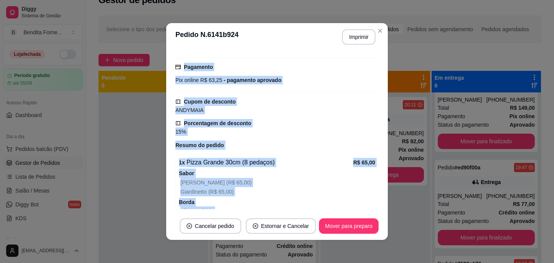
drag, startPoint x: 306, startPoint y: 189, endPoint x: 306, endPoint y: 214, distance: 24.7
click at [306, 214] on section "**********" at bounding box center [277, 131] width 222 height 217
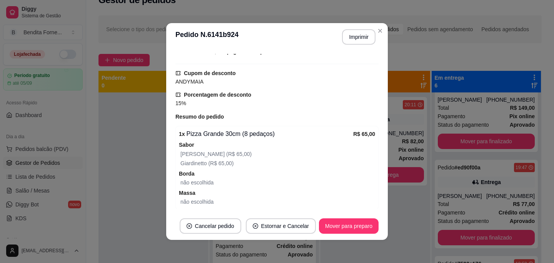
click at [328, 169] on span "Borda" at bounding box center [277, 173] width 196 height 8
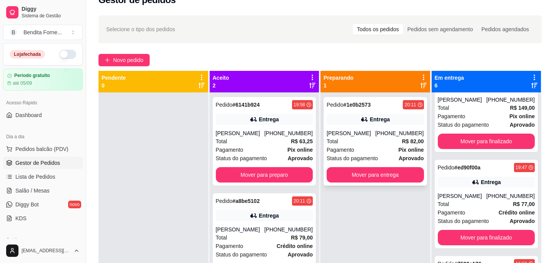
click at [361, 142] on div "Total R$ 82,00" at bounding box center [375, 141] width 97 height 8
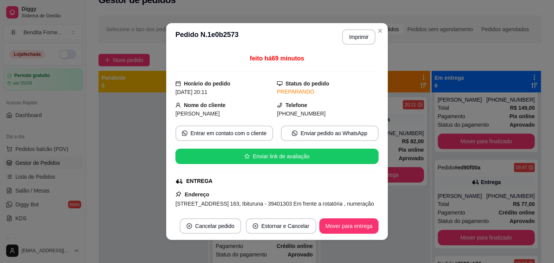
click at [336, 182] on div "ENTREGA" at bounding box center [277, 181] width 202 height 8
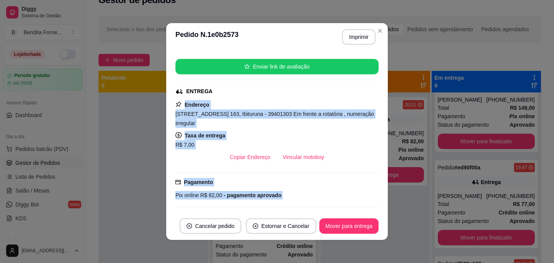
scroll to position [221, 0]
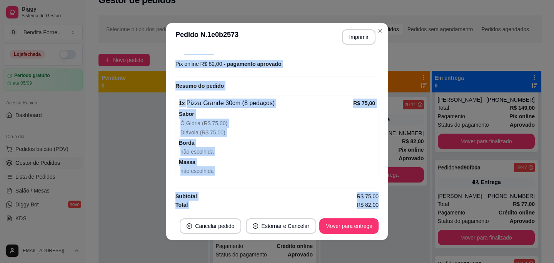
drag, startPoint x: 336, startPoint y: 182, endPoint x: 332, endPoint y: 238, distance: 56.0
click at [332, 239] on section "**********" at bounding box center [277, 131] width 222 height 217
click at [341, 168] on div "não escolhida" at bounding box center [278, 170] width 195 height 9
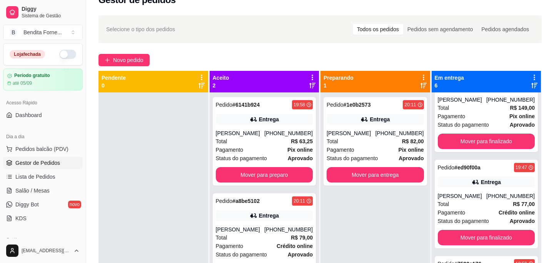
click at [302, 189] on div "Pedido # 6141b924 19:58 Entrega [PERSON_NAME] [PHONE_NUMBER] Total R$ 63,25 Pag…" at bounding box center [265, 223] width 110 height 263
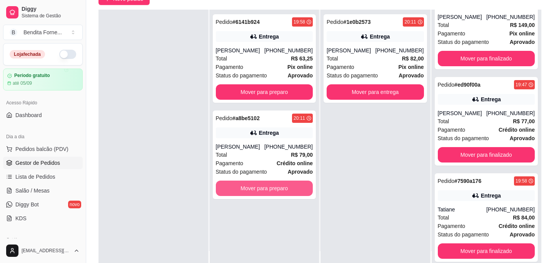
scroll to position [77, 0]
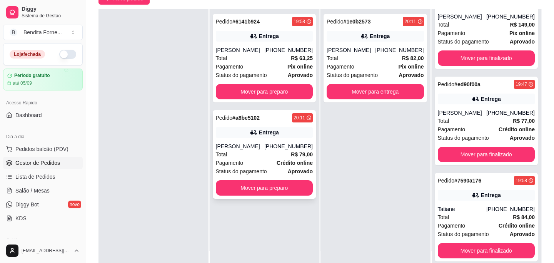
click at [263, 157] on div "Total R$ 79,00" at bounding box center [264, 154] width 97 height 8
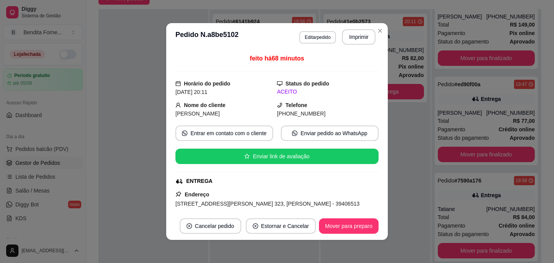
click at [287, 188] on div "feito há 68 minutos Horário do pedido [DATE] 20:11 Status do pedido ACEITO Nome…" at bounding box center [277, 131] width 203 height 155
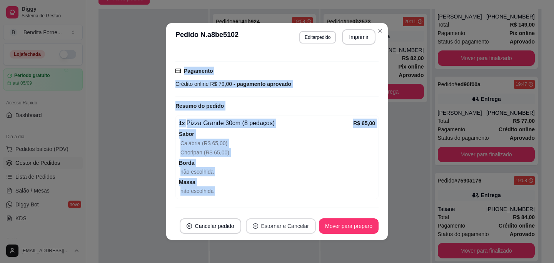
scroll to position [212, 0]
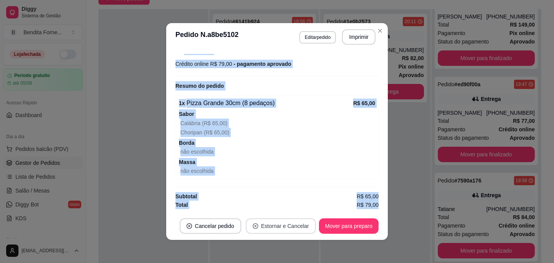
drag, startPoint x: 287, startPoint y: 188, endPoint x: 287, endPoint y: 221, distance: 33.5
click at [287, 221] on section "**********" at bounding box center [277, 131] width 222 height 217
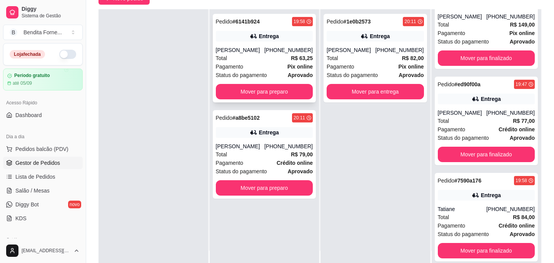
click at [261, 70] on div "Pagamento Pix online" at bounding box center [264, 66] width 97 height 8
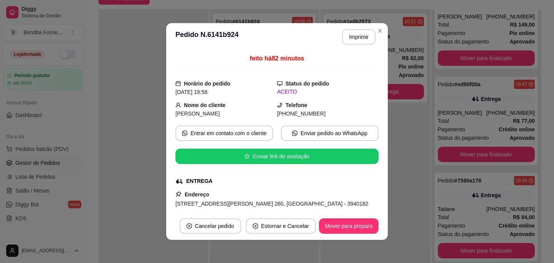
click at [299, 176] on div "feito há 82 minutos Horário do pedido [DATE] 19:58 Status do pedido ACEITO Nome…" at bounding box center [277, 131] width 203 height 155
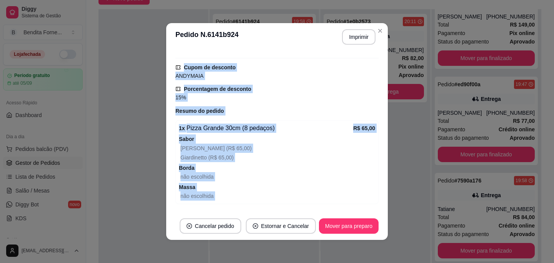
drag, startPoint x: 299, startPoint y: 176, endPoint x: 302, endPoint y: 215, distance: 39.4
click at [302, 215] on section "**********" at bounding box center [277, 131] width 222 height 217
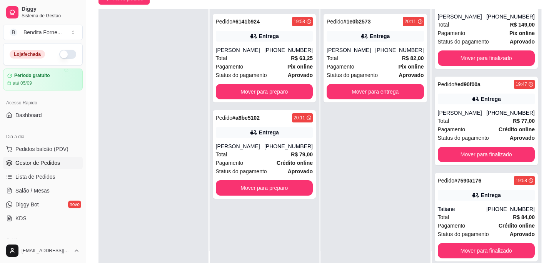
click at [170, 121] on div at bounding box center [154, 140] width 110 height 263
click at [385, 57] on div "Total R$ 82,00" at bounding box center [375, 58] width 97 height 8
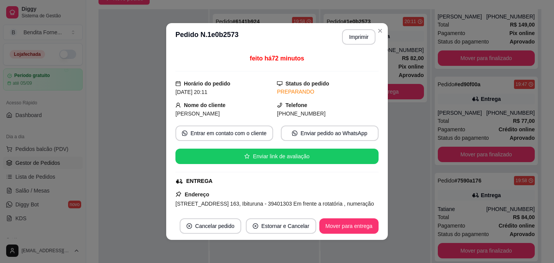
click at [306, 177] on div "feito há 72 minutos Horário do pedido [DATE] 20:11 Status do pedido PREPARANDO …" at bounding box center [277, 131] width 203 height 155
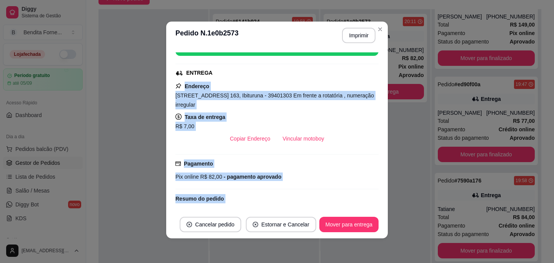
drag, startPoint x: 306, startPoint y: 177, endPoint x: 305, endPoint y: 209, distance: 32.4
click at [305, 210] on div "feito há 72 minutos Horário do pedido [DATE] 20:11 Status do pedido PREPARANDO …" at bounding box center [277, 129] width 222 height 161
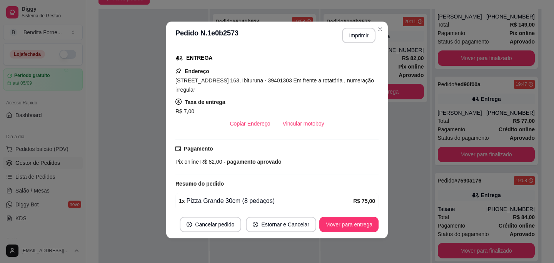
click at [347, 100] on div "Taxa de entrega R$ 7,00" at bounding box center [277, 106] width 203 height 18
click at [216, 82] on span "[STREET_ADDRESS] 163, Ibituruna - 39401303 Em frente a rotatória , numeração ir…" at bounding box center [275, 84] width 199 height 15
click at [209, 91] on span "[STREET_ADDRESS] 163, Ibituruna - 39401303 Em frente a rotatória , numeração ir…" at bounding box center [275, 84] width 199 height 15
click at [209, 85] on div "[STREET_ADDRESS] 163, Ibituruna - 39401303 Em frente a rotatória , numeração ir…" at bounding box center [277, 85] width 203 height 18
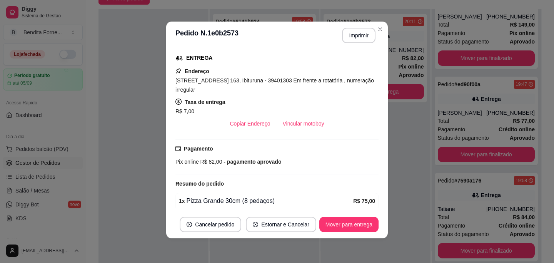
click at [209, 85] on div "[STREET_ADDRESS] 163, Ibituruna - 39401303 Em frente a rotatória , numeração ir…" at bounding box center [277, 85] width 203 height 18
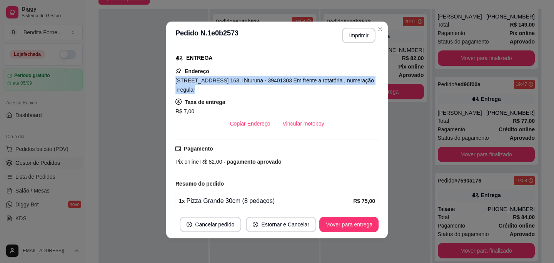
click at [209, 85] on div "[STREET_ADDRESS] 163, Ibituruna - 39401303 Em frente a rotatória , numeração ir…" at bounding box center [277, 85] width 203 height 18
copy span "[STREET_ADDRESS] 163, Ibituruna - 39401303 Em frente a rotatória , numeração ir…"
click at [298, 91] on div "Endereço [STREET_ADDRESS][PERSON_NAME] 163, Ibituruna - 39401303 Em frente a ro…" at bounding box center [277, 99] width 203 height 65
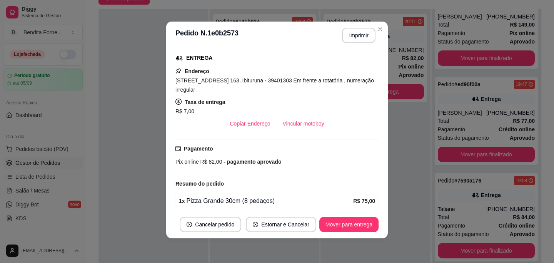
click at [298, 97] on div "Taxa de entrega R$ 7,00" at bounding box center [277, 106] width 203 height 18
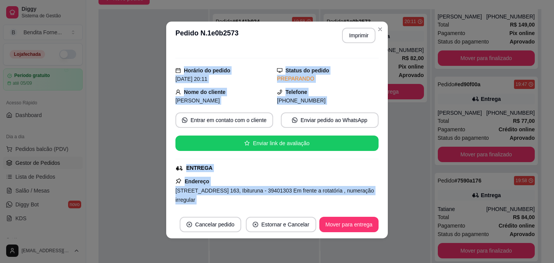
scroll to position [0, 0]
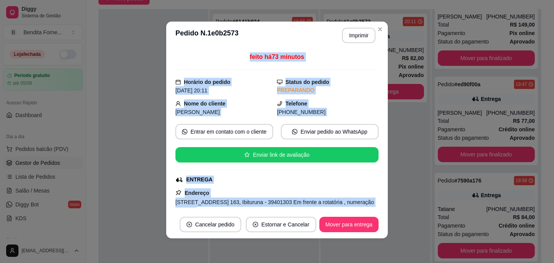
drag, startPoint x: 298, startPoint y: 99, endPoint x: 288, endPoint y: 30, distance: 70.0
click at [289, 30] on section "**********" at bounding box center [277, 130] width 222 height 217
click at [298, 68] on div "feito há 73 minutos" at bounding box center [277, 61] width 203 height 18
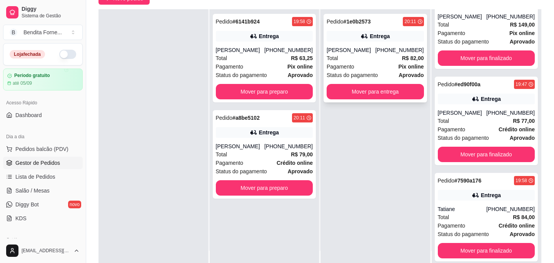
click at [378, 54] on div "Total R$ 82,00" at bounding box center [375, 58] width 97 height 8
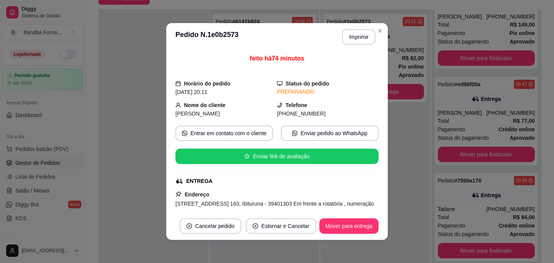
click at [322, 173] on div "feito há 74 minutos Horário do pedido [DATE] 20:11 Status do pedido PREPARANDO …" at bounding box center [277, 131] width 203 height 155
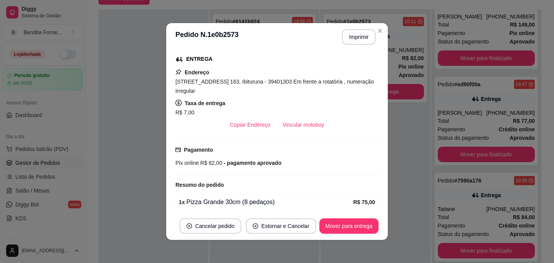
drag, startPoint x: 322, startPoint y: 172, endPoint x: 321, endPoint y: 207, distance: 34.3
click at [321, 207] on div "feito há 74 minutos Horário do pedido [DATE] 20:11 Status do pedido PREPARANDO …" at bounding box center [277, 131] width 203 height 155
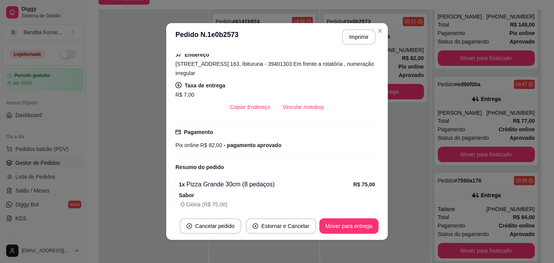
click at [347, 97] on div "R$ 7,00" at bounding box center [277, 94] width 203 height 9
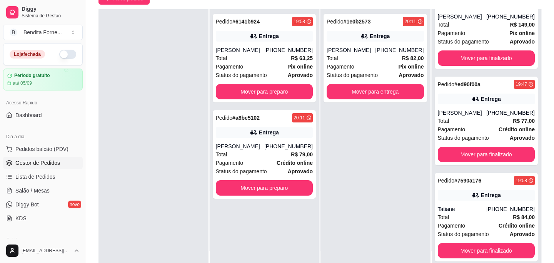
click at [70, 54] on button "button" at bounding box center [67, 54] width 17 height 9
click at [118, 69] on div at bounding box center [154, 140] width 110 height 263
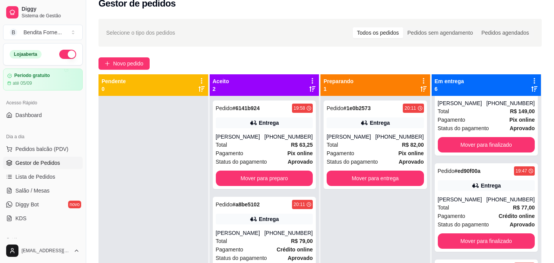
scroll to position [0, 0]
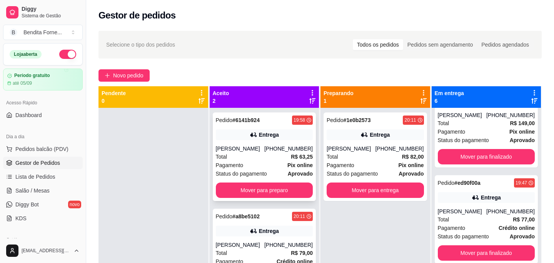
click at [256, 166] on div "Pagamento Pix online" at bounding box center [264, 165] width 97 height 8
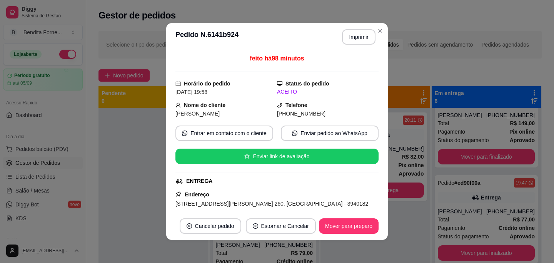
click at [263, 187] on div "feito há 98 minutos Horário do pedido [DATE] 19:58 Status do pedido ACEITO Nome…" at bounding box center [277, 131] width 203 height 155
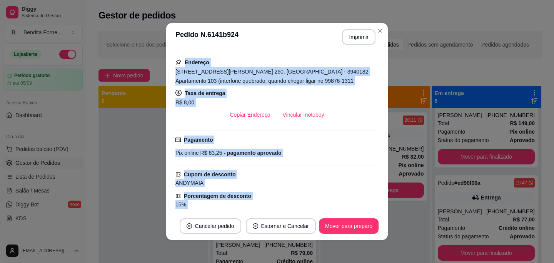
drag, startPoint x: 263, startPoint y: 187, endPoint x: 262, endPoint y: 209, distance: 21.6
click at [262, 209] on div "feito há 98 minutos Horário do pedido [DATE] 19:58 Status do pedido ACEITO Nome…" at bounding box center [277, 131] width 222 height 161
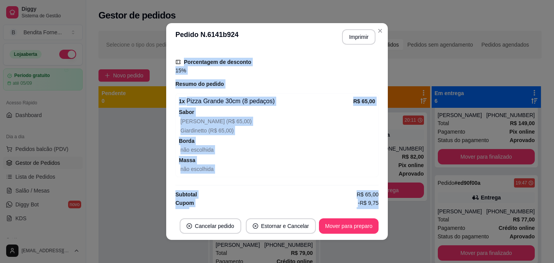
scroll to position [273, 0]
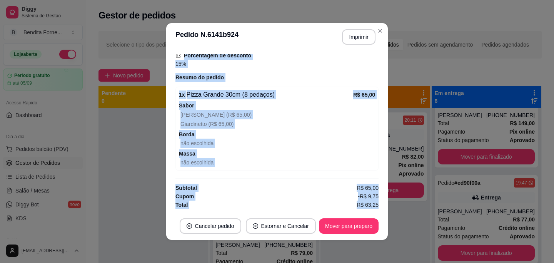
drag, startPoint x: 297, startPoint y: 164, endPoint x: 295, endPoint y: 212, distance: 47.4
click at [295, 213] on section "**********" at bounding box center [277, 131] width 222 height 217
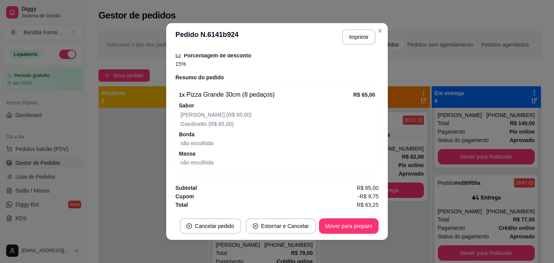
click at [330, 122] on div "Giardinetto (R$ 65,00)" at bounding box center [278, 123] width 195 height 9
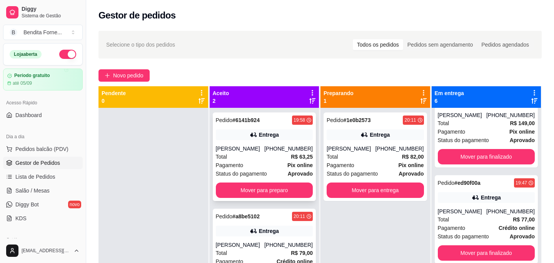
click at [282, 164] on div "Pagamento Pix online" at bounding box center [264, 165] width 97 height 8
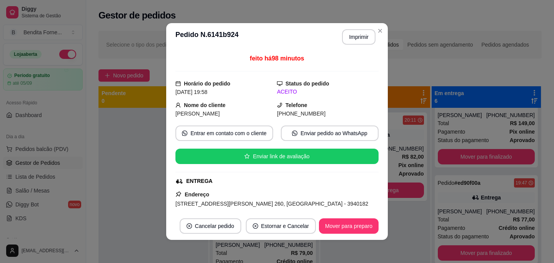
click at [284, 203] on span "[STREET_ADDRESS][PERSON_NAME] 260, [GEOGRAPHIC_DATA] - 3940182 Apartamento 103 …" at bounding box center [272, 208] width 193 height 15
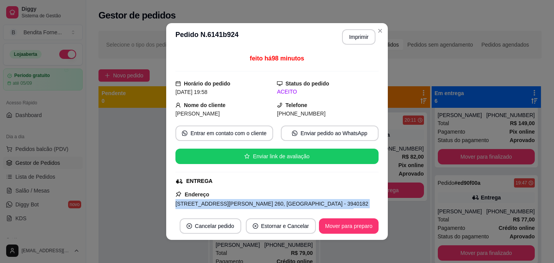
click at [284, 203] on span "[STREET_ADDRESS][PERSON_NAME] 260, [GEOGRAPHIC_DATA] - 3940182 Apartamento 103 …" at bounding box center [272, 208] width 193 height 15
copy span "[STREET_ADDRESS][PERSON_NAME] 260, [GEOGRAPHIC_DATA] - 3940182 Apartamento 103 …"
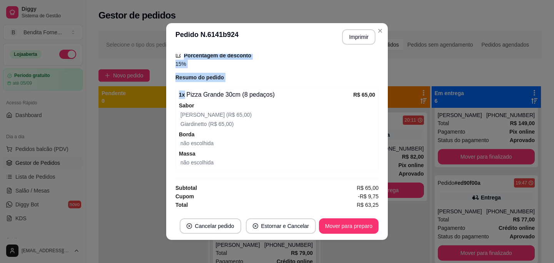
drag, startPoint x: 284, startPoint y: 182, endPoint x: 279, endPoint y: 91, distance: 91.4
click at [279, 91] on div "feito há 99 minutos Horário do pedido [DATE] 19:58 Status do pedido ACEITO Nome…" at bounding box center [277, 131] width 203 height 155
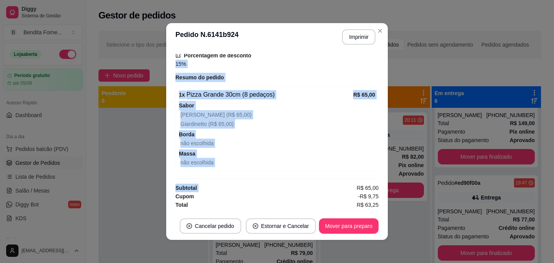
drag, startPoint x: 297, startPoint y: 182, endPoint x: 299, endPoint y: 59, distance: 123.6
click at [300, 59] on div "feito há 99 minutos Horário do pedido [DATE] 19:58 Status do pedido ACEITO Nome…" at bounding box center [277, 131] width 203 height 155
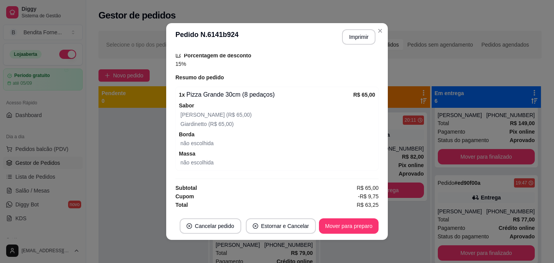
click at [298, 73] on div "Resumo do pedido" at bounding box center [277, 77] width 203 height 9
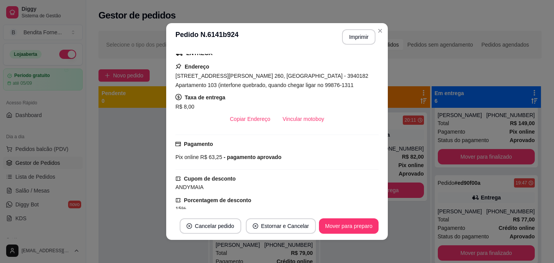
scroll to position [137, 0]
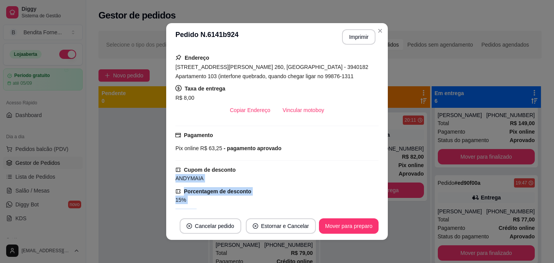
drag, startPoint x: 298, startPoint y: 72, endPoint x: 313, endPoint y: 170, distance: 99.0
click at [313, 170] on div "feito há 99 minutos Horário do pedido [DATE] 19:58 Status do pedido ACEITO Nome…" at bounding box center [277, 131] width 203 height 155
click at [340, 101] on div "R$ 8,00" at bounding box center [277, 97] width 203 height 9
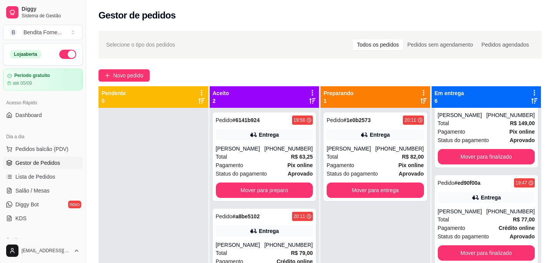
click at [288, 10] on div "Gestor de pedidos" at bounding box center [321, 15] width 444 height 12
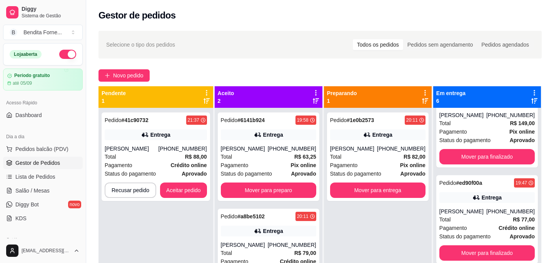
scroll to position [338, 0]
click at [157, 161] on div "Pedido # 41c90732 21:37 Entrega [PERSON_NAME] [PHONE_NUMBER] Total R$ 88,00 Pag…" at bounding box center [156, 156] width 109 height 89
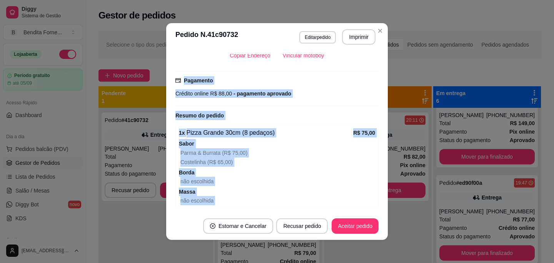
drag, startPoint x: 260, startPoint y: 181, endPoint x: 263, endPoint y: 208, distance: 27.5
click at [263, 208] on div "feito há 2 minutos Horário do pedido [DATE] 21:37 Status do pedido ESPERANDO AC…" at bounding box center [277, 131] width 203 height 155
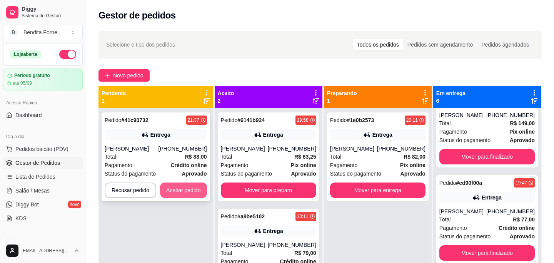
click at [191, 189] on button "Aceitar pedido" at bounding box center [183, 189] width 47 height 15
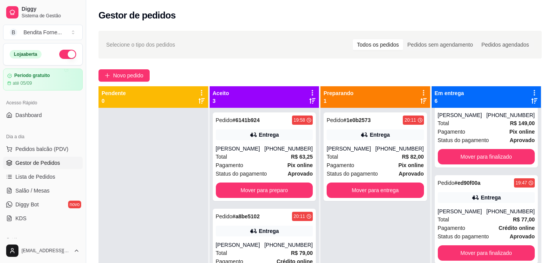
scroll to position [330, 0]
click at [64, 53] on button "button" at bounding box center [67, 54] width 17 height 9
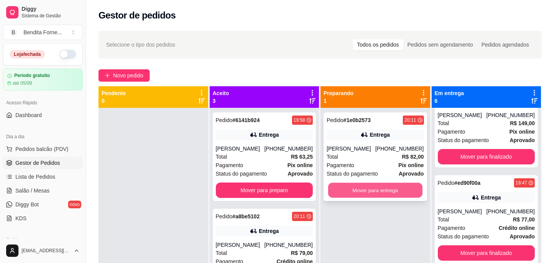
click at [387, 194] on button "Mover para entrega" at bounding box center [375, 190] width 94 height 15
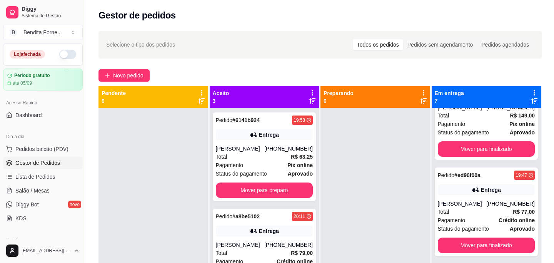
click at [340, 183] on div at bounding box center [376, 239] width 110 height 263
click at [310, 205] on div "Pedido # 6141b924 19:58 Entrega [PERSON_NAME] [PHONE_NUMBER] Total R$ 63,25 Pag…" at bounding box center [265, 239] width 110 height 263
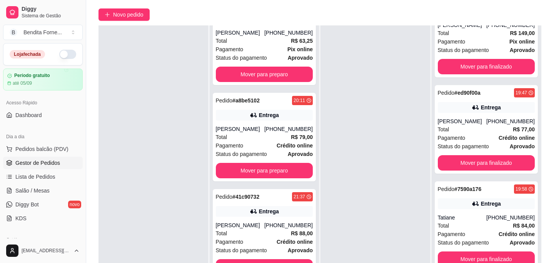
scroll to position [62, 0]
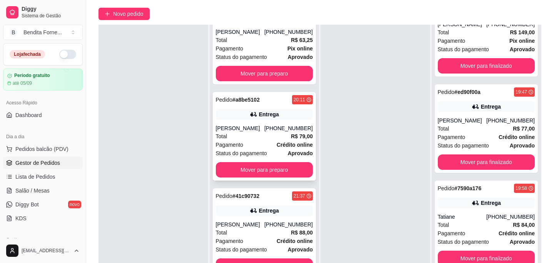
click at [244, 132] on div "Total R$ 79,00" at bounding box center [264, 136] width 97 height 8
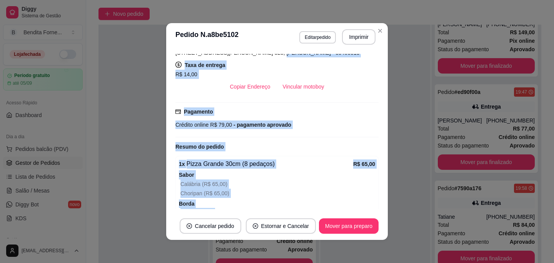
drag, startPoint x: 263, startPoint y: 199, endPoint x: 264, endPoint y: 214, distance: 15.1
click at [264, 214] on section "**********" at bounding box center [277, 131] width 222 height 217
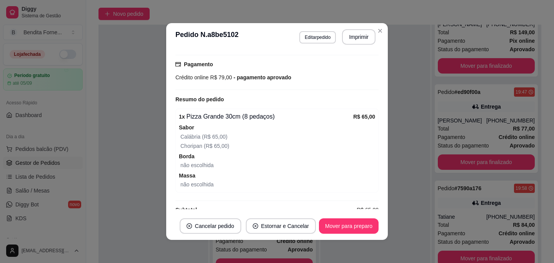
click at [293, 155] on span "Borda" at bounding box center [277, 156] width 196 height 8
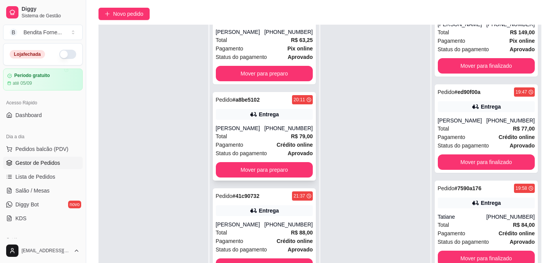
click at [257, 132] on div "Total R$ 79,00" at bounding box center [264, 136] width 97 height 8
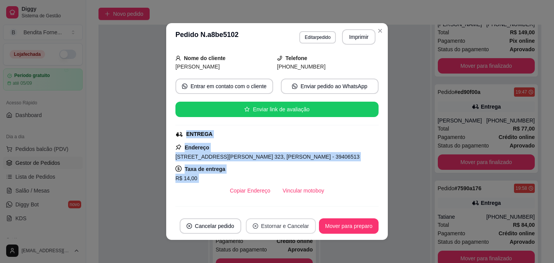
scroll to position [212, 0]
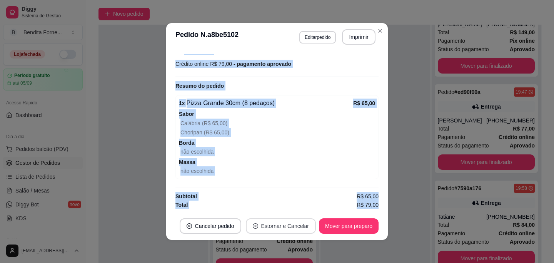
drag, startPoint x: 287, startPoint y: 177, endPoint x: 286, endPoint y: 216, distance: 39.3
click at [286, 216] on section "**********" at bounding box center [277, 131] width 222 height 217
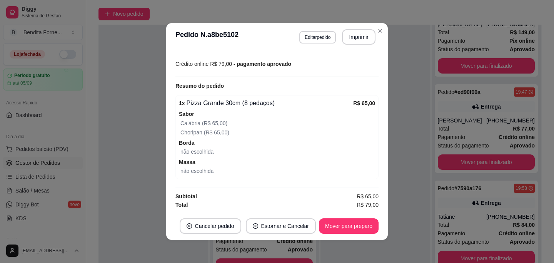
click at [301, 147] on div "não escolhida" at bounding box center [278, 151] width 195 height 9
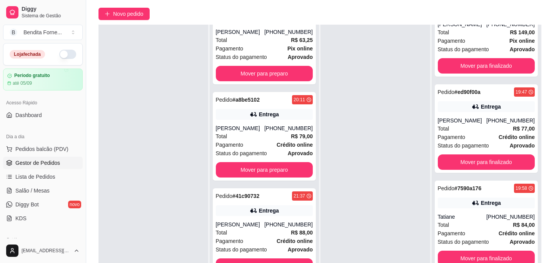
click at [342, 122] on div at bounding box center [376, 156] width 110 height 263
drag, startPoint x: 340, startPoint y: 115, endPoint x: 344, endPoint y: 69, distance: 45.6
click at [343, 70] on div at bounding box center [376, 156] width 110 height 263
click at [188, 103] on div at bounding box center [154, 156] width 110 height 263
click at [228, 80] on div "Pedido # 6141b924 19:58 Entrega [PERSON_NAME] [PHONE_NUMBER] Total R$ 63,25 Pag…" at bounding box center [265, 156] width 110 height 263
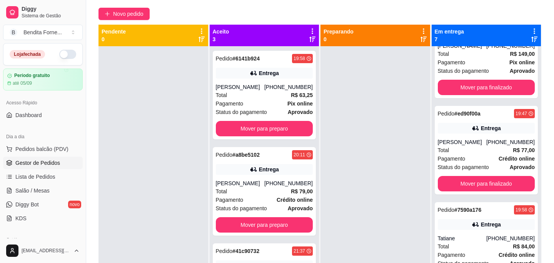
scroll to position [46, 0]
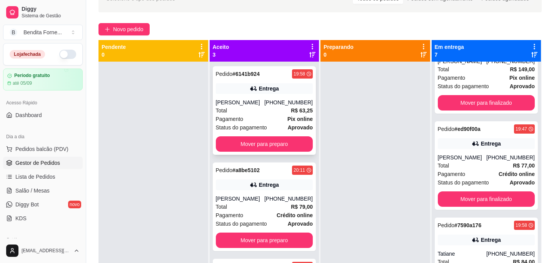
click at [270, 111] on div "Total R$ 63,25" at bounding box center [264, 110] width 97 height 8
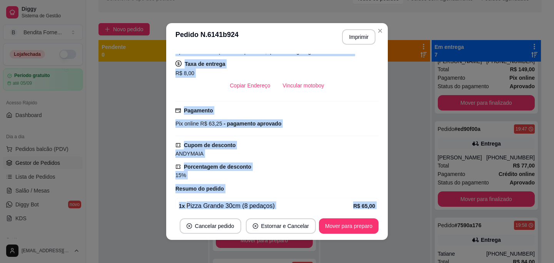
scroll to position [227, 0]
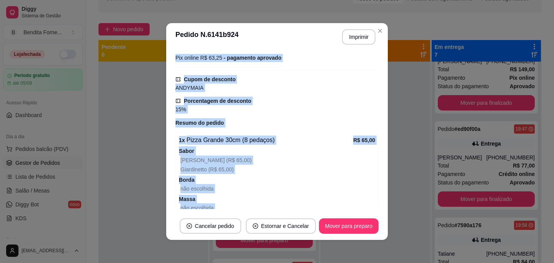
drag, startPoint x: 266, startPoint y: 184, endPoint x: 267, endPoint y: 212, distance: 28.1
click at [267, 213] on section "**********" at bounding box center [277, 131] width 222 height 217
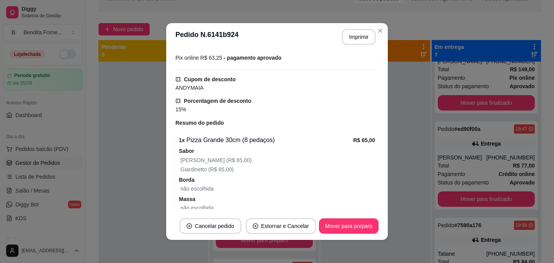
drag, startPoint x: 325, startPoint y: 70, endPoint x: 330, endPoint y: 65, distance: 6.8
click at [330, 64] on div "Pagamento Pix online R$ 63,25 - pagamento aprovado" at bounding box center [277, 52] width 203 height 35
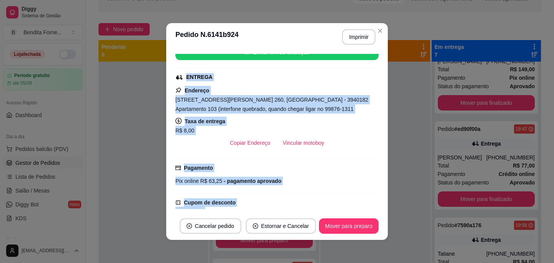
scroll to position [1, 0]
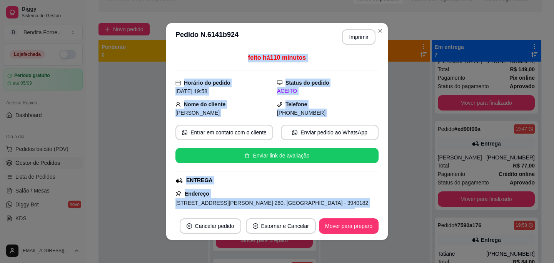
drag, startPoint x: 325, startPoint y: 103, endPoint x: 316, endPoint y: 42, distance: 61.5
click at [316, 42] on section "**********" at bounding box center [277, 131] width 222 height 217
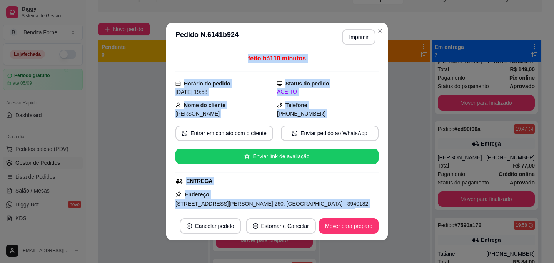
click at [311, 182] on div "ENTREGA" at bounding box center [277, 181] width 202 height 8
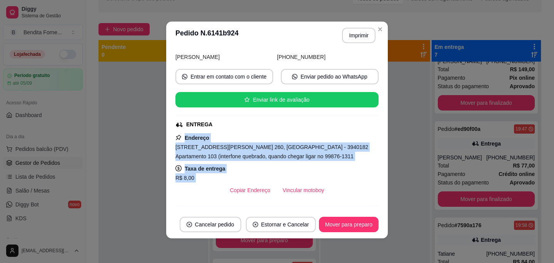
scroll to position [60, 0]
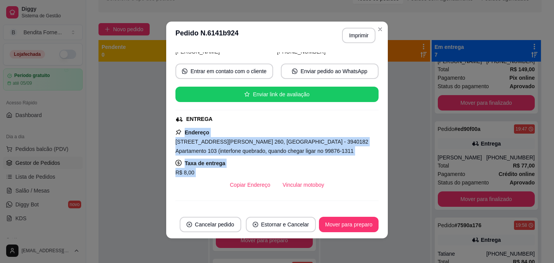
drag, startPoint x: 311, startPoint y: 182, endPoint x: 313, endPoint y: 200, distance: 17.8
click at [313, 200] on div "feito há 110 minutos Horário do pedido [DATE] 19:58 Status do pedido ACEITO Nom…" at bounding box center [277, 129] width 203 height 155
click at [340, 164] on div "Taxa de entrega R$ 8,00" at bounding box center [277, 168] width 203 height 18
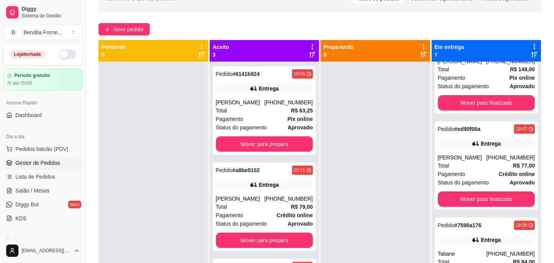
click at [292, 159] on div "Pedido # 6141b924 19:58 Entrega [PERSON_NAME] [PHONE_NUMBER] Total R$ 63,25 Pag…" at bounding box center [265, 193] width 110 height 263
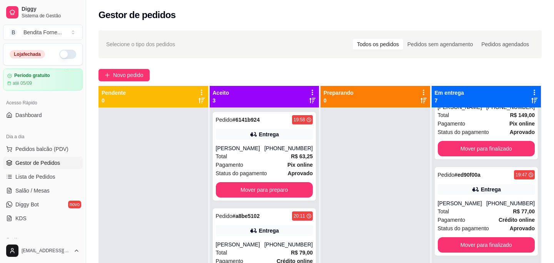
scroll to position [0, 0]
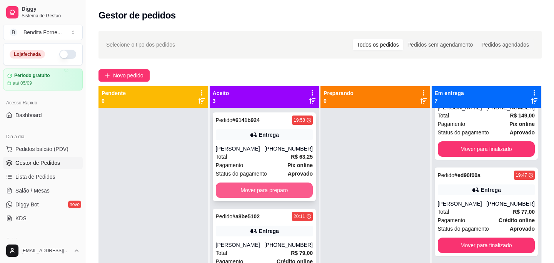
click at [266, 189] on button "Mover para preparo" at bounding box center [264, 189] width 97 height 15
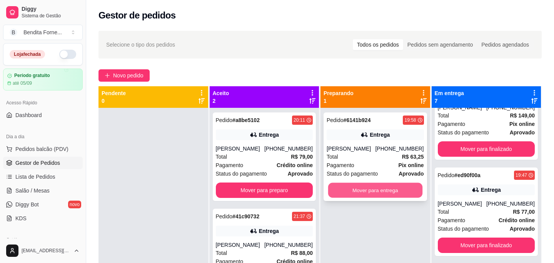
click at [370, 191] on button "Mover para entrega" at bounding box center [375, 190] width 94 height 15
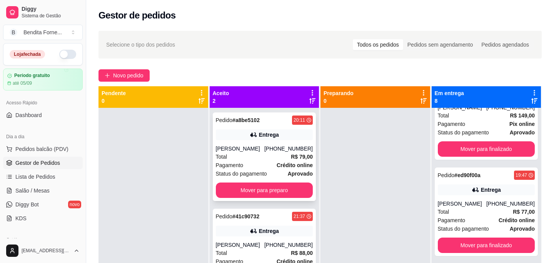
click at [274, 157] on div "Total R$ 79,00" at bounding box center [264, 156] width 97 height 8
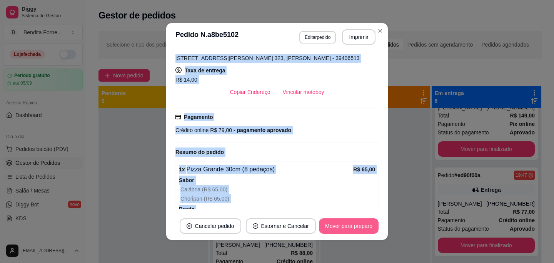
scroll to position [212, 0]
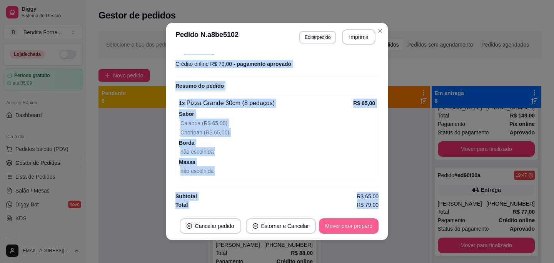
drag, startPoint x: 330, startPoint y: 177, endPoint x: 332, endPoint y: 218, distance: 41.2
click at [332, 219] on section "**********" at bounding box center [277, 131] width 222 height 217
click at [313, 157] on div "1 x Pizza Grande 30cm (8 pedaços) R$ 65,00 Sabor Calábria (R$ 65,00) Choripan (…" at bounding box center [277, 137] width 203 height 84
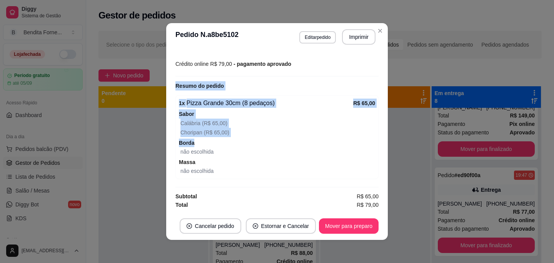
drag, startPoint x: 310, startPoint y: 146, endPoint x: 331, endPoint y: 71, distance: 77.8
click at [332, 71] on div "feito há 99 minutos Horário do pedido [DATE] 20:11 Status do pedido ACEITO Nome…" at bounding box center [277, 131] width 203 height 155
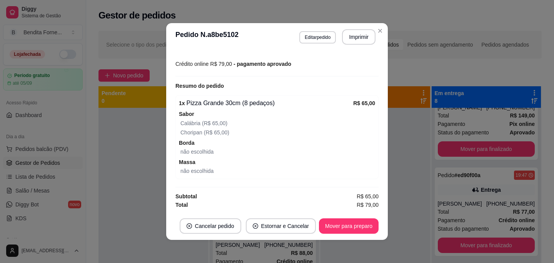
click at [320, 70] on div "Pagamento Crédito online R$ 79,00 - pagamento aprovado" at bounding box center [277, 58] width 203 height 35
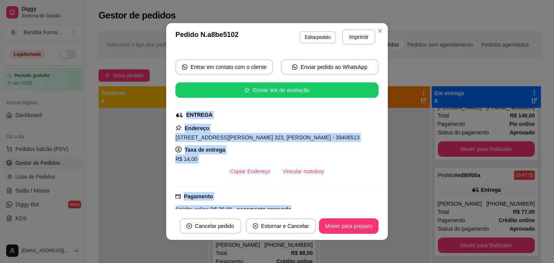
scroll to position [0, 0]
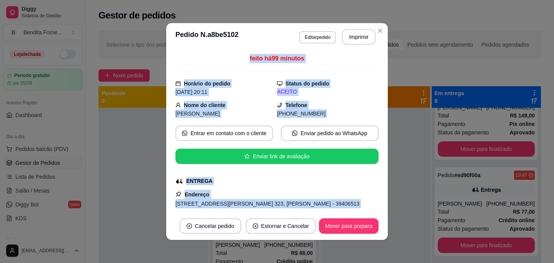
drag, startPoint x: 320, startPoint y: 70, endPoint x: 317, endPoint y: 48, distance: 21.7
click at [317, 49] on section "**********" at bounding box center [277, 131] width 222 height 217
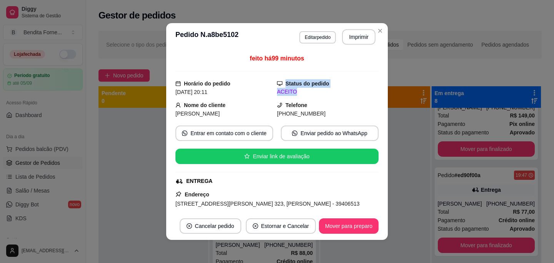
drag, startPoint x: 342, startPoint y: 73, endPoint x: 342, endPoint y: 90, distance: 16.9
click at [342, 90] on div "feito há 99 minutos Horário do pedido [DATE] 20:11 Status do pedido ACEITO Nome…" at bounding box center [277, 131] width 203 height 155
click at [308, 179] on div "ENTREGA" at bounding box center [277, 181] width 202 height 8
click at [301, 204] on span "[STREET_ADDRESS][PERSON_NAME] 323, [PERSON_NAME] - 39406513" at bounding box center [268, 204] width 184 height 6
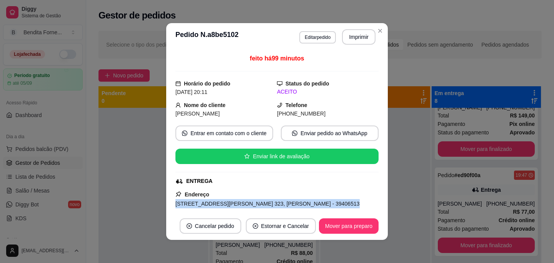
click at [301, 204] on span "[STREET_ADDRESS][PERSON_NAME] 323, [PERSON_NAME] - 39406513" at bounding box center [268, 204] width 184 height 6
copy span "[STREET_ADDRESS][PERSON_NAME] 323, [PERSON_NAME] - 39406513"
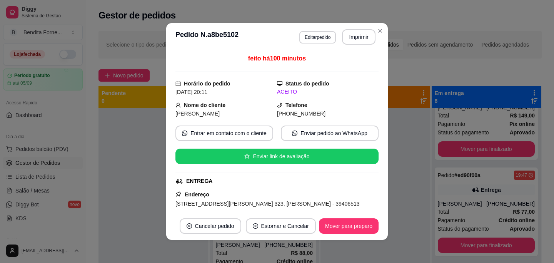
click at [353, 182] on div "ENTREGA" at bounding box center [277, 181] width 202 height 8
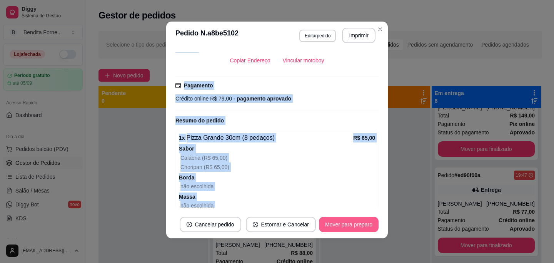
scroll to position [212, 0]
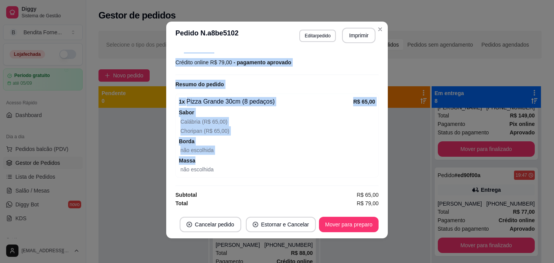
drag, startPoint x: 353, startPoint y: 182, endPoint x: 349, endPoint y: 161, distance: 21.6
click at [347, 161] on div "feito há 100 minutos Horário do pedido [DATE] 20:11 Status do pedido ACEITO Nom…" at bounding box center [277, 129] width 203 height 155
click at [357, 64] on div "Crédito online R$ 79,00 - pagamento aprovado" at bounding box center [277, 62] width 203 height 8
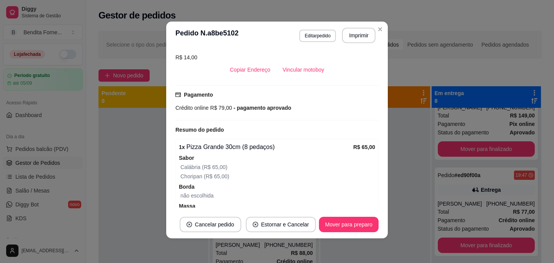
scroll to position [130, 0]
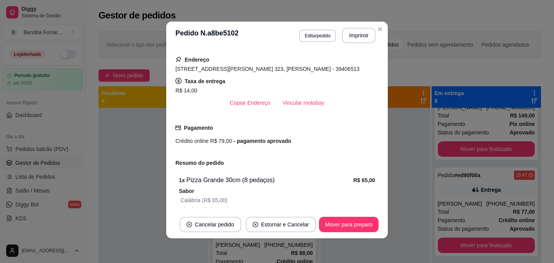
drag, startPoint x: 337, startPoint y: 120, endPoint x: 338, endPoint y: 54, distance: 66.2
click at [338, 54] on div "feito há 100 minutos Horário do pedido [DATE] 20:11 Status do pedido ACEITO Nom…" at bounding box center [277, 129] width 203 height 155
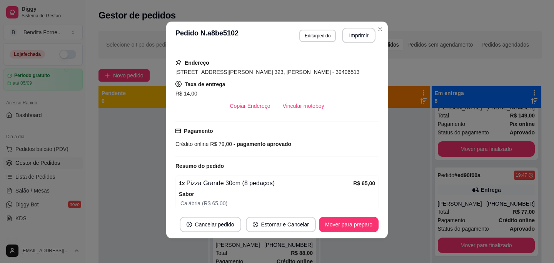
click at [326, 127] on div "Pagamento Crédito online R$ 79,00 - pagamento aprovado" at bounding box center [277, 138] width 203 height 22
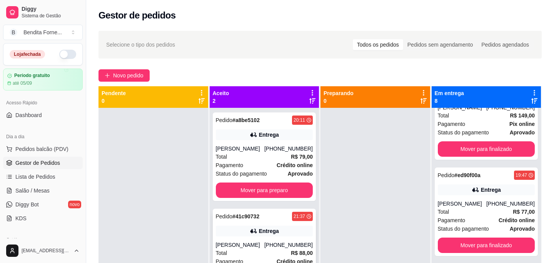
click at [265, 249] on div "[PERSON_NAME]" at bounding box center [240, 245] width 49 height 8
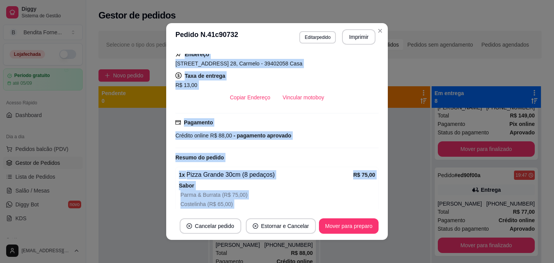
scroll to position [212, 0]
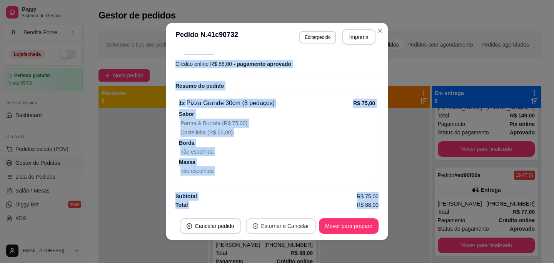
drag, startPoint x: 290, startPoint y: 188, endPoint x: 288, endPoint y: 222, distance: 34.3
click at [288, 222] on section "**********" at bounding box center [277, 131] width 222 height 217
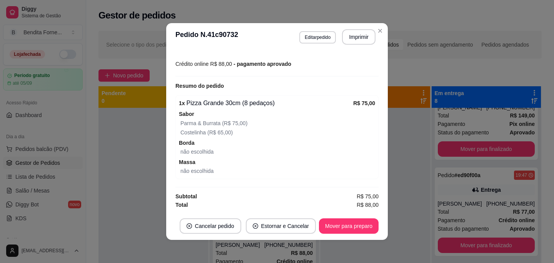
click at [310, 111] on div "Sabor Parma & Burrata (R$ 75,00) Costelinha (R$ 65,00)" at bounding box center [277, 123] width 196 height 28
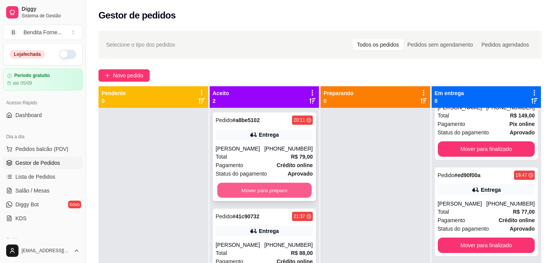
click at [262, 194] on button "Mover para preparo" at bounding box center [264, 190] width 94 height 15
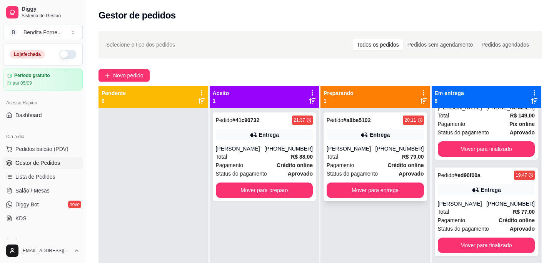
click at [358, 152] on div "[PERSON_NAME]" at bounding box center [351, 149] width 49 height 8
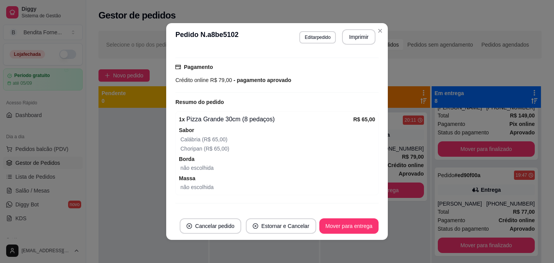
drag, startPoint x: 303, startPoint y: 193, endPoint x: 303, endPoint y: 211, distance: 18.1
click at [303, 211] on div "feito há 101 minutos Horário do pedido [DATE] 20:11 Status do pedido PREPARANDO…" at bounding box center [277, 131] width 222 height 161
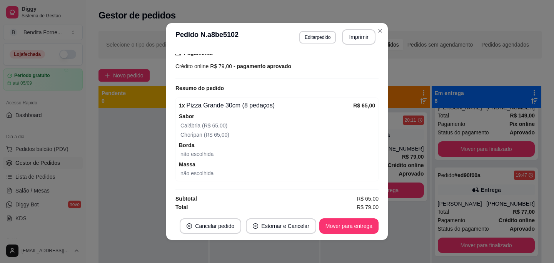
click at [303, 183] on div "feito há 101 minutos Horário do pedido [DATE] 20:11 Status do pedido PREPARANDO…" at bounding box center [277, 131] width 203 height 155
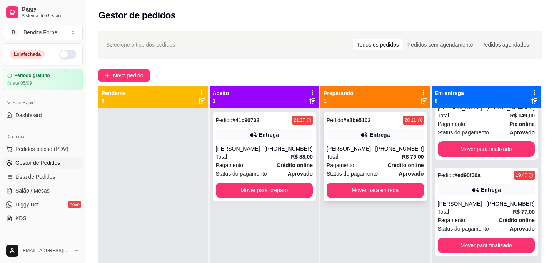
click at [375, 155] on div "Total R$ 79,00" at bounding box center [375, 156] width 97 height 8
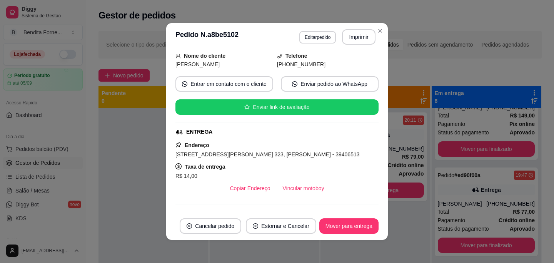
scroll to position [51, 0]
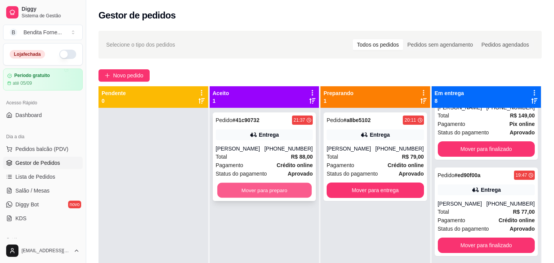
click at [259, 196] on button "Mover para preparo" at bounding box center [264, 190] width 94 height 15
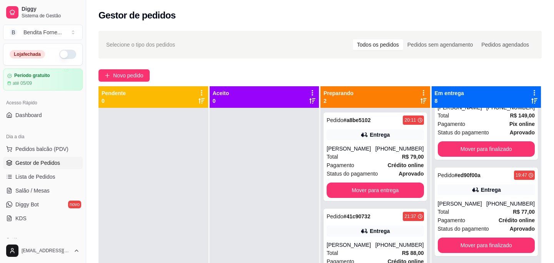
click at [364, 248] on div "[PERSON_NAME]" at bounding box center [351, 245] width 49 height 8
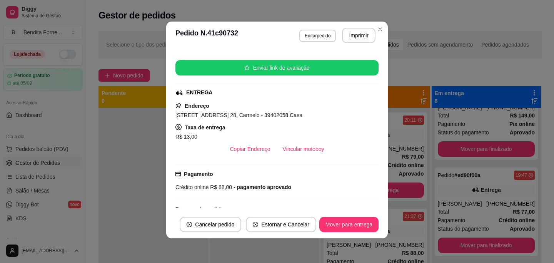
scroll to position [212, 0]
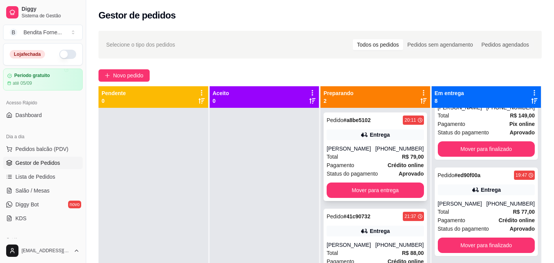
click at [363, 169] on div "Pagamento Crédito online" at bounding box center [375, 165] width 97 height 8
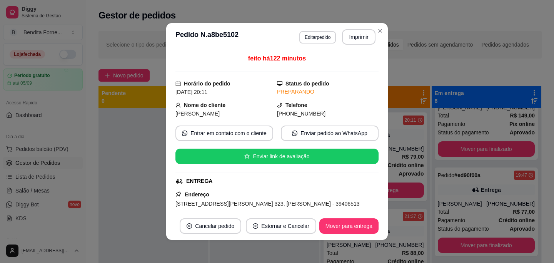
drag, startPoint x: 345, startPoint y: 190, endPoint x: 345, endPoint y: 204, distance: 14.6
click at [345, 204] on div "Endereço [STREET_ADDRESS][PERSON_NAME] 323, [PERSON_NAME] - 39406513 Taxa de en…" at bounding box center [277, 217] width 203 height 55
click at [345, 182] on div "ENTREGA" at bounding box center [277, 181] width 202 height 8
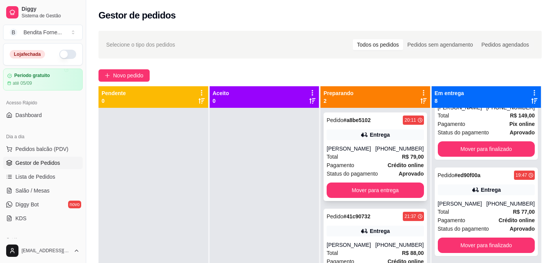
click at [356, 165] on div "Pagamento Crédito online" at bounding box center [375, 165] width 97 height 8
click at [368, 201] on div "Pedido # a8be5102 20:11 Entrega [PERSON_NAME] [PHONE_NUMBER] Total R$ 79,00 Pag…" at bounding box center [376, 239] width 110 height 263
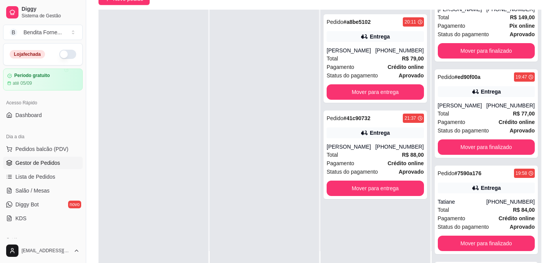
scroll to position [77, 0]
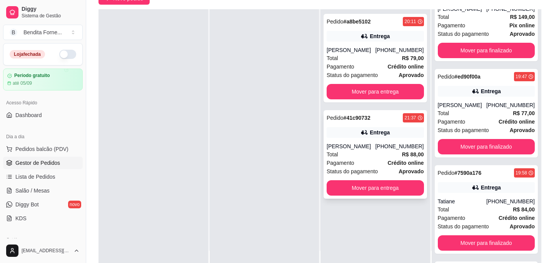
click at [377, 159] on div "Total R$ 88,00" at bounding box center [375, 154] width 97 height 8
click at [374, 53] on div "[PERSON_NAME]" at bounding box center [351, 50] width 49 height 8
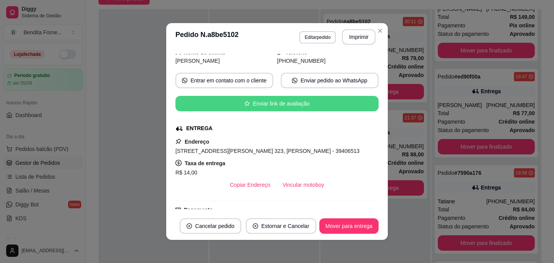
scroll to position [55, 0]
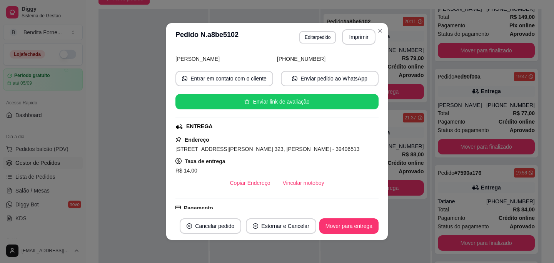
drag, startPoint x: 175, startPoint y: 149, endPoint x: 333, endPoint y: 149, distance: 157.5
click at [333, 149] on div "feito há 133 minutos Horário do pedido [DATE] 20:11 Status do pedido PREPARANDO…" at bounding box center [277, 131] width 222 height 161
copy span "[STREET_ADDRESS][PERSON_NAME] 323, [PERSON_NAME]"
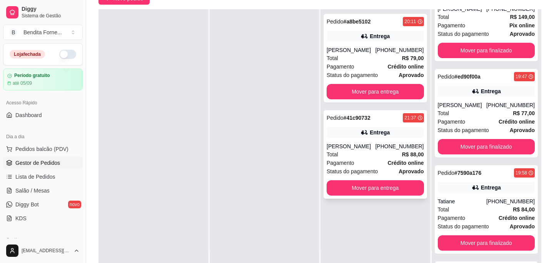
click at [369, 150] on div "[PERSON_NAME]" at bounding box center [351, 146] width 49 height 8
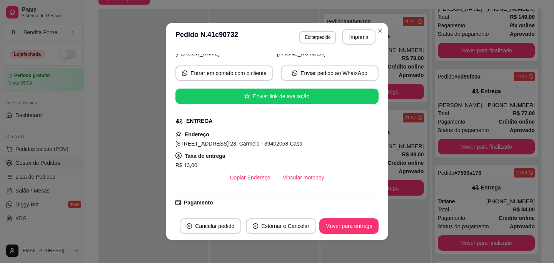
scroll to position [60, 0]
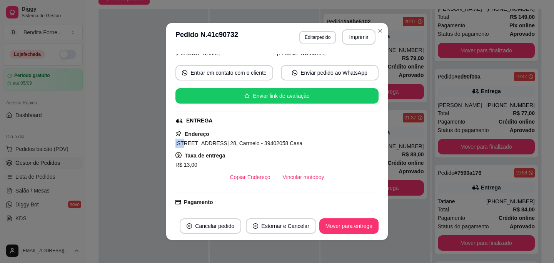
drag, startPoint x: 176, startPoint y: 143, endPoint x: 255, endPoint y: 122, distance: 81.4
click at [255, 122] on div "feito há 48 minutos Horário do pedido [DATE] 21:37 Status do pedido PREPARANDO …" at bounding box center [277, 131] width 203 height 155
click at [204, 150] on div "Endereço [STREET_ADDRESS] 28, Carmelo - 39402058 Casa Taxa de entrega R$ 13,00 …" at bounding box center [277, 156] width 203 height 55
drag, startPoint x: 176, startPoint y: 145, endPoint x: 243, endPoint y: 145, distance: 67.0
click at [243, 145] on span "[STREET_ADDRESS] 28, Carmelo - 39402058 Casa" at bounding box center [239, 143] width 127 height 6
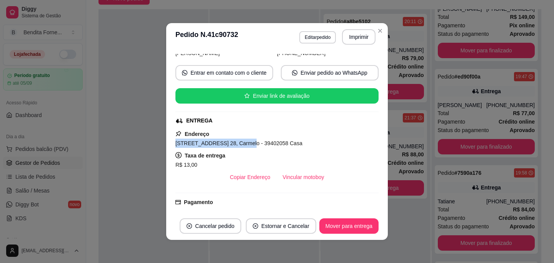
copy span "[STREET_ADDRESS] 28, [GEOGRAPHIC_DATA]"
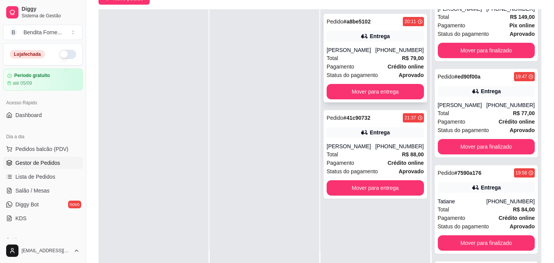
click at [370, 57] on div "Total R$ 79,00" at bounding box center [375, 58] width 97 height 8
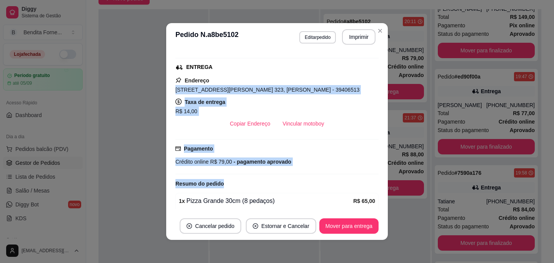
scroll to position [116, 0]
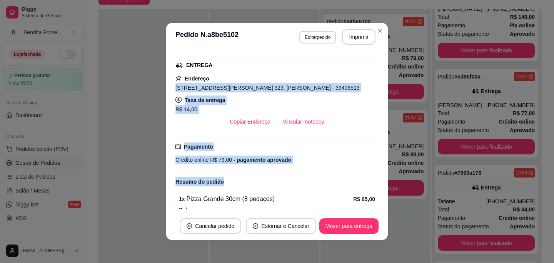
drag, startPoint x: 176, startPoint y: 203, endPoint x: 333, endPoint y: 87, distance: 194.7
click at [333, 87] on span "[STREET_ADDRESS][PERSON_NAME] 323, [PERSON_NAME] - 39406513" at bounding box center [268, 88] width 184 height 6
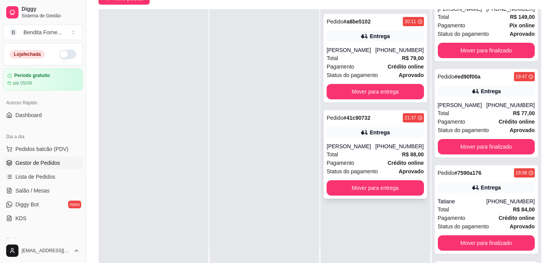
click at [366, 159] on div "Total R$ 88,00" at bounding box center [375, 154] width 97 height 8
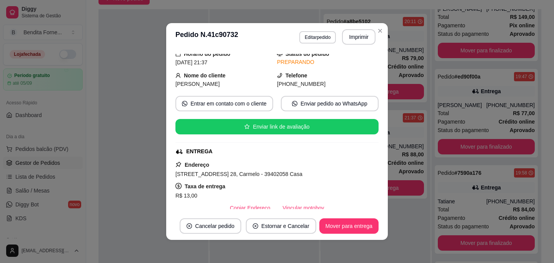
scroll to position [31, 0]
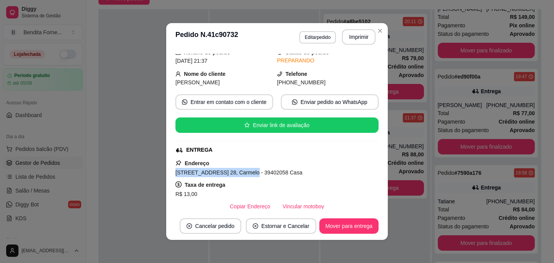
drag, startPoint x: 175, startPoint y: 174, endPoint x: 244, endPoint y: 174, distance: 68.9
click at [244, 174] on span "[STREET_ADDRESS] 28, Carmelo - 39402058 Casa" at bounding box center [239, 172] width 127 height 6
click at [367, 228] on button "Mover para entrega" at bounding box center [349, 226] width 58 height 15
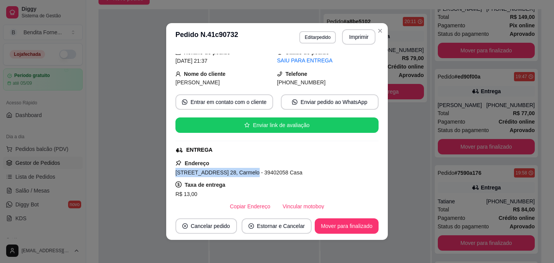
click at [396, 160] on div "**********" at bounding box center [277, 131] width 554 height 263
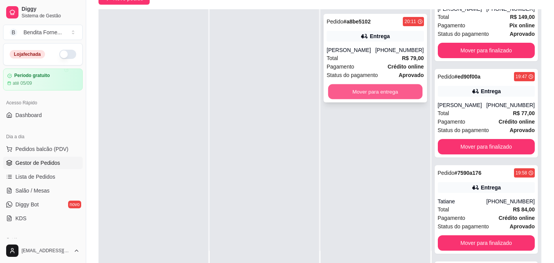
click at [378, 94] on button "Mover para entrega" at bounding box center [375, 91] width 94 height 15
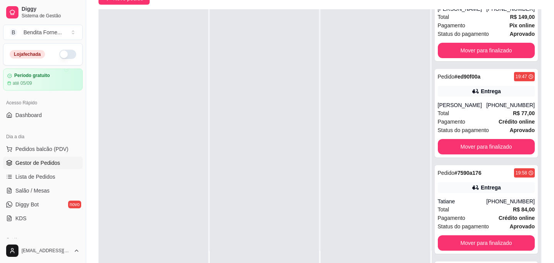
scroll to position [0, 0]
